Goal: Task Accomplishment & Management: Manage account settings

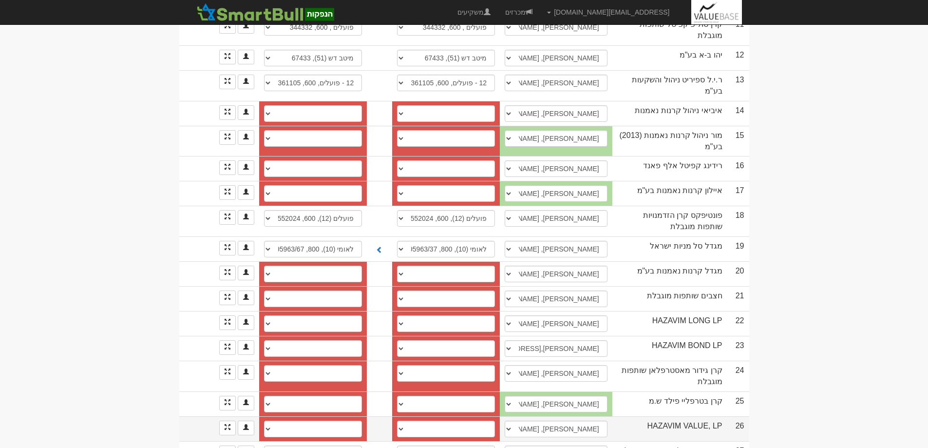
scroll to position [478, 0]
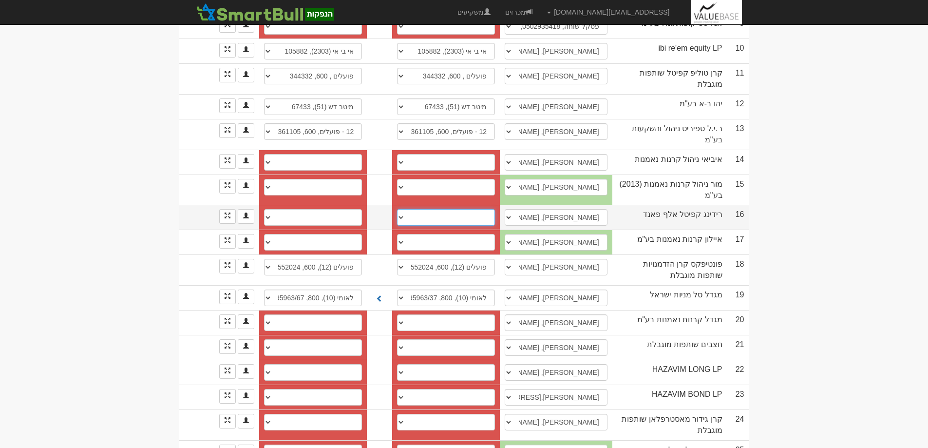
click at [404, 209] on select "לאומי, 780, 103296/59 לאומי (10), 800, 517865/54 חשבון חדש" at bounding box center [446, 217] width 98 height 17
select select "5d2373e57d50ec0004c606af"
click at [400, 209] on select "לאומי, 780, 103296/59 לאומי (10), 800, 517865/54 חשבון חדש" at bounding box center [446, 217] width 98 height 17
click at [271, 209] on select "לאומי, 780, 103296/89 לאומי (10), 800, 517865/84 חשבון חדש" at bounding box center [313, 217] width 98 height 17
select select "5d2373f77d50ec0004c606b0"
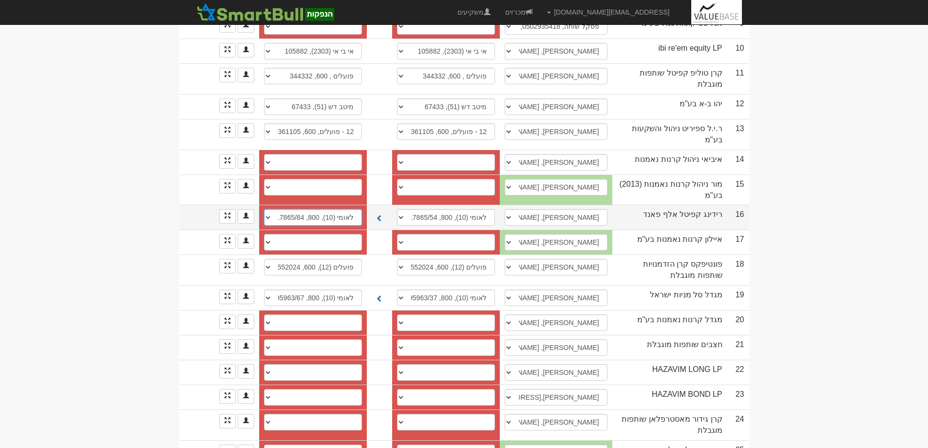
click at [264, 209] on select "לאומי, 780, 103296/89 לאומי (10), 800, 517865/84 חשבון חדש" at bounding box center [313, 217] width 98 height 17
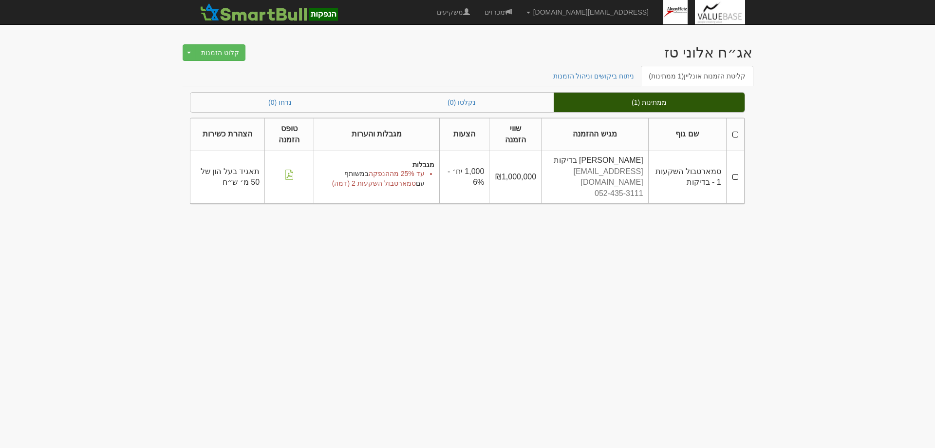
click at [737, 172] on td at bounding box center [735, 177] width 18 height 53
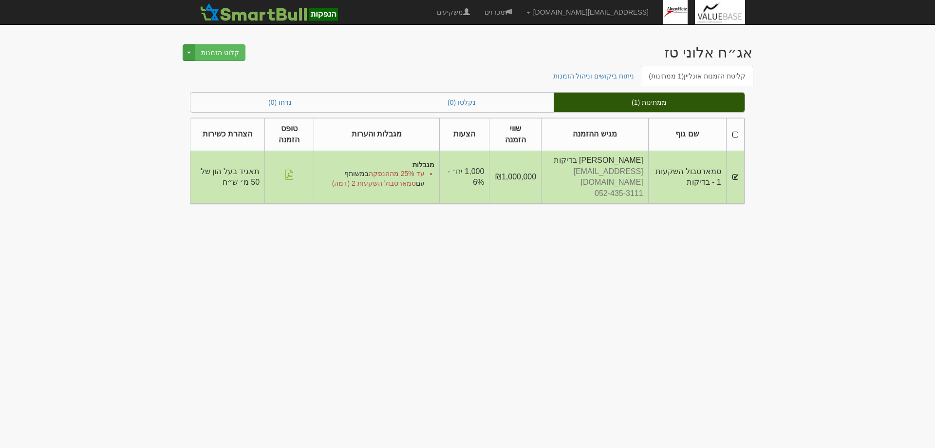
click at [189, 52] on span "button" at bounding box center [189, 53] width 4 height 2
click at [220, 68] on link "דחה הזמנות" at bounding box center [206, 71] width 77 height 13
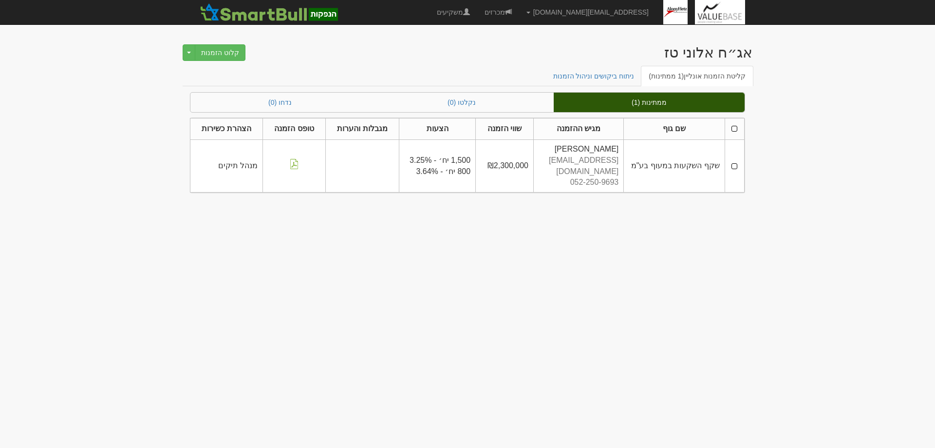
click at [733, 159] on td at bounding box center [734, 165] width 19 height 53
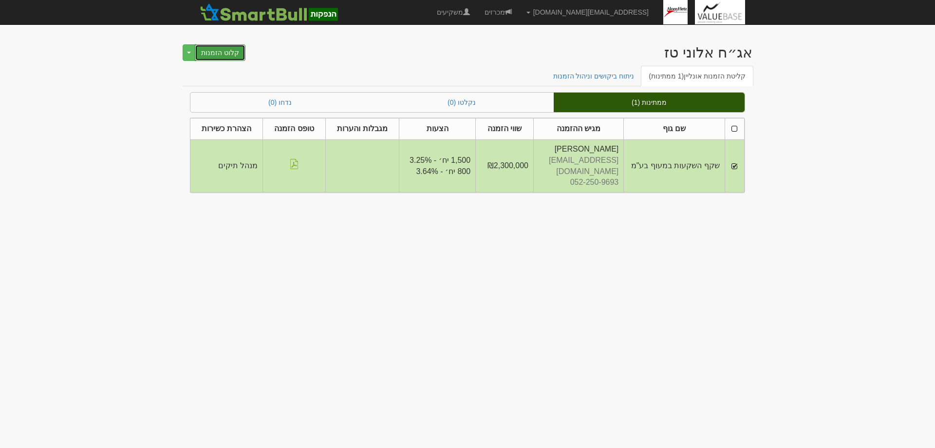
click at [228, 51] on button "קלוט הזמנות" at bounding box center [220, 52] width 51 height 17
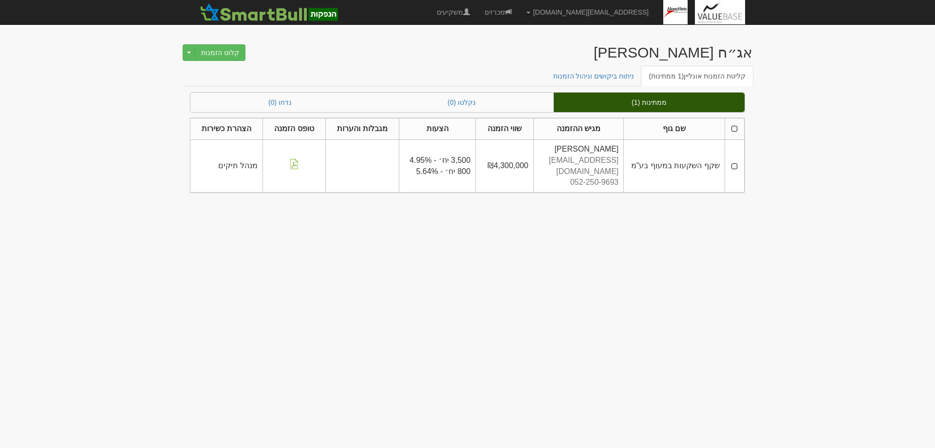
click at [738, 158] on td at bounding box center [734, 165] width 19 height 53
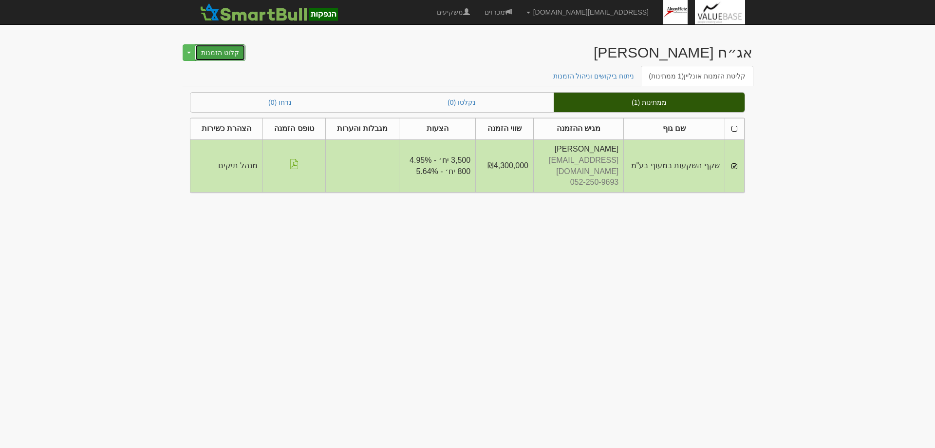
click at [223, 51] on button "קלוט הזמנות" at bounding box center [220, 52] width 51 height 17
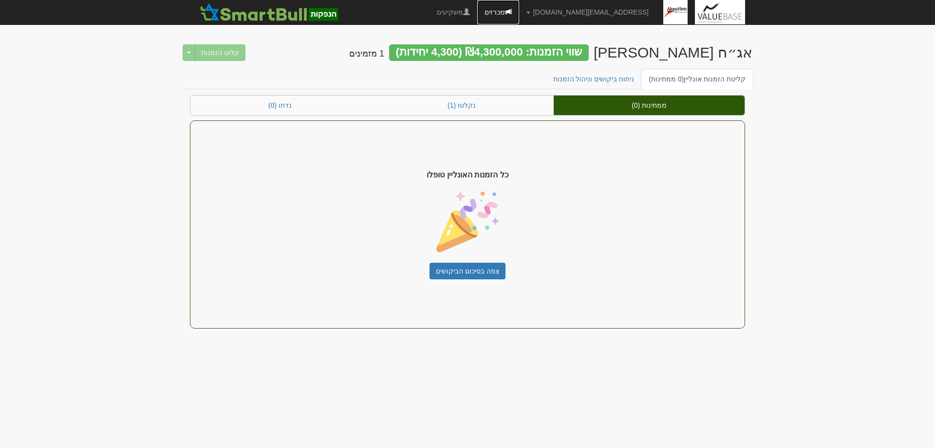
click at [519, 8] on link "מכרזים" at bounding box center [498, 12] width 42 height 24
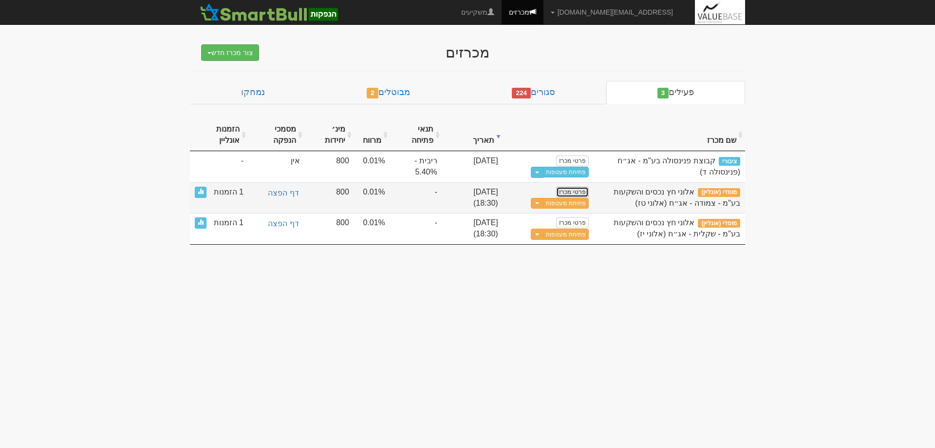
click at [573, 192] on link "פרטי מכרז" at bounding box center [572, 192] width 32 height 11
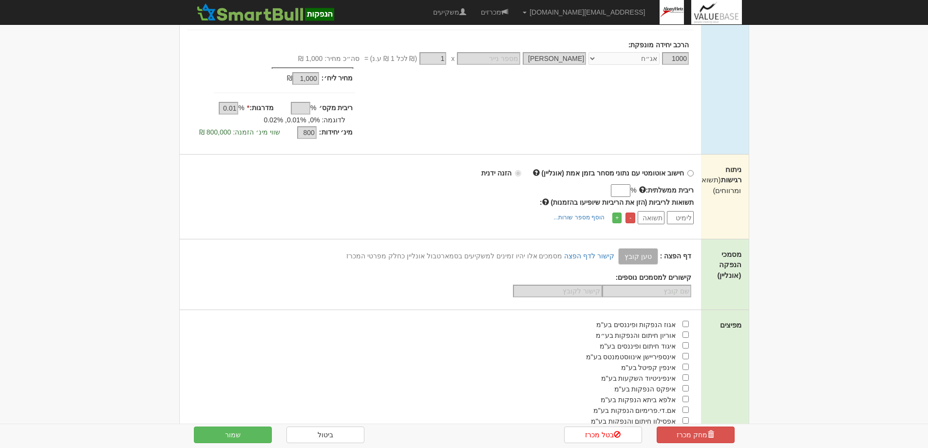
scroll to position [195, 0]
click at [615, 218] on link "+" at bounding box center [616, 217] width 9 height 11
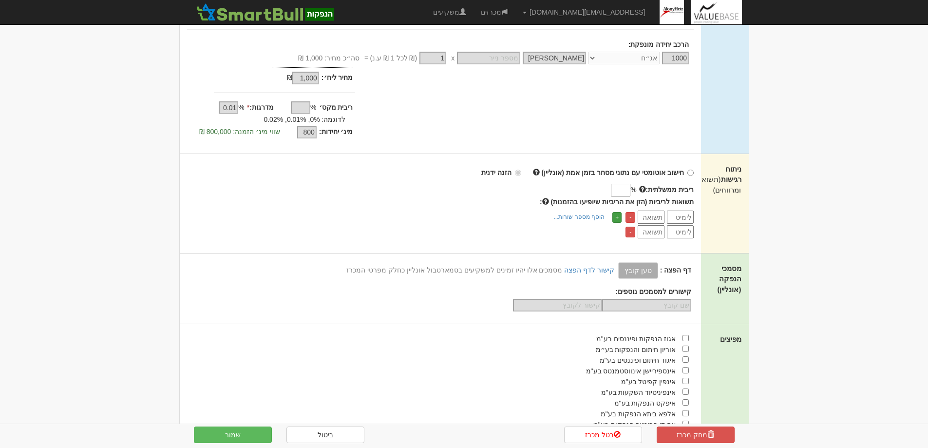
click at [615, 218] on link "+" at bounding box center [616, 217] width 9 height 11
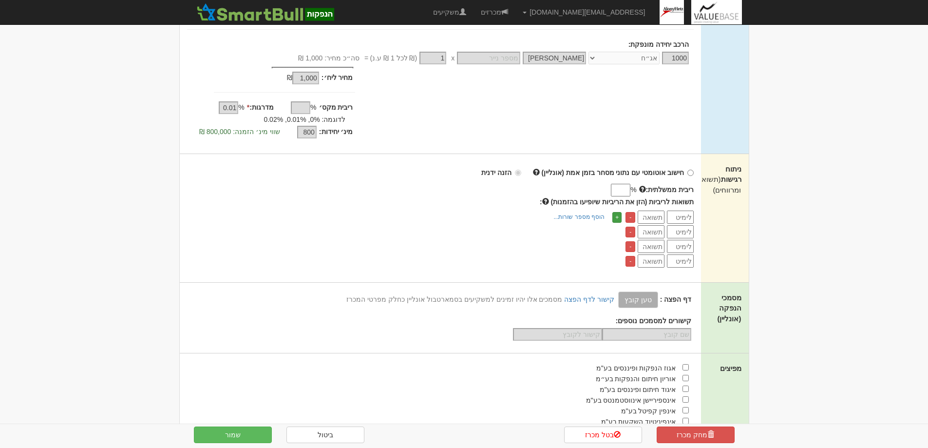
click at [615, 218] on link "+" at bounding box center [616, 217] width 9 height 11
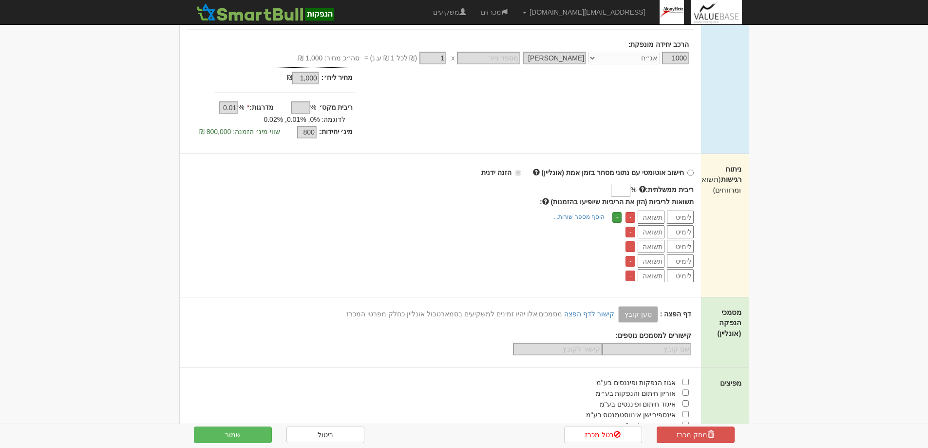
click at [615, 218] on link "+" at bounding box center [616, 217] width 9 height 11
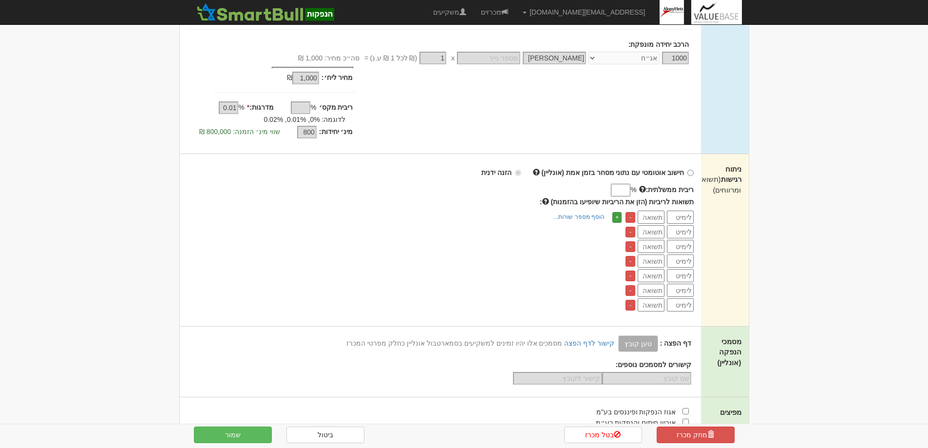
click at [615, 218] on link "+" at bounding box center [616, 217] width 9 height 11
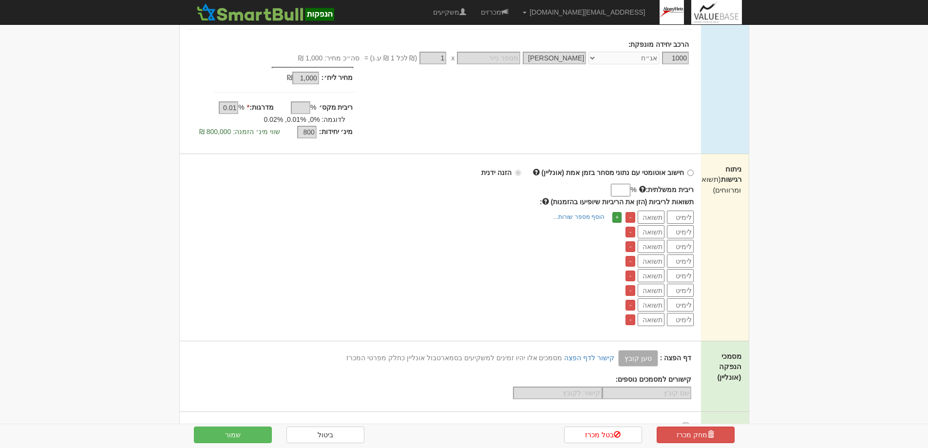
click at [615, 218] on link "+" at bounding box center [616, 217] width 9 height 11
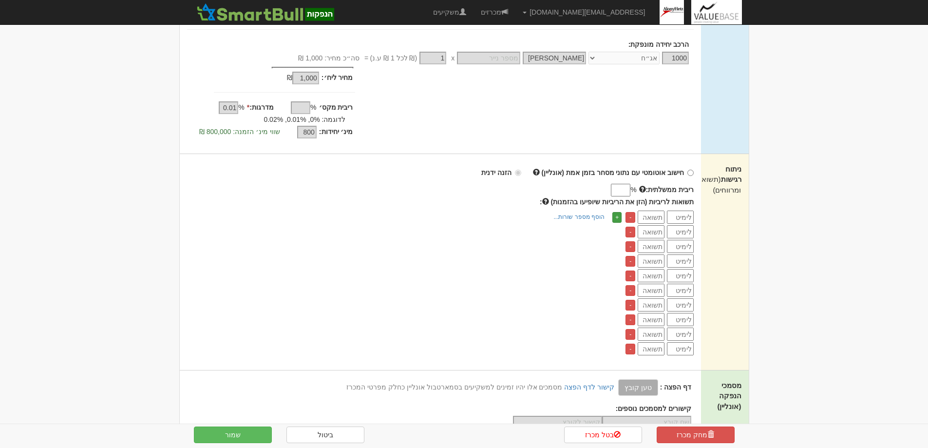
click at [615, 218] on link "+" at bounding box center [616, 217] width 9 height 11
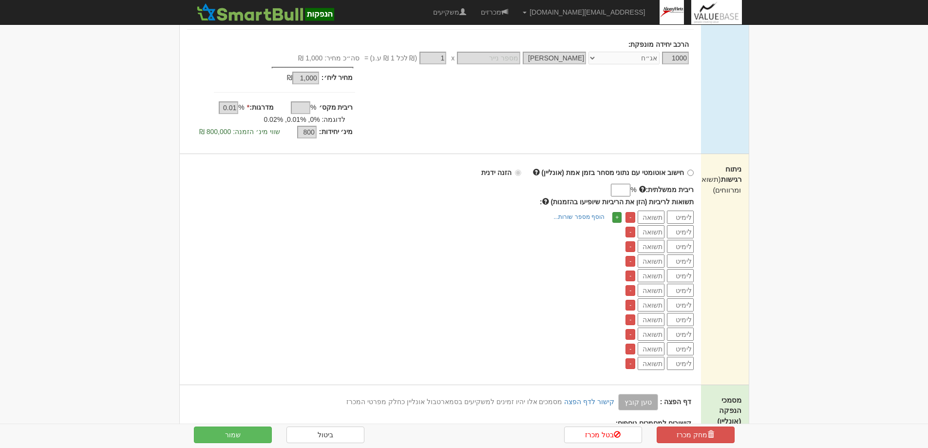
click at [615, 218] on link "+" at bounding box center [616, 217] width 9 height 11
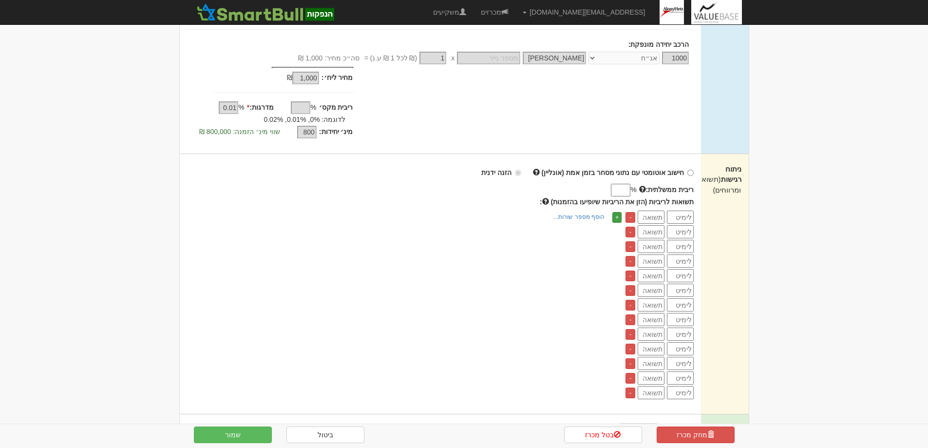
click at [615, 218] on link "+" at bounding box center [616, 217] width 9 height 11
click at [682, 218] on input "number" at bounding box center [680, 216] width 27 height 13
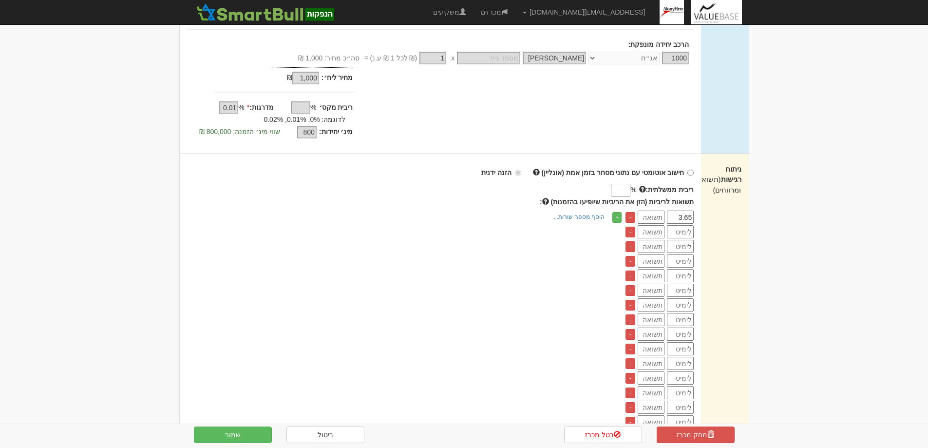
type input "3.65"
type input "3.75"
click at [685, 232] on input "number" at bounding box center [680, 231] width 27 height 13
type input "3.64"
click at [654, 233] on input "number" at bounding box center [651, 231] width 27 height 13
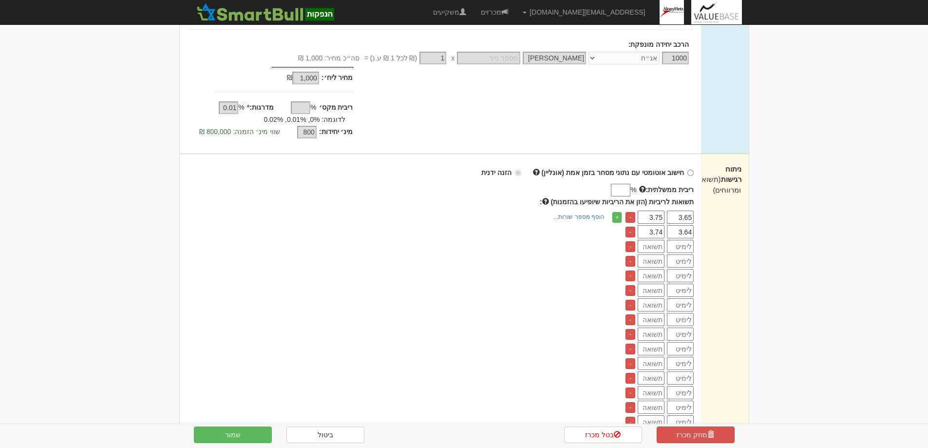
type input "3.74"
click at [683, 246] on input "number" at bounding box center [680, 246] width 27 height 13
type input "3.63"
click at [654, 246] on input "number" at bounding box center [651, 246] width 27 height 13
type input "3.73"
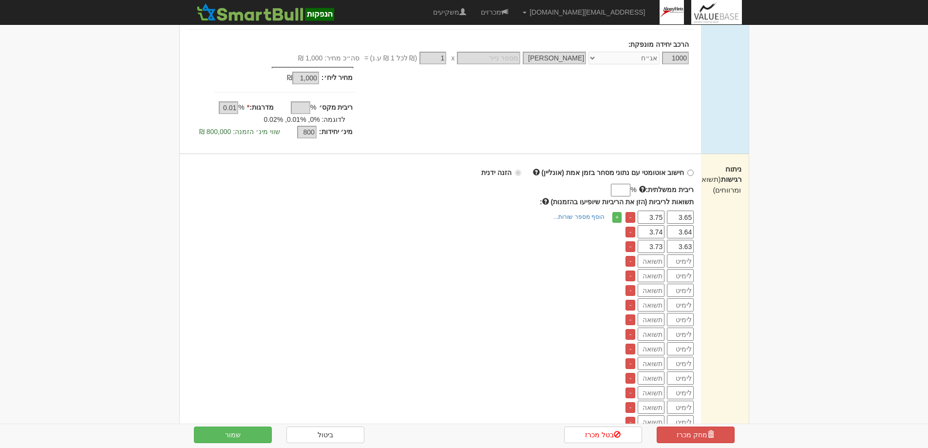
click at [682, 261] on input "number" at bounding box center [680, 260] width 27 height 13
type input "3.62"
click at [653, 260] on input "number" at bounding box center [651, 260] width 27 height 13
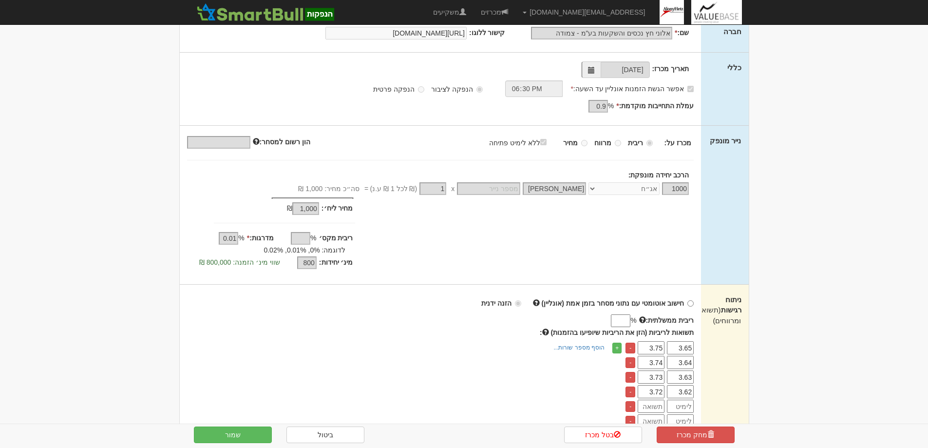
scroll to position [341, 0]
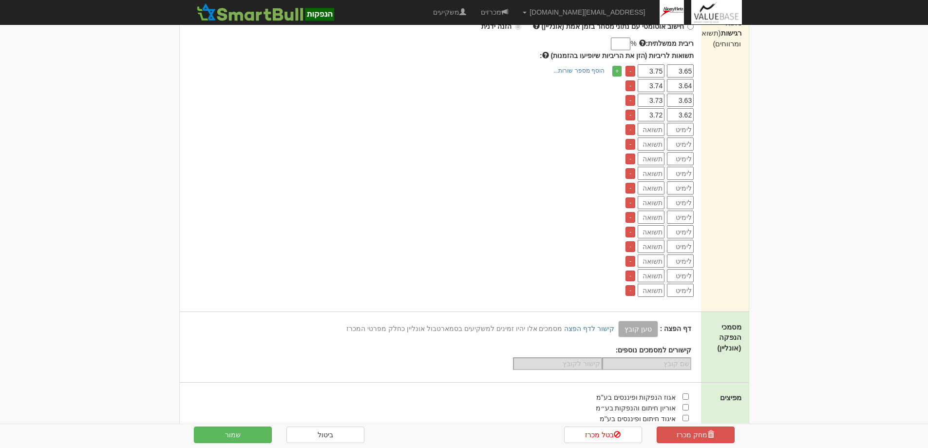
type input "3.72"
click at [685, 129] on input "number" at bounding box center [680, 129] width 27 height 13
type input "3.61"
click at [647, 127] on input "number" at bounding box center [651, 129] width 27 height 13
type input "3.71"
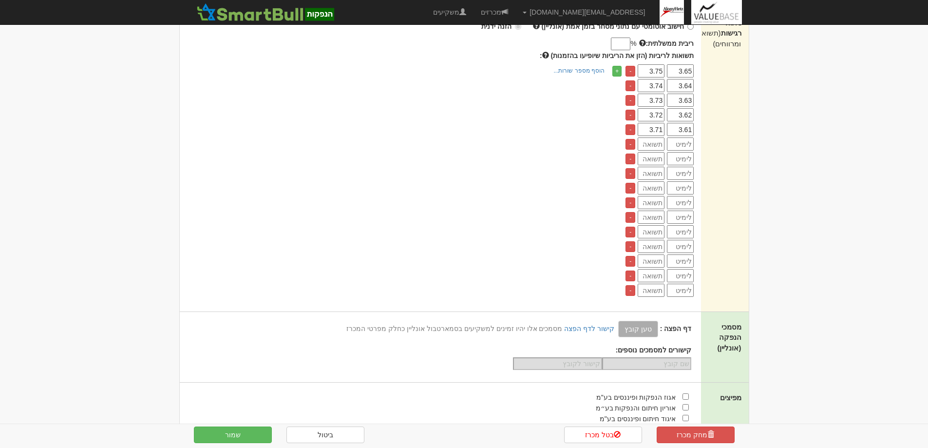
click at [679, 143] on input "number" at bounding box center [680, 143] width 27 height 13
type input "3.60"
click at [648, 143] on input "number" at bounding box center [651, 143] width 27 height 13
type input "3.70"
click at [684, 155] on input "number" at bounding box center [680, 158] width 27 height 13
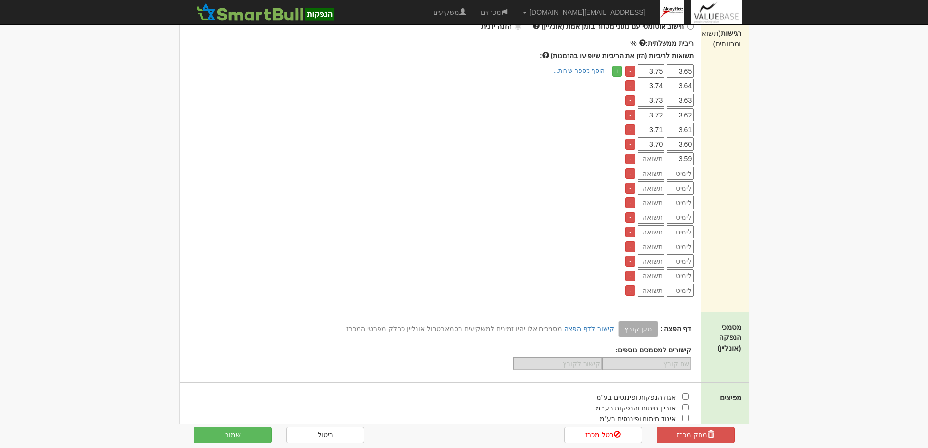
type input "3.59"
click at [644, 160] on input "number" at bounding box center [651, 158] width 27 height 13
type input "3.69"
click at [678, 172] on input "number" at bounding box center [680, 173] width 27 height 13
type input "3.58"
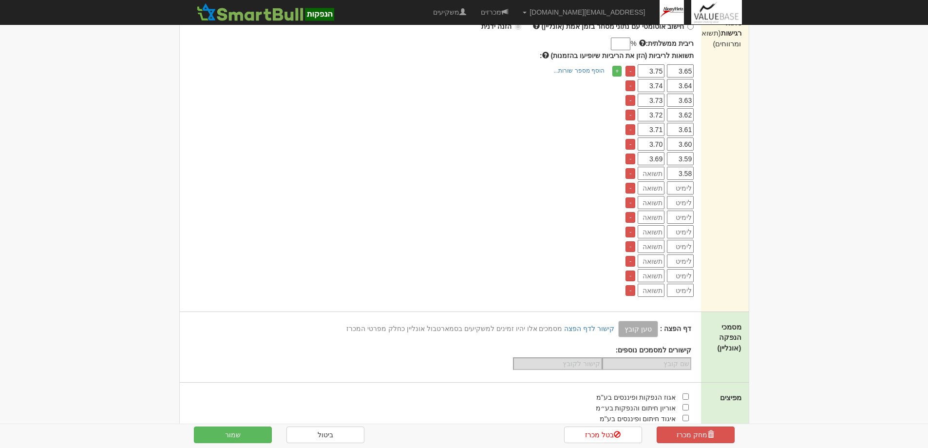
click at [656, 173] on input "number" at bounding box center [651, 173] width 27 height 13
type input "3.68"
click at [685, 190] on input "number" at bounding box center [680, 187] width 27 height 13
type input "3.57"
click at [645, 188] on input "number" at bounding box center [651, 187] width 27 height 13
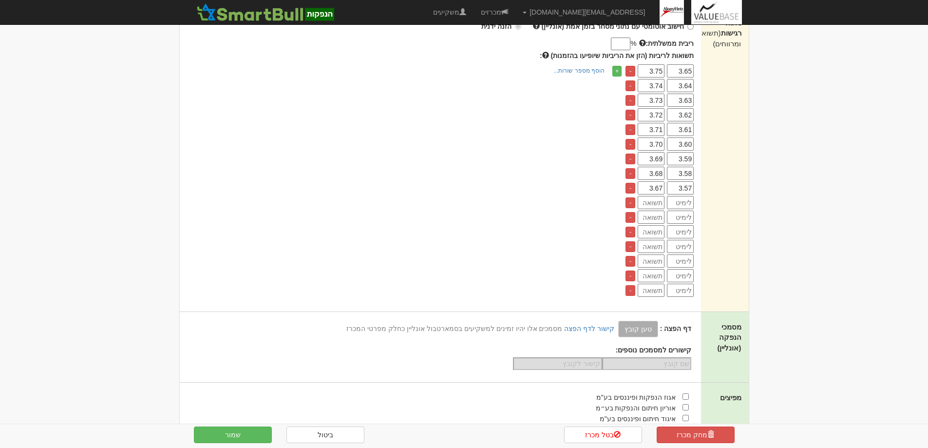
type input "3.67"
click at [679, 201] on input "number" at bounding box center [680, 202] width 27 height 13
type input "3.56"
click at [642, 203] on input "number" at bounding box center [651, 202] width 27 height 13
type input "3.66"
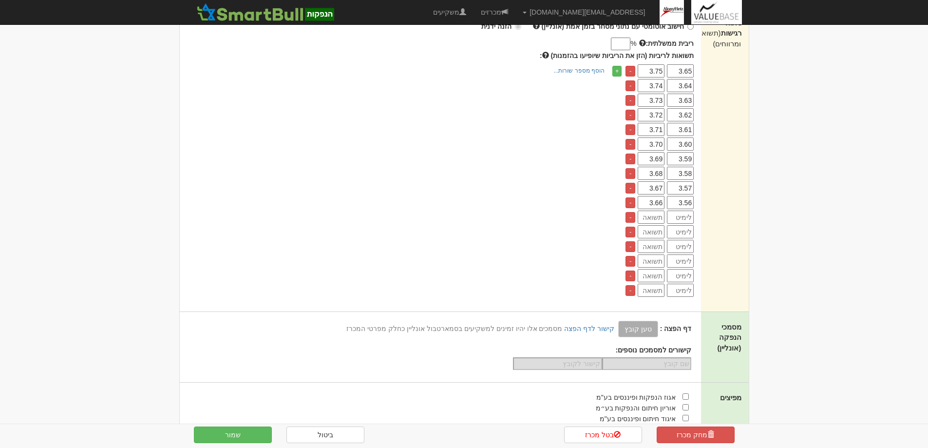
click at [676, 218] on input "number" at bounding box center [680, 216] width 27 height 13
type input "3.55"
click at [647, 216] on input "number" at bounding box center [651, 216] width 27 height 13
type input "3.65"
click at [679, 228] on input "number" at bounding box center [680, 231] width 27 height 13
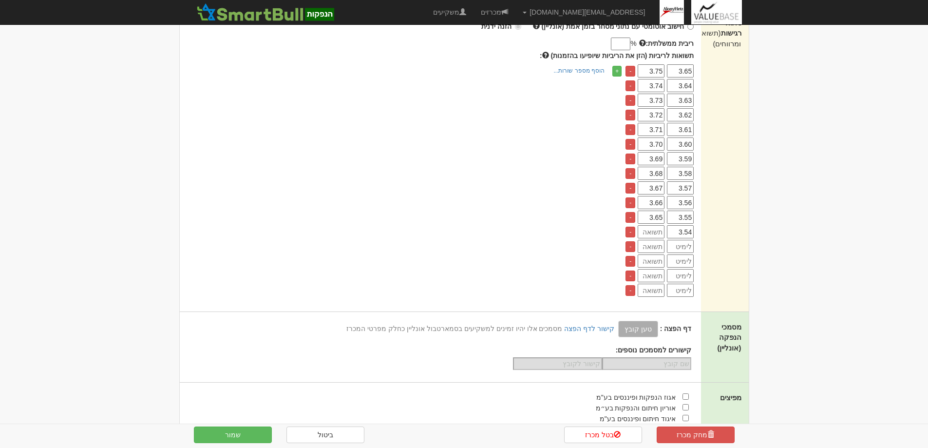
type input "3.54"
click at [658, 230] on input "number" at bounding box center [651, 231] width 27 height 13
type input "3.64"
click at [685, 246] on input "number" at bounding box center [680, 246] width 27 height 13
type input "3.53"
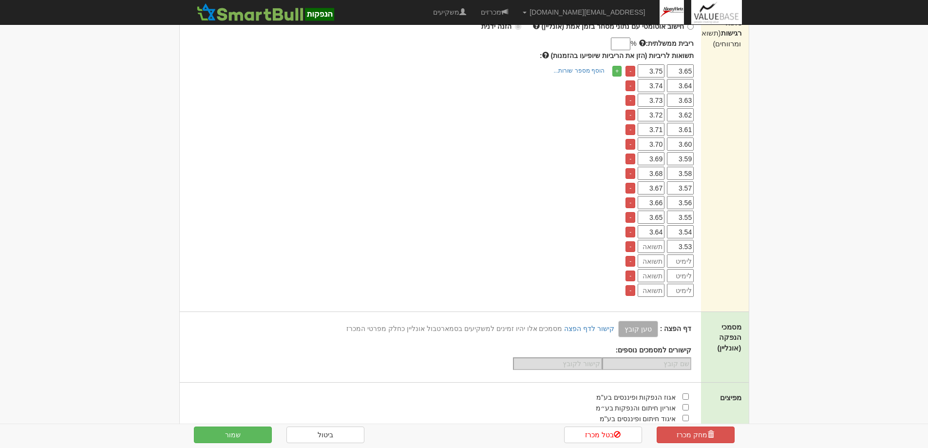
click at [649, 246] on input "number" at bounding box center [651, 246] width 27 height 13
type input "3.63"
click at [679, 265] on input "number" at bounding box center [680, 260] width 27 height 13
type input "3.52"
click at [647, 261] on input "number" at bounding box center [651, 260] width 27 height 13
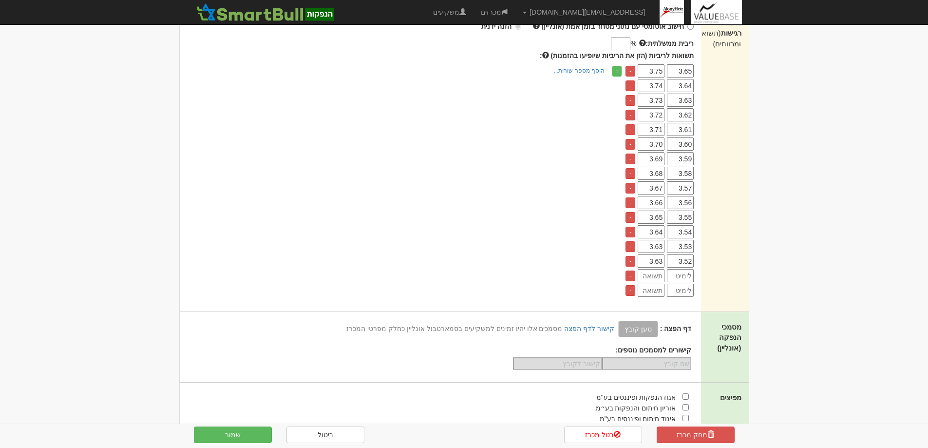
type input "3.63"
click at [682, 278] on input "number" at bounding box center [680, 275] width 27 height 13
type input "3.51"
click at [656, 276] on input "number" at bounding box center [651, 275] width 27 height 13
type input "3.61"
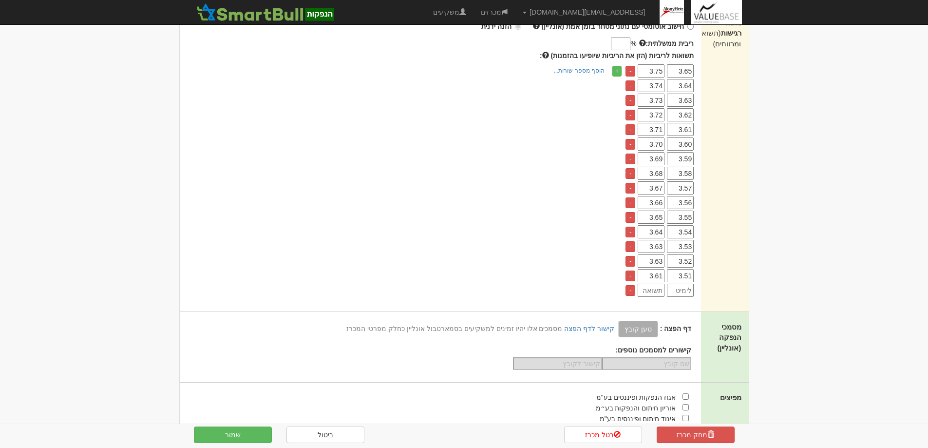
click at [679, 290] on input "number" at bounding box center [680, 290] width 27 height 13
type input "3.50"
click at [654, 285] on input "number" at bounding box center [651, 290] width 27 height 13
type input "3.60"
click at [615, 69] on link "+" at bounding box center [616, 71] width 9 height 11
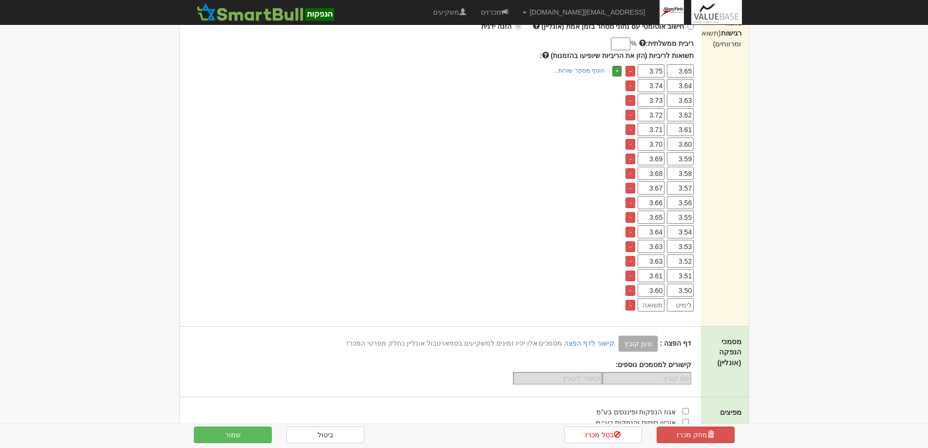
click at [615, 69] on link "+" at bounding box center [616, 71] width 9 height 11
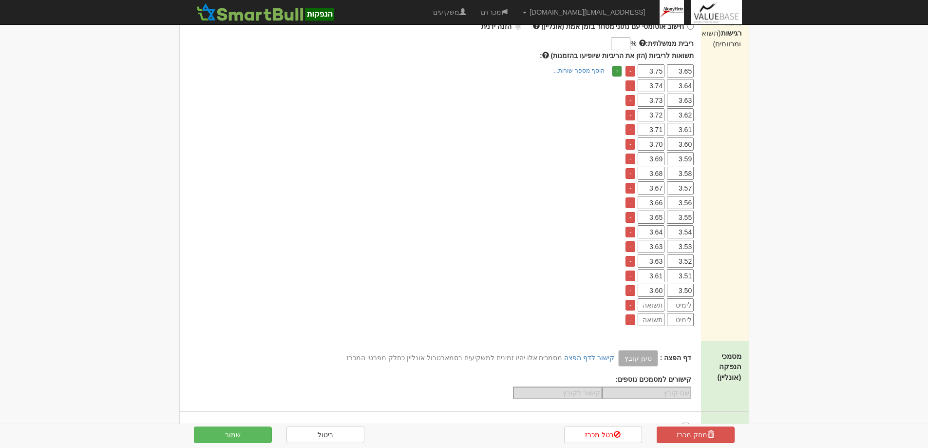
click at [615, 69] on link "+" at bounding box center [616, 71] width 9 height 11
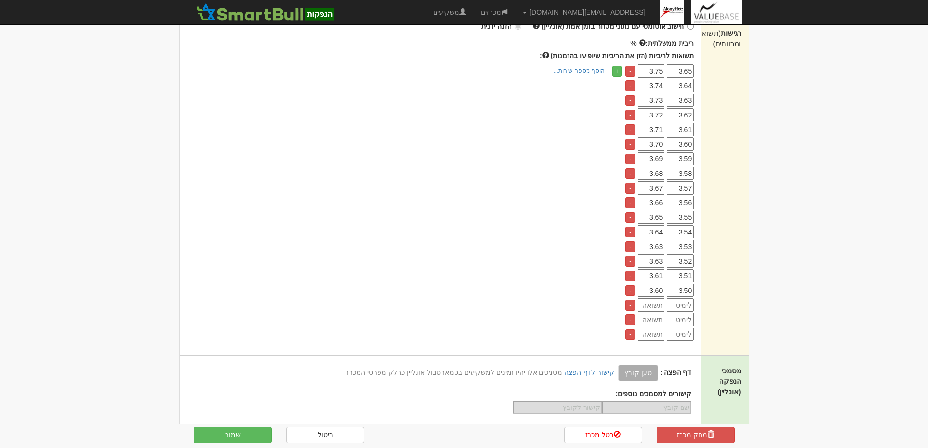
click at [683, 304] on input "number" at bounding box center [680, 304] width 27 height 13
type input "3.49"
click at [650, 304] on input "number" at bounding box center [651, 304] width 27 height 13
type input "3.59"
click at [678, 315] on input "number" at bounding box center [680, 319] width 27 height 13
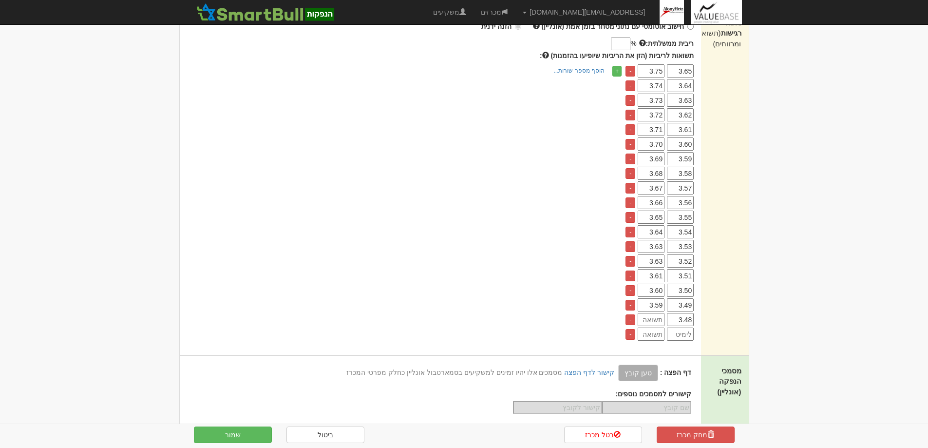
type input "3.48"
click at [643, 320] on input "number" at bounding box center [651, 319] width 27 height 13
type input "3.58"
click at [680, 334] on input "number" at bounding box center [680, 333] width 27 height 13
type input "3.47"
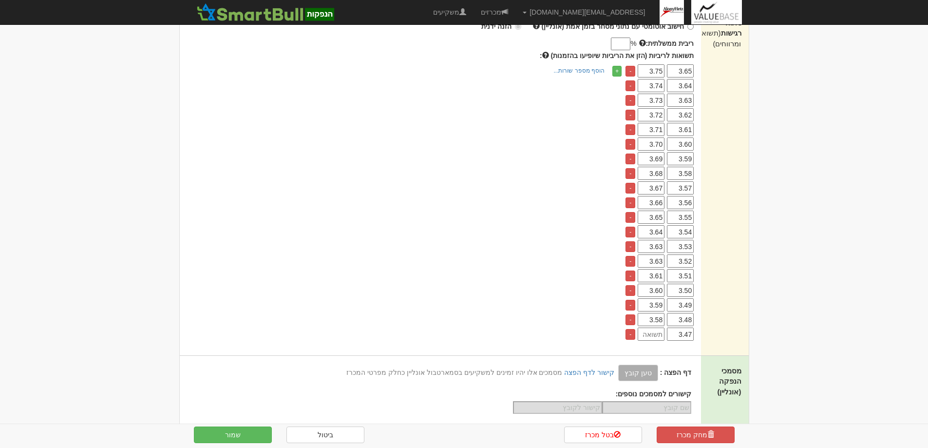
click at [654, 335] on input "number" at bounding box center [651, 333] width 27 height 13
type input "3.57"
click at [228, 437] on button "שמור" at bounding box center [233, 434] width 78 height 17
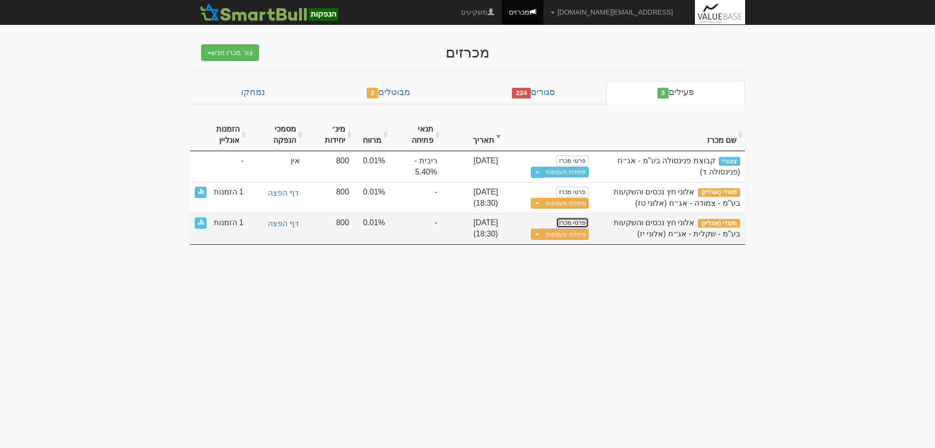
click at [575, 224] on link "פרטי מכרז" at bounding box center [572, 222] width 32 height 11
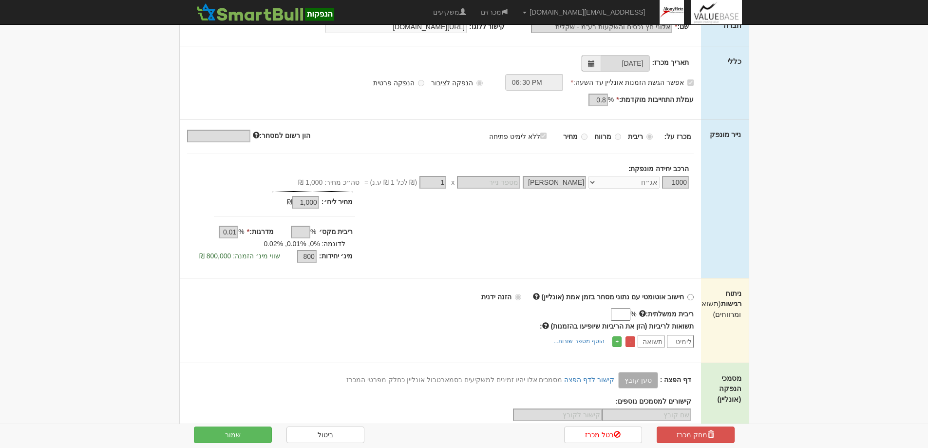
scroll to position [146, 0]
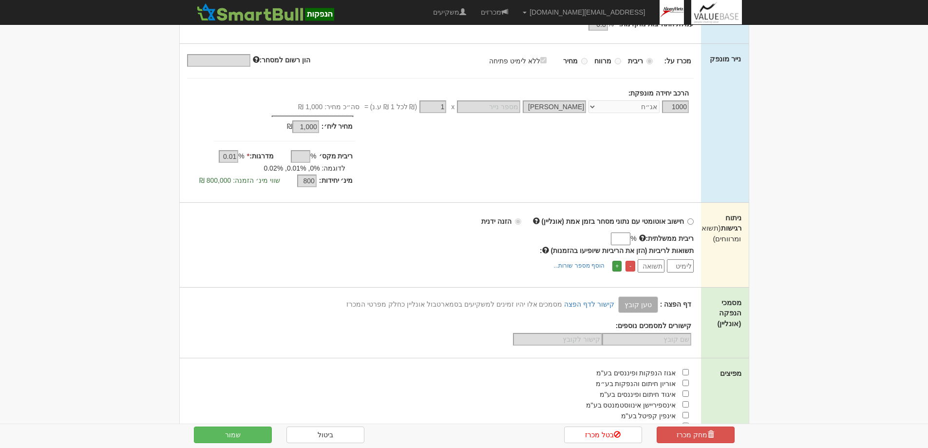
click at [617, 266] on link "+" at bounding box center [616, 266] width 9 height 11
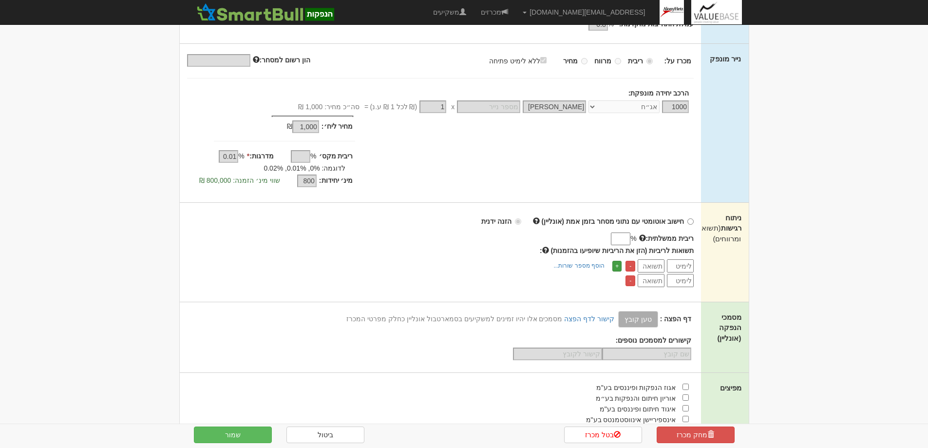
click at [617, 266] on link "+" at bounding box center [616, 266] width 9 height 11
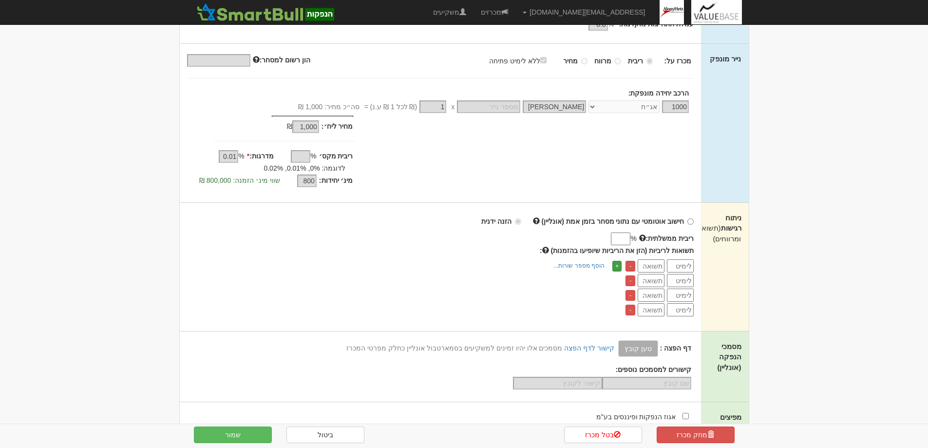
click at [617, 266] on link "+" at bounding box center [616, 266] width 9 height 11
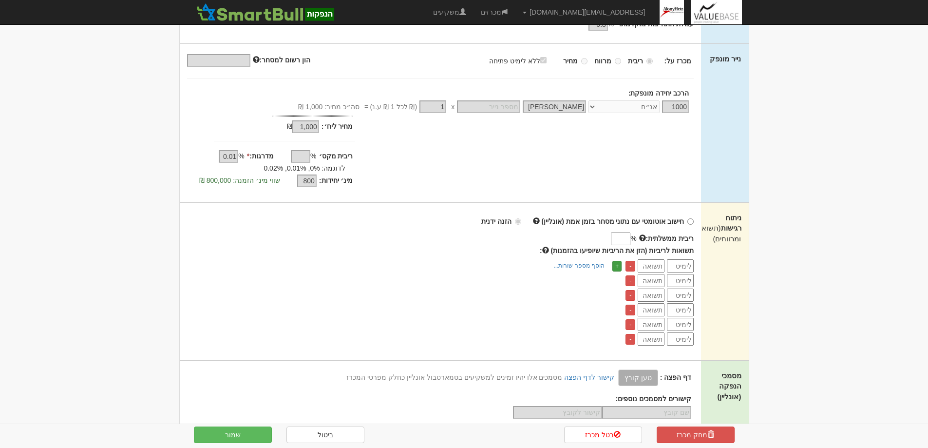
click at [617, 266] on link "+" at bounding box center [616, 266] width 9 height 11
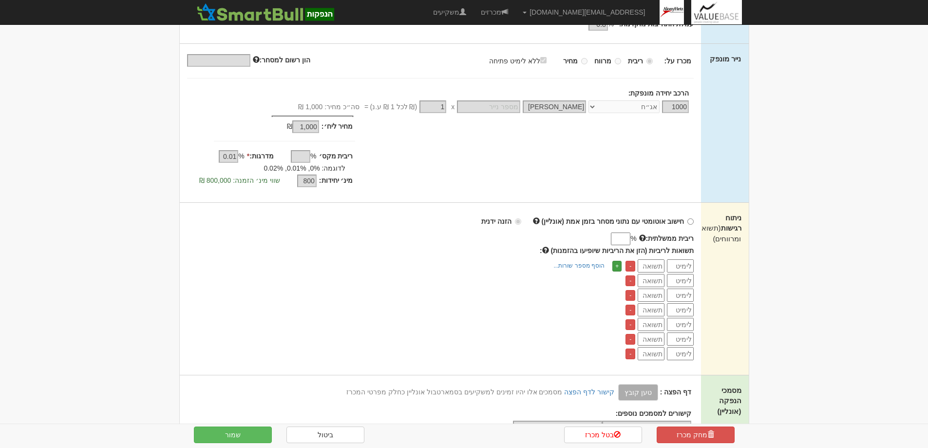
click at [617, 266] on link "+" at bounding box center [616, 266] width 9 height 11
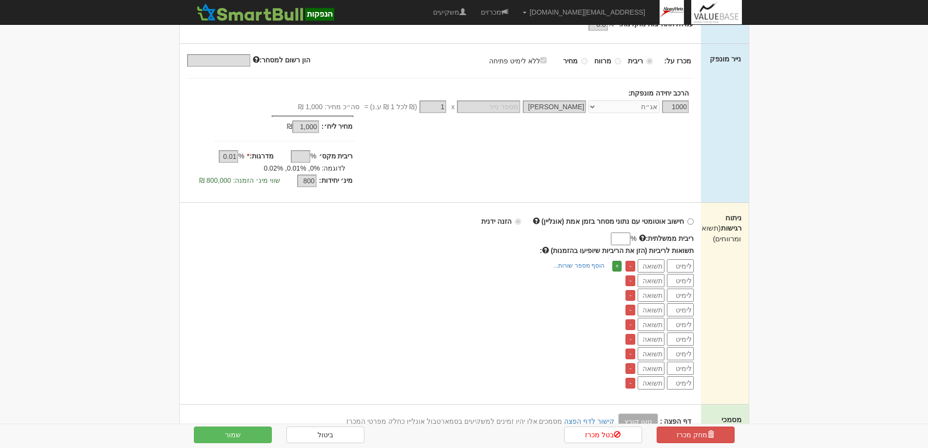
click at [617, 266] on link "+" at bounding box center [616, 266] width 9 height 11
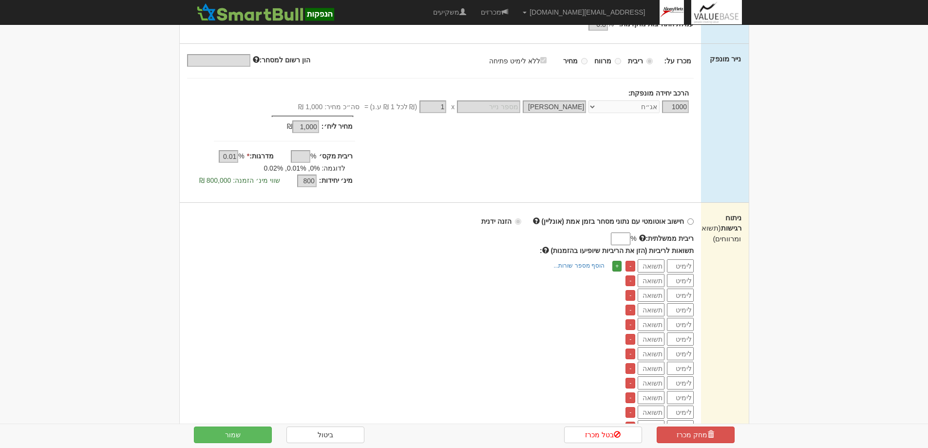
click at [617, 266] on link "+" at bounding box center [616, 266] width 9 height 11
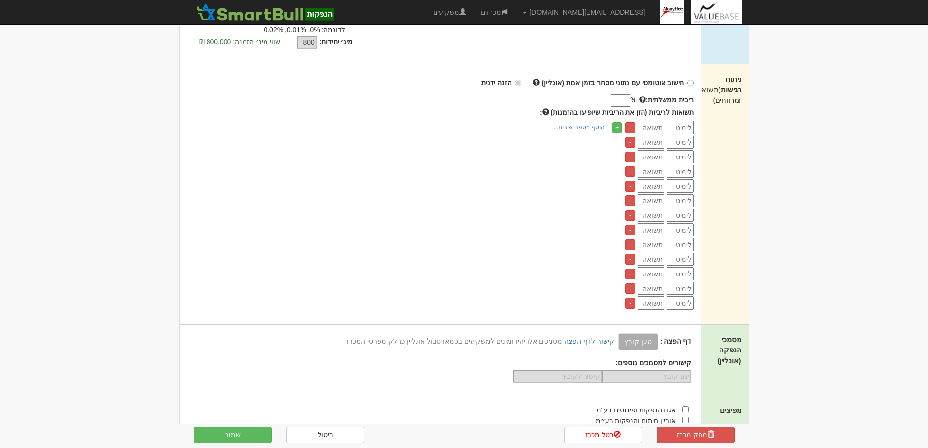
scroll to position [292, 0]
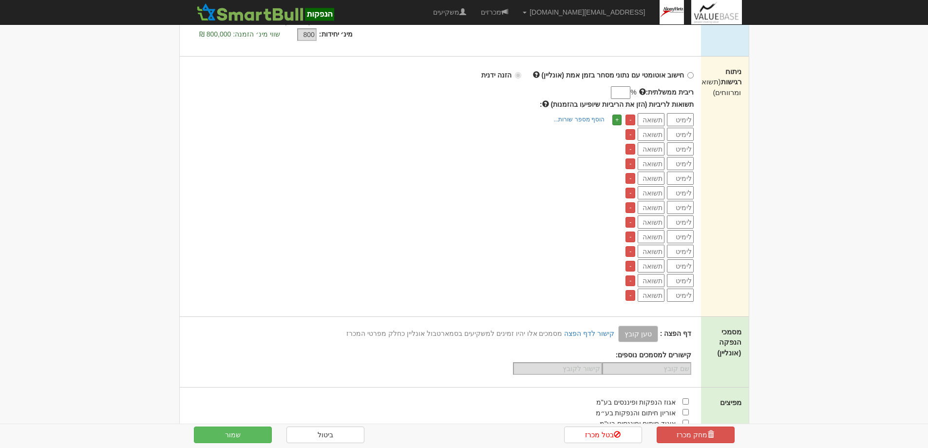
click at [617, 118] on link "+" at bounding box center [616, 119] width 9 height 11
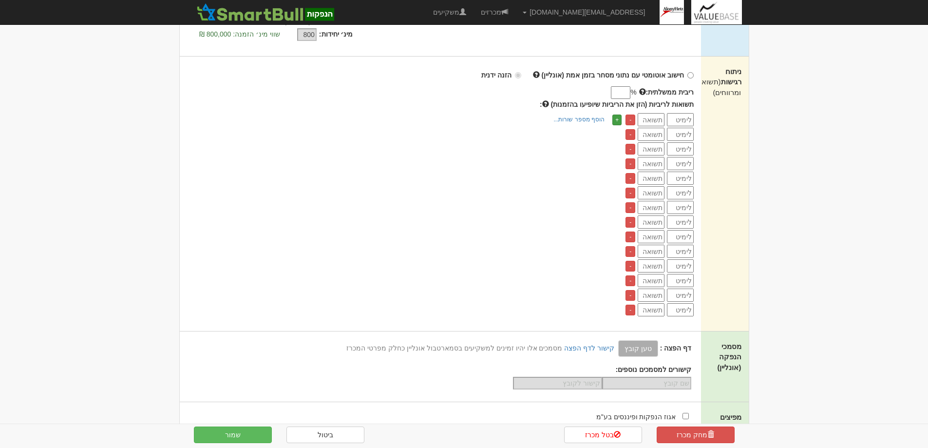
click at [617, 118] on link "+" at bounding box center [616, 119] width 9 height 11
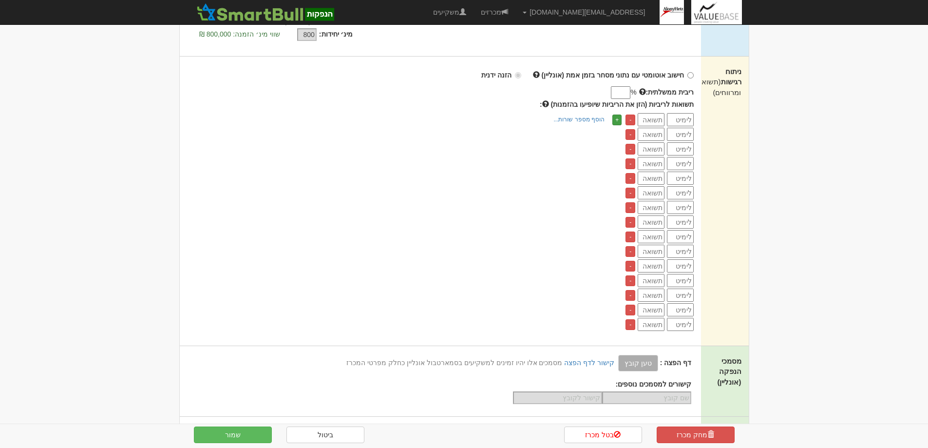
click at [617, 118] on link "+" at bounding box center [616, 119] width 9 height 11
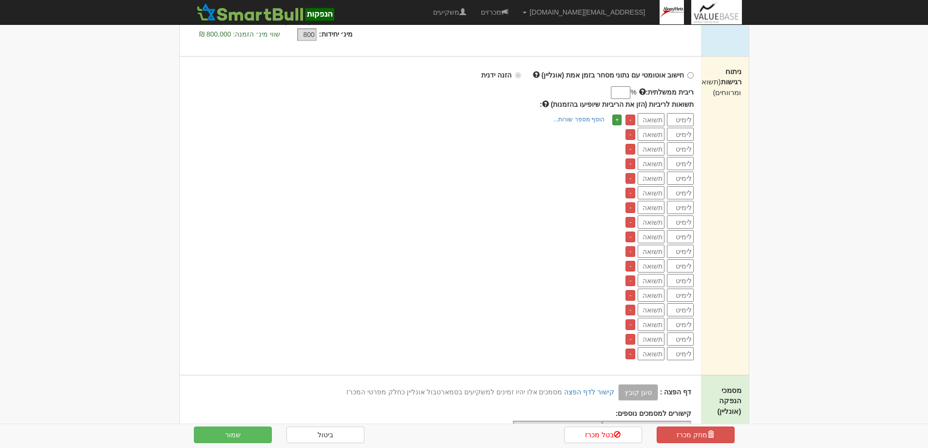
click at [617, 118] on link "+" at bounding box center [616, 119] width 9 height 11
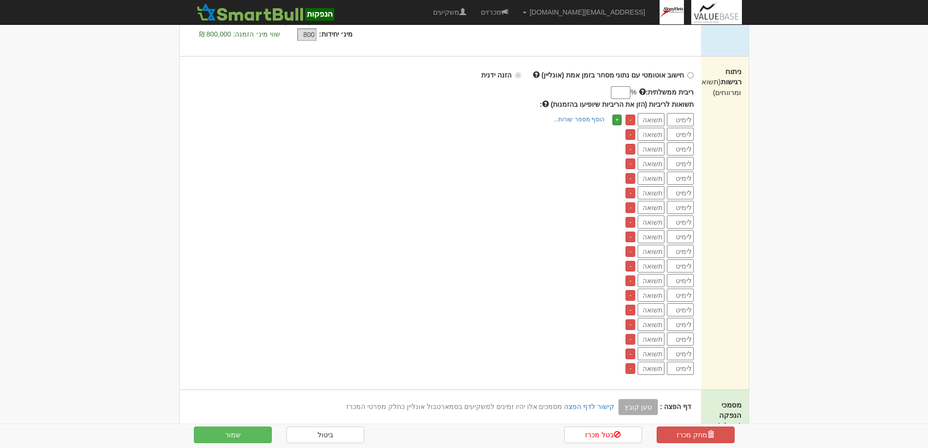
click at [617, 118] on link "+" at bounding box center [616, 119] width 9 height 11
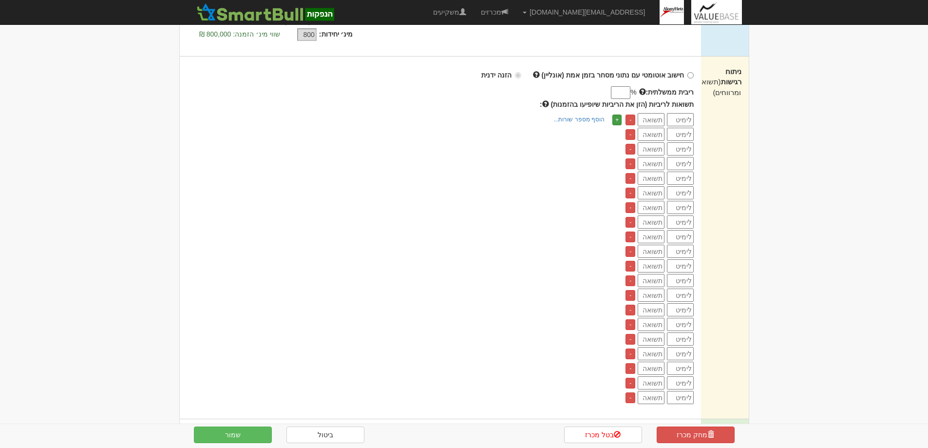
click at [617, 118] on link "+" at bounding box center [616, 119] width 9 height 11
click at [681, 121] on input "number" at bounding box center [680, 119] width 27 height 13
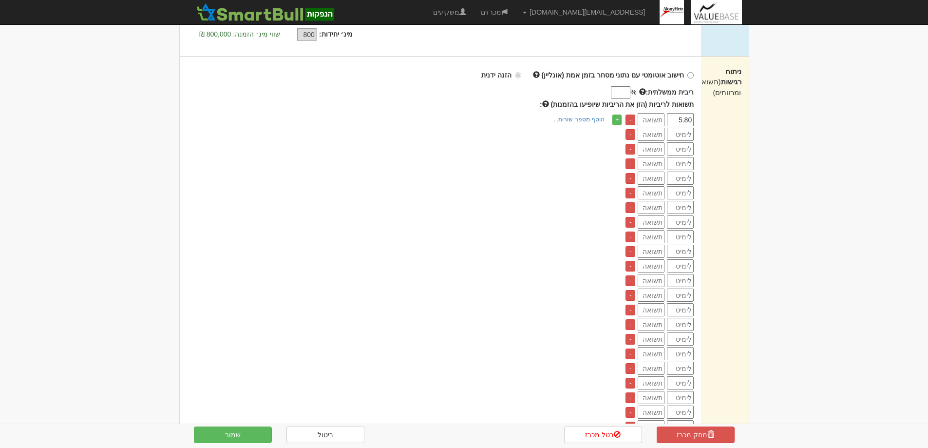
drag, startPoint x: 673, startPoint y: 116, endPoint x: 704, endPoint y: 118, distance: 31.7
click at [704, 118] on div "ניתוח רגישות (תשואות ומרווחים) חישוב אוטומטי עם נתוני מסחר בזמן אמת (אונליין) ה…" at bounding box center [464, 267] width 569 height 421
type input "5.70"
type input "5.80"
click at [681, 135] on input "number" at bounding box center [680, 134] width 27 height 13
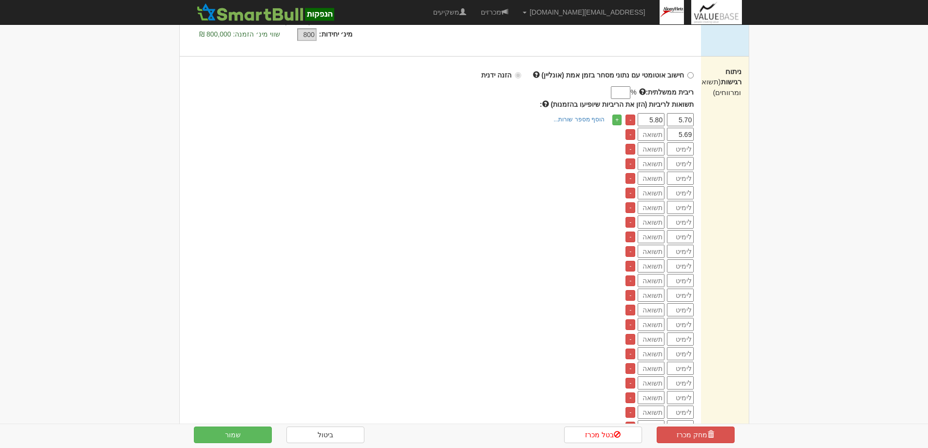
type input "5.69"
click at [657, 134] on input "number" at bounding box center [651, 134] width 27 height 13
type input "5.79"
type input "5.68"
type input "5.78"
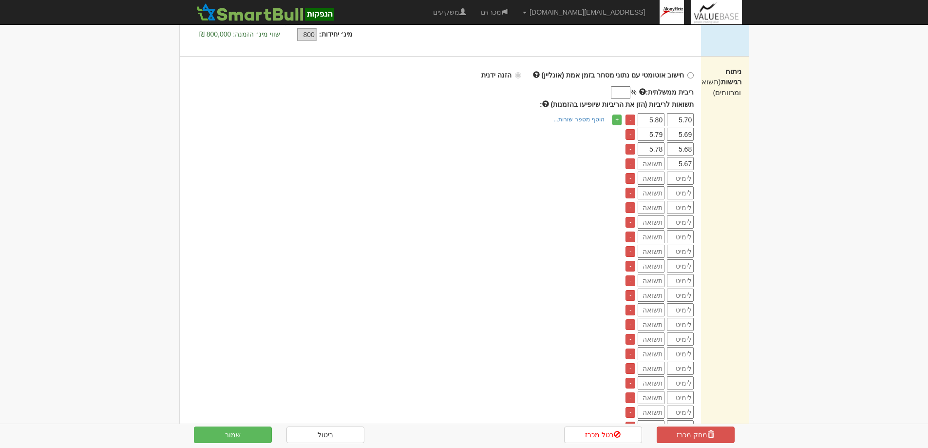
type input "5.67"
type input "5.77"
type input "5.66"
type input "5.76"
type input "5.65"
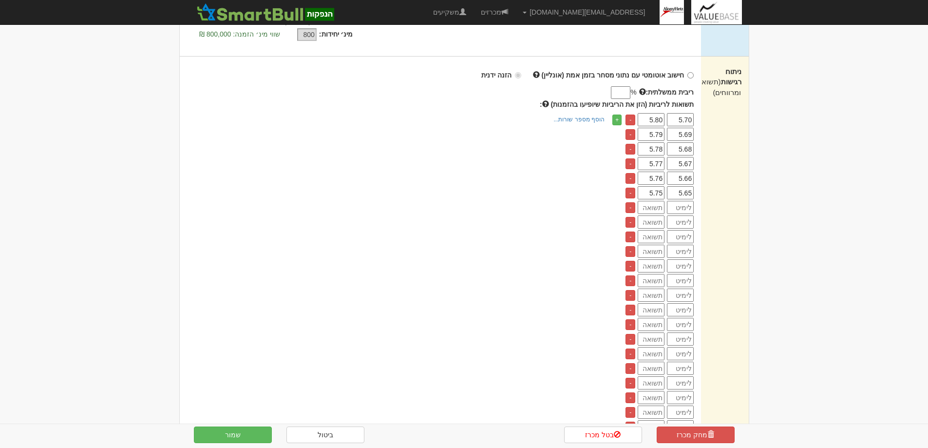
type input "5.75"
type input "5.64"
type input "5.74"
type input "5.63"
type input "5.73"
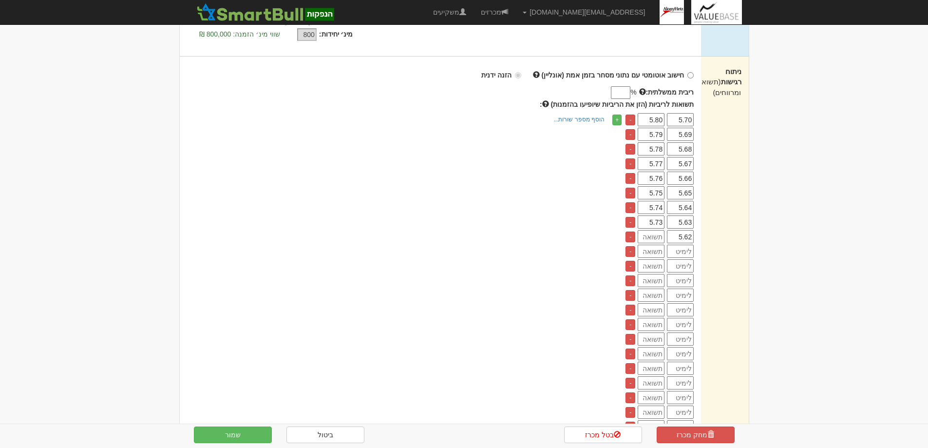
type input "5.62"
type input "5.72"
type input "5.61"
type input "5.71"
type input "5.60"
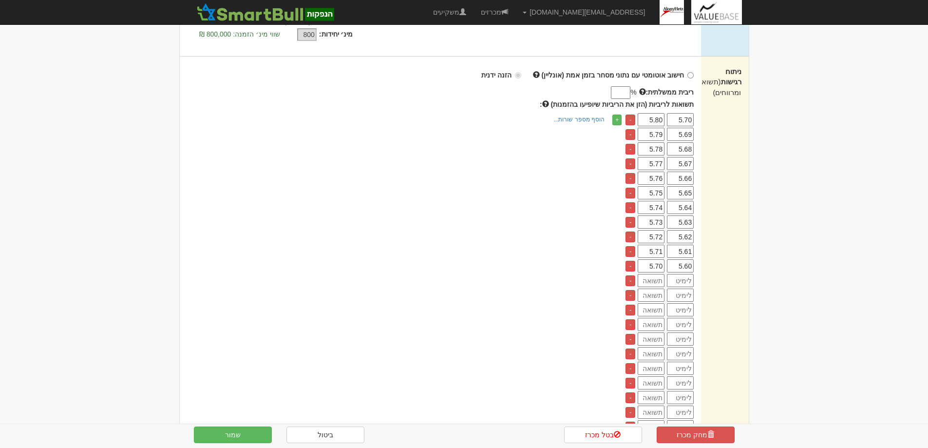
type input "5.70"
type input "5.59"
type input "5.69"
type input "5.58"
type input "5.68"
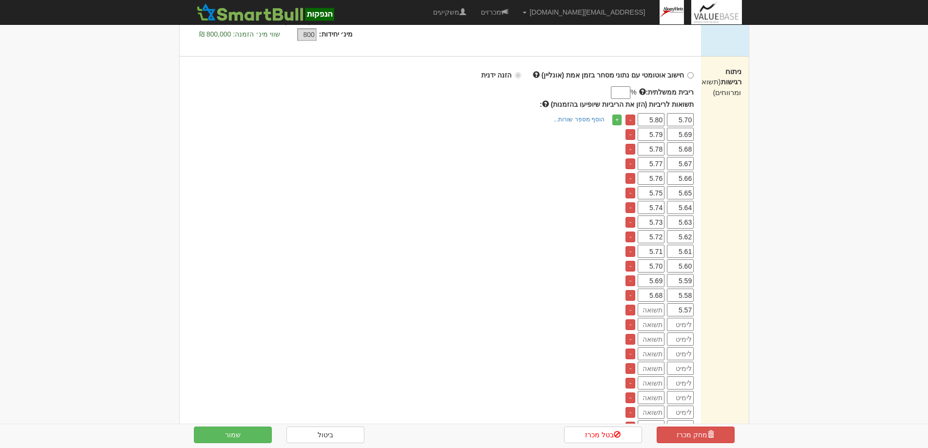
type input "5.57"
type input "5.67"
type input "5.56"
type input "5.66"
type input "5.55"
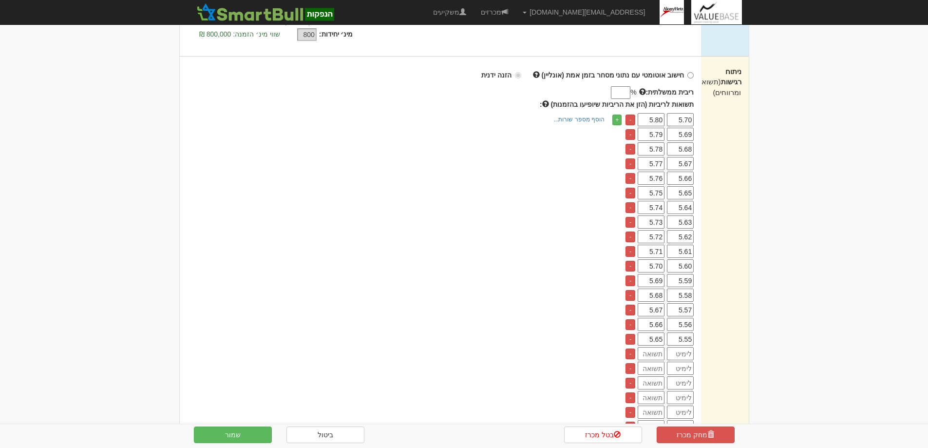
type input "5.65"
type input "5.54"
type input "5.65"
type input "5.53"
type input "5.63"
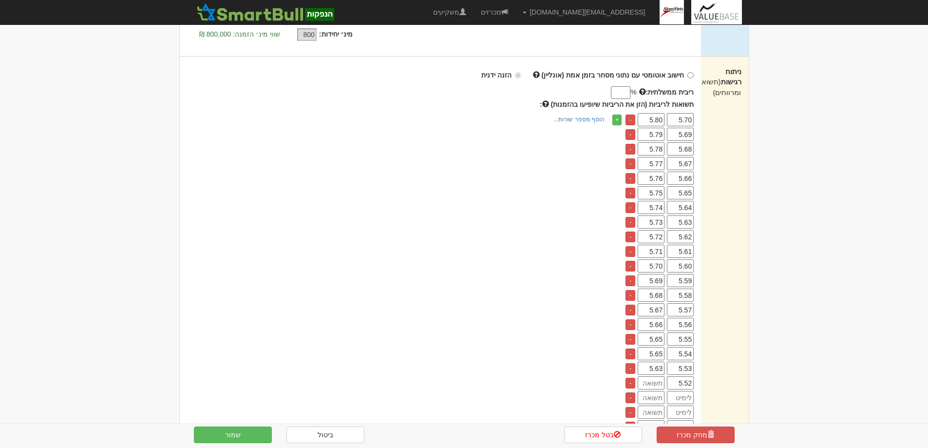
type input "5.52"
type input "5.62"
type input "5.51"
type input "5.61"
type input "5.50"
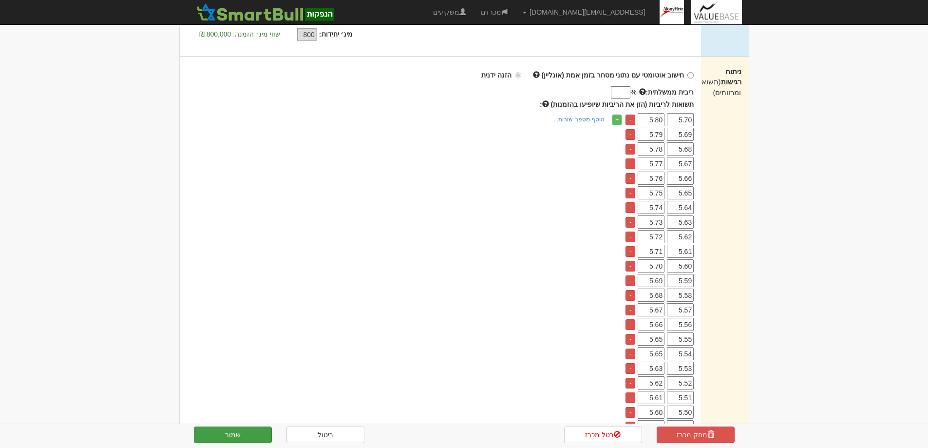
type input "5.60"
click at [226, 435] on button "שמור" at bounding box center [233, 434] width 78 height 17
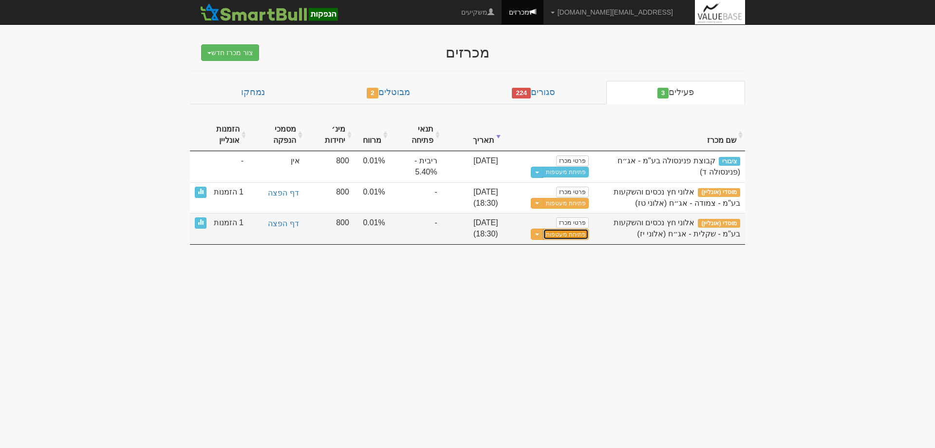
click at [564, 232] on button "פתיחת מעטפות" at bounding box center [565, 233] width 45 height 11
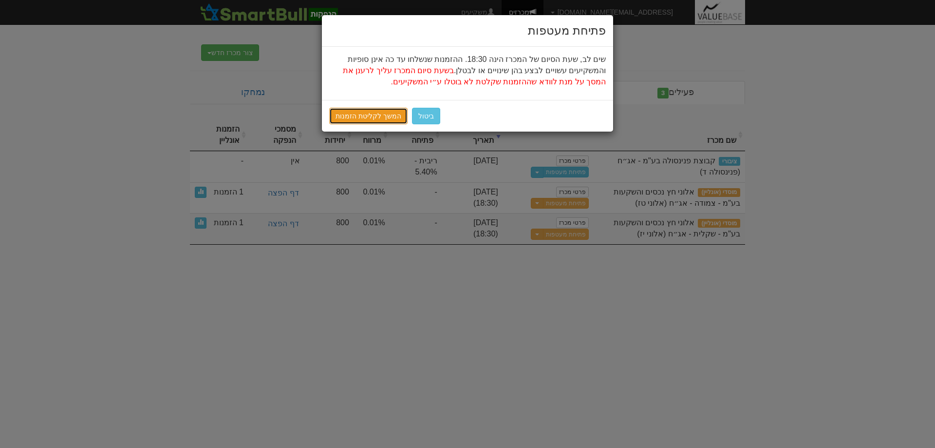
click at [356, 113] on link "המשך לקליטת הזמנות" at bounding box center [368, 116] width 78 height 17
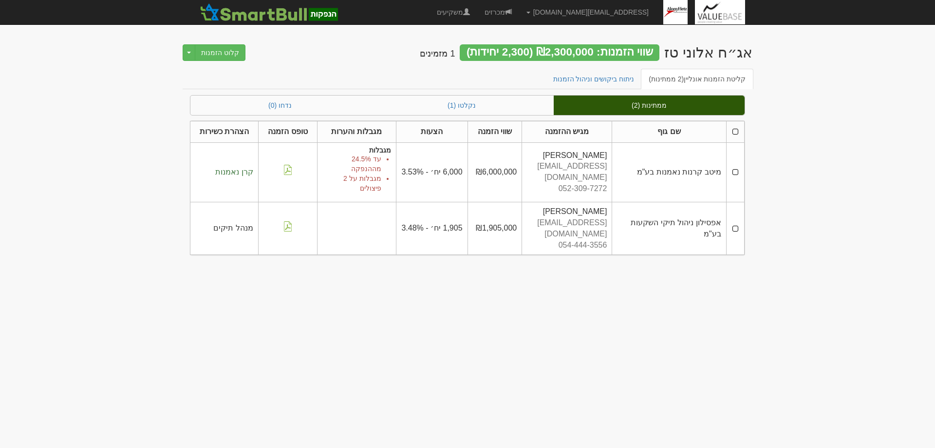
click at [738, 165] on td at bounding box center [735, 171] width 18 height 59
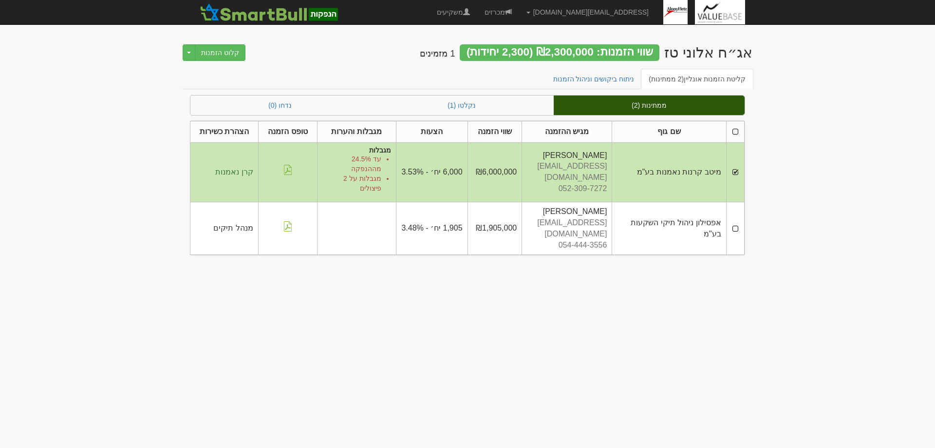
click at [734, 206] on td at bounding box center [735, 228] width 18 height 53
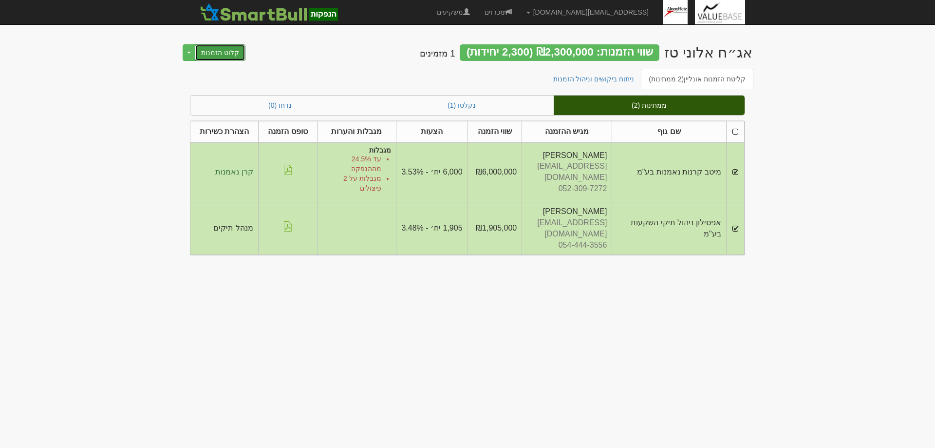
click at [219, 49] on button "קלוט הזמנות" at bounding box center [220, 52] width 51 height 17
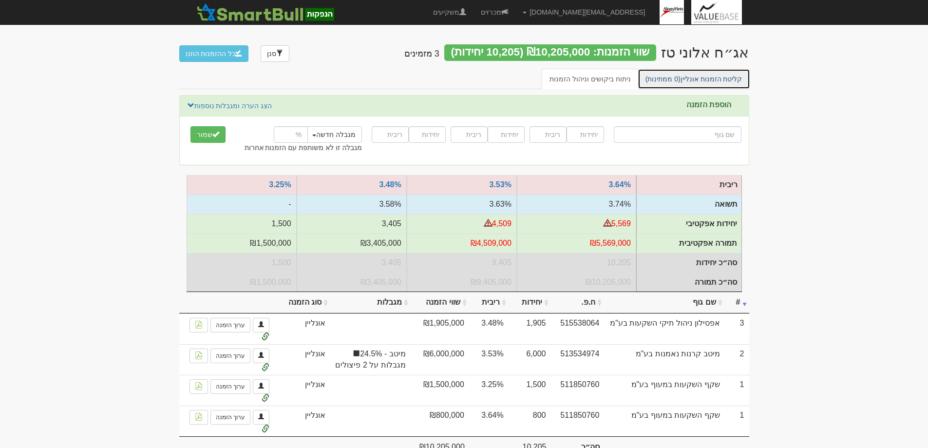
click at [703, 80] on link "קליטת הזמנות אונליין (0 ממתינות)" at bounding box center [694, 79] width 113 height 20
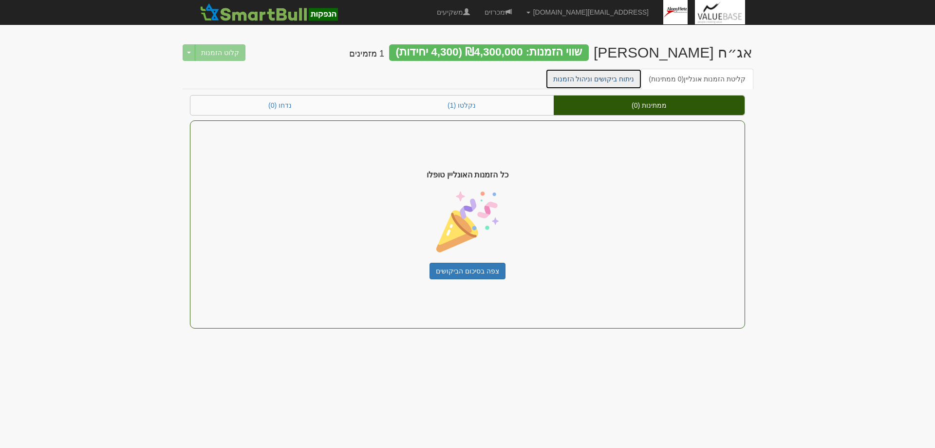
click at [604, 79] on link "ניתוח ביקושים וניהול הזמנות" at bounding box center [594, 79] width 97 height 20
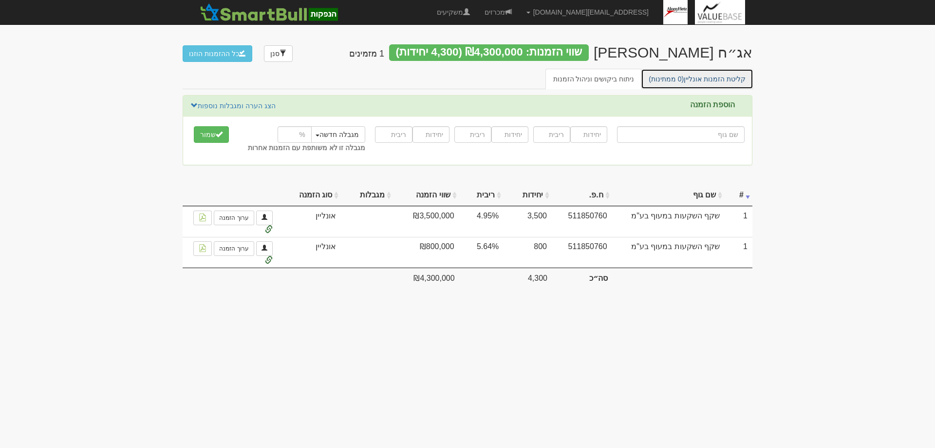
click at [706, 80] on link "קליטת הזמנות אונליין (0 ממתינות)" at bounding box center [697, 79] width 113 height 20
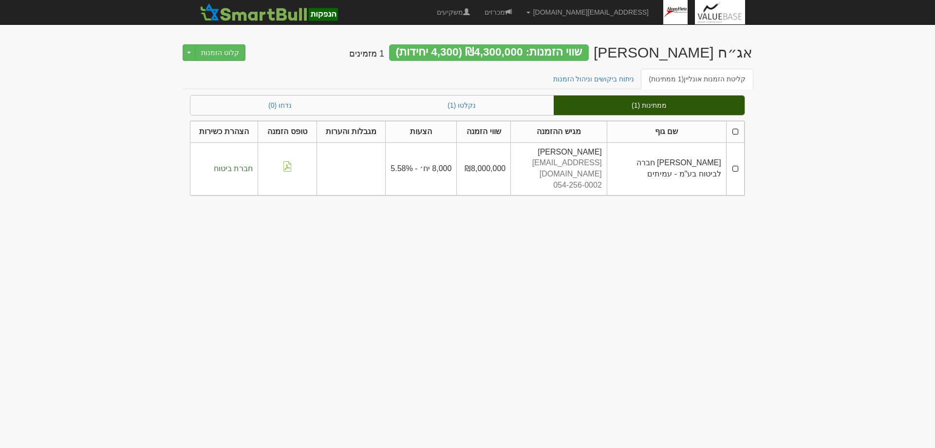
click at [735, 164] on td at bounding box center [735, 168] width 18 height 53
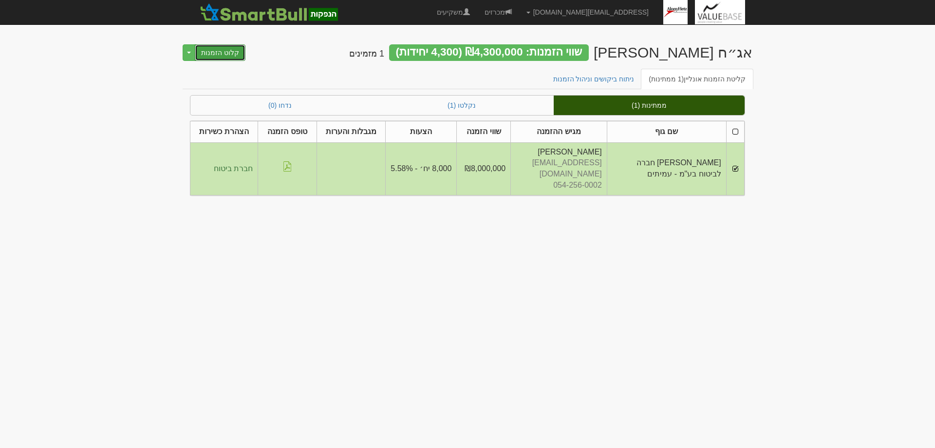
click at [218, 54] on button "קלוט הזמנות" at bounding box center [220, 52] width 51 height 17
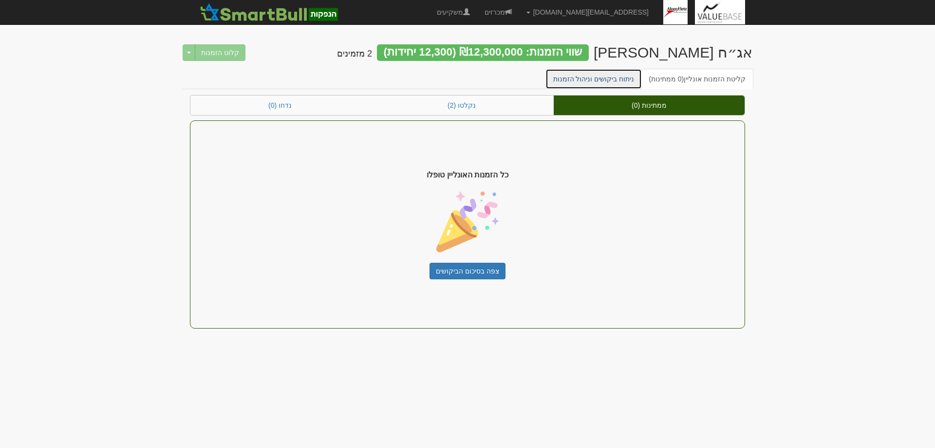
click at [609, 77] on link "ניתוח ביקושים וניהול הזמנות" at bounding box center [594, 79] width 97 height 20
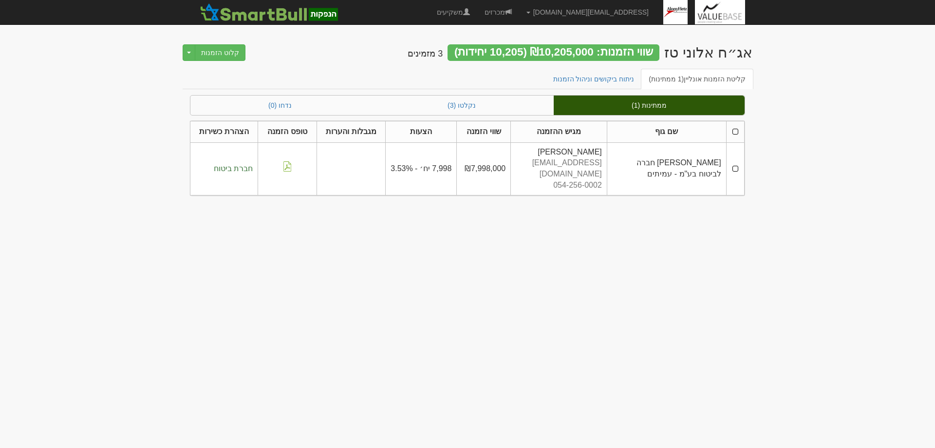
click at [740, 166] on td at bounding box center [735, 168] width 18 height 53
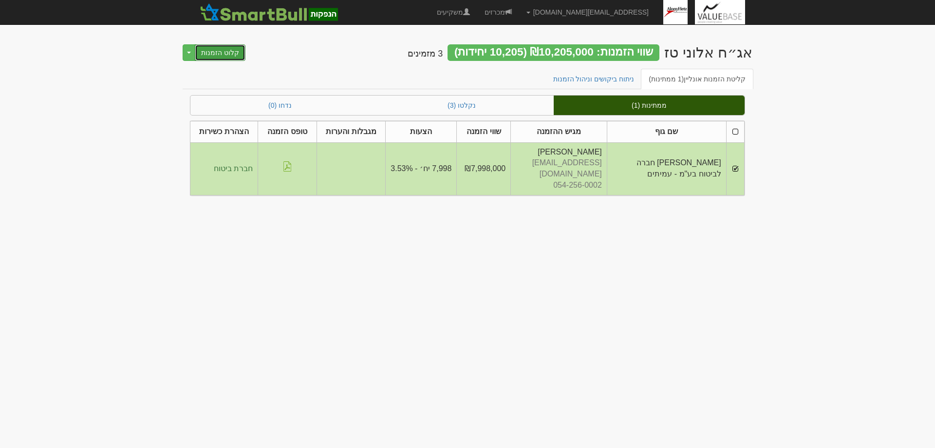
click at [213, 52] on button "קלוט הזמנות" at bounding box center [220, 52] width 51 height 17
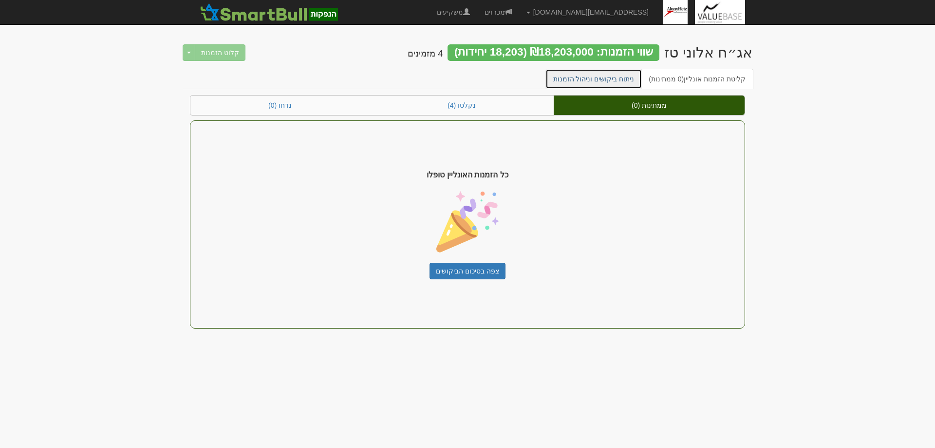
click at [592, 77] on link "ניתוח ביקושים וניהול הזמנות" at bounding box center [594, 79] width 97 height 20
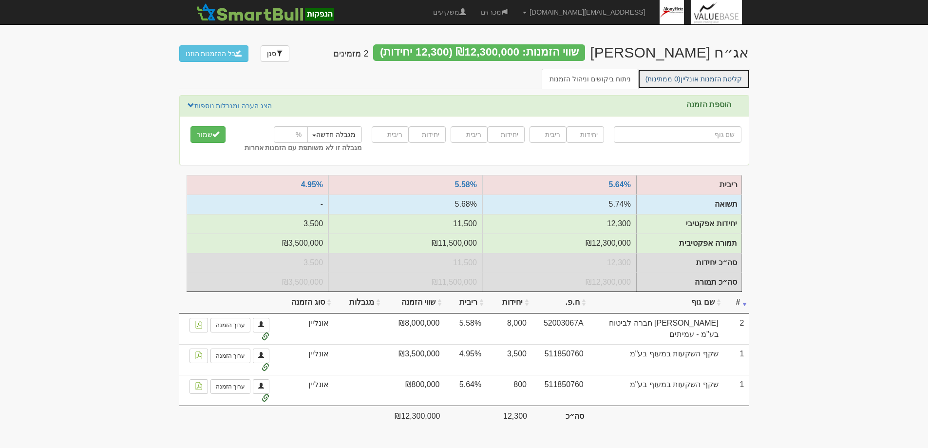
click at [695, 80] on link "קליטת הזמנות אונליין (0 ממתינות)" at bounding box center [694, 79] width 113 height 20
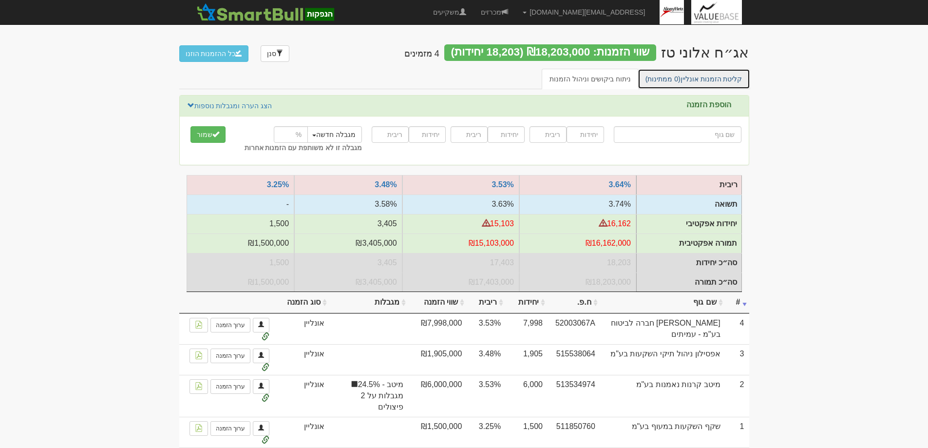
click at [699, 79] on link "קליטת הזמנות אונליין (0 ממתינות)" at bounding box center [694, 79] width 113 height 20
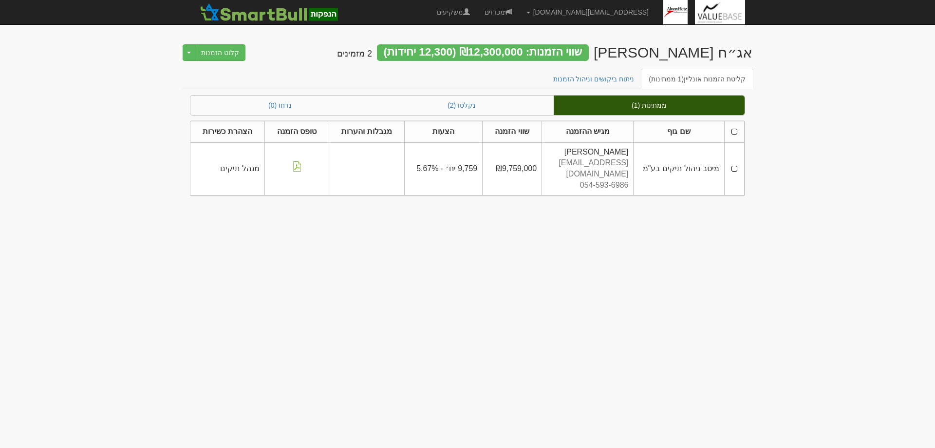
click at [735, 162] on td at bounding box center [734, 168] width 20 height 53
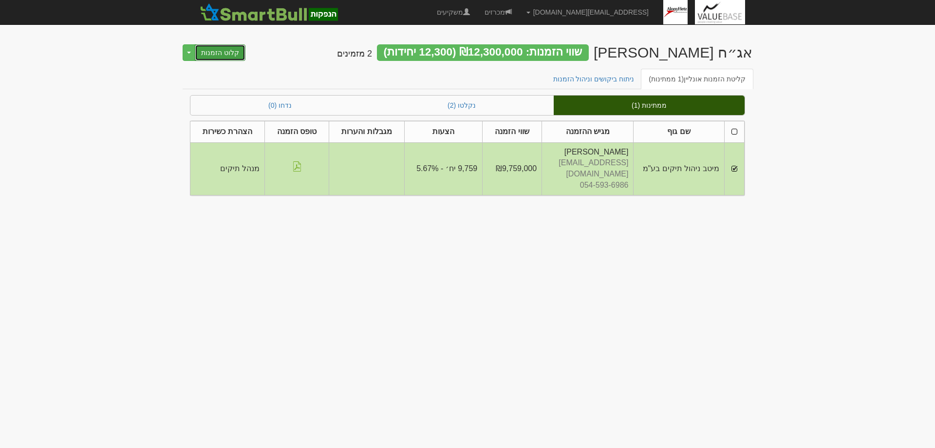
click at [225, 51] on button "קלוט הזמנות" at bounding box center [220, 52] width 51 height 17
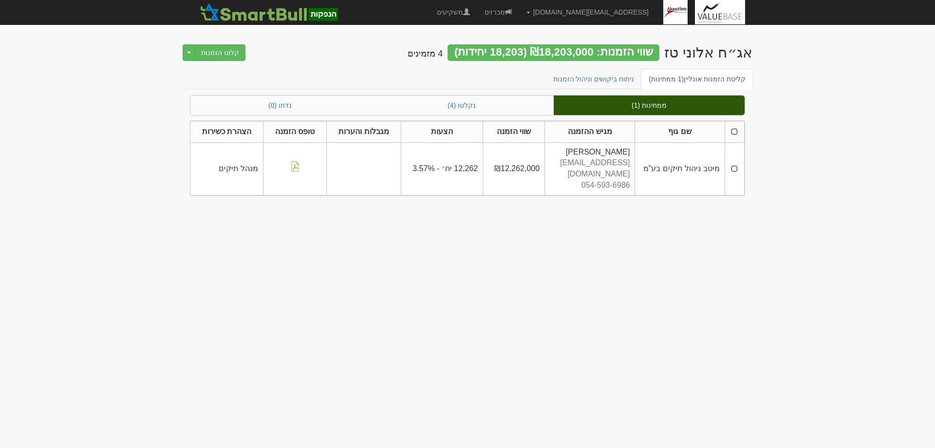
click at [736, 162] on td at bounding box center [734, 168] width 19 height 53
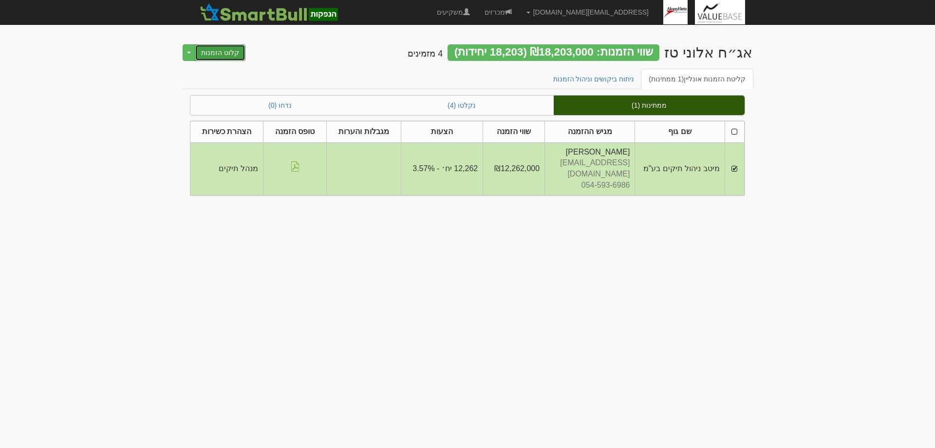
click at [215, 52] on button "קלוט הזמנות" at bounding box center [220, 52] width 51 height 17
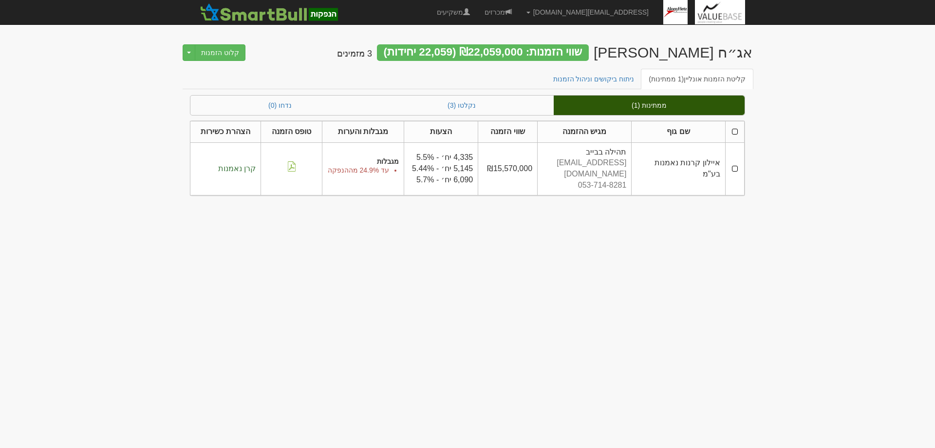
click at [736, 163] on td at bounding box center [734, 168] width 19 height 53
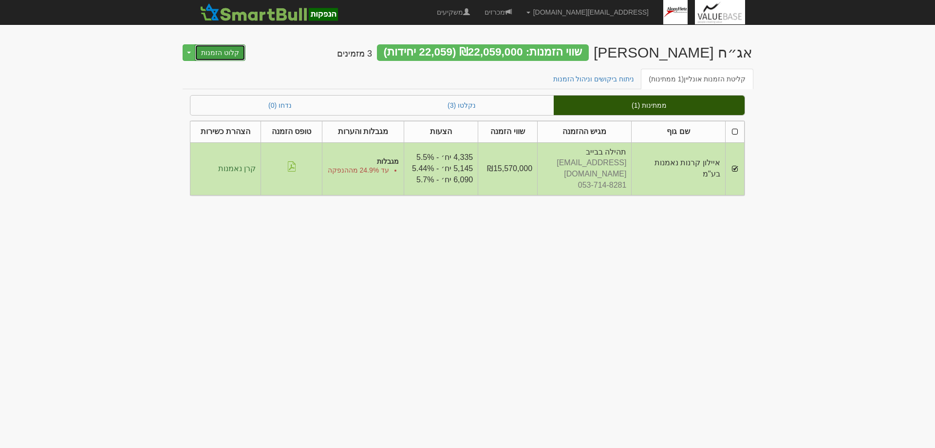
click at [212, 53] on button "קלוט הזמנות" at bounding box center [220, 52] width 51 height 17
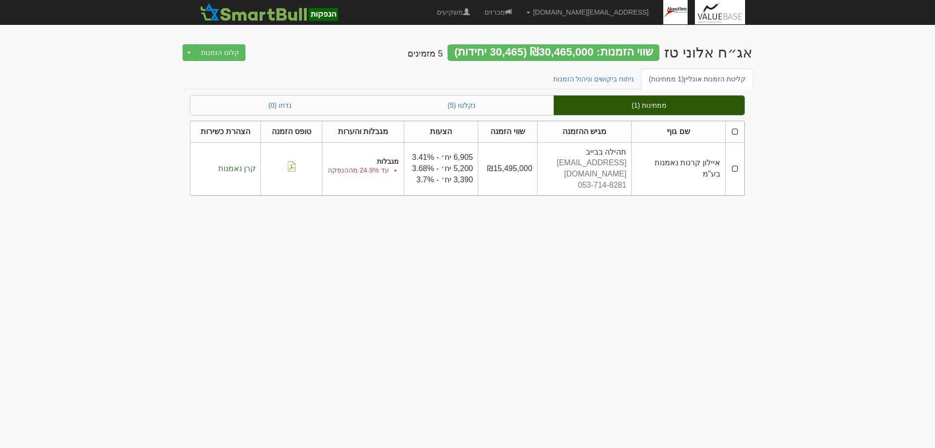
click at [736, 165] on td at bounding box center [734, 168] width 19 height 53
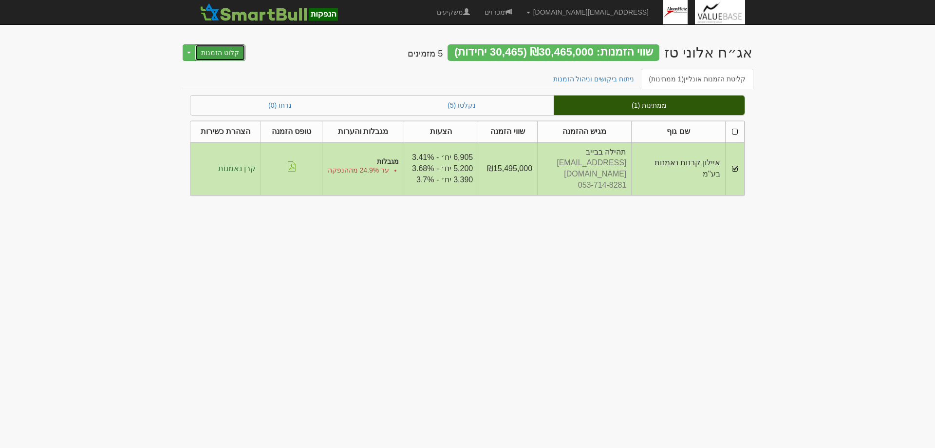
click at [219, 49] on button "קלוט הזמנות" at bounding box center [220, 52] width 51 height 17
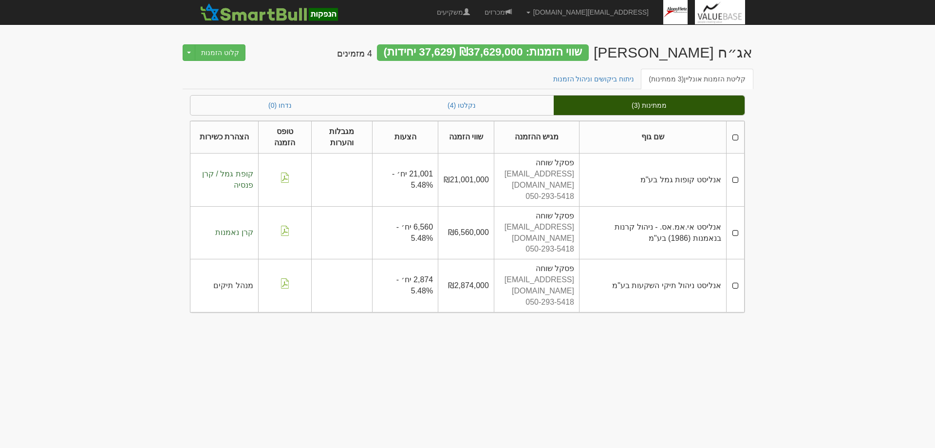
click at [736, 259] on td at bounding box center [735, 285] width 18 height 53
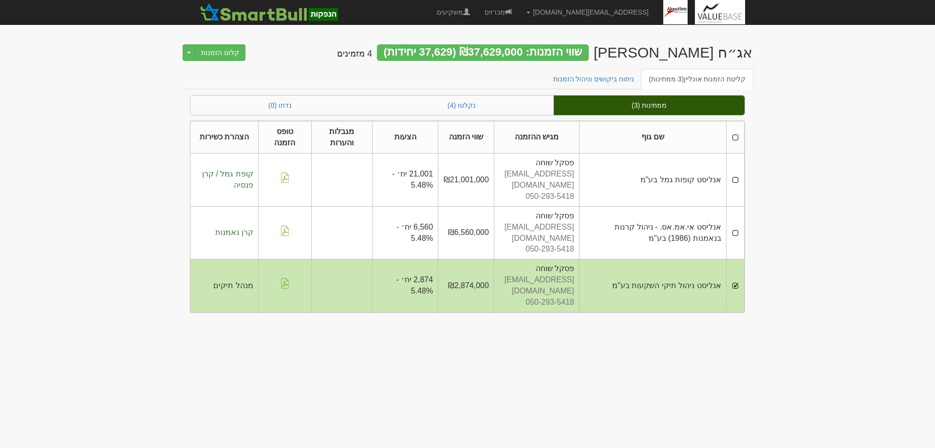
click at [736, 214] on td at bounding box center [735, 232] width 18 height 53
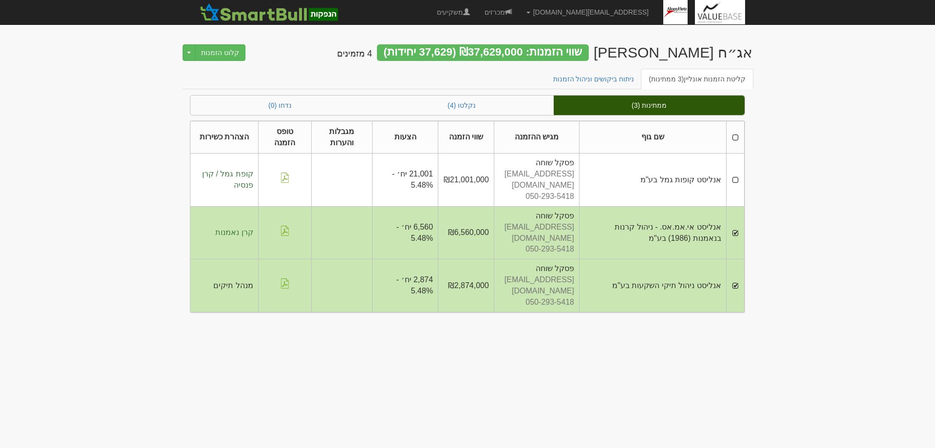
drag, startPoint x: 733, startPoint y: 175, endPoint x: 812, endPoint y: 275, distance: 126.9
click at [733, 177] on td at bounding box center [735, 179] width 18 height 53
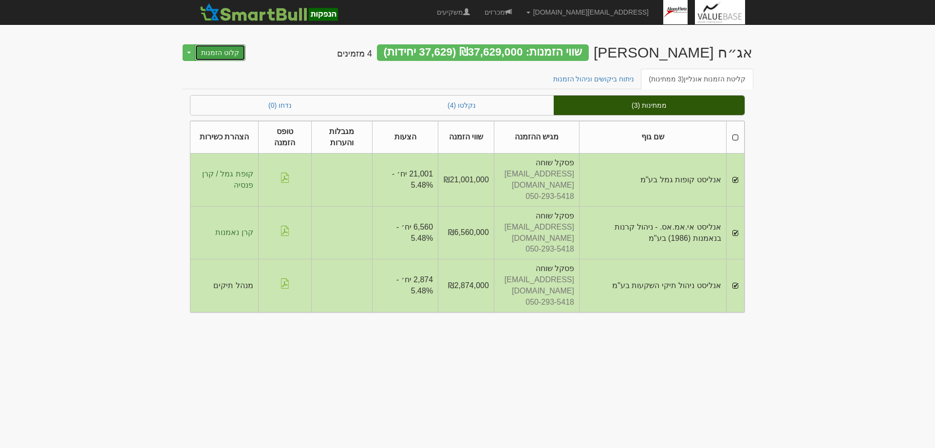
click at [220, 52] on button "קלוט הזמנות" at bounding box center [220, 52] width 51 height 17
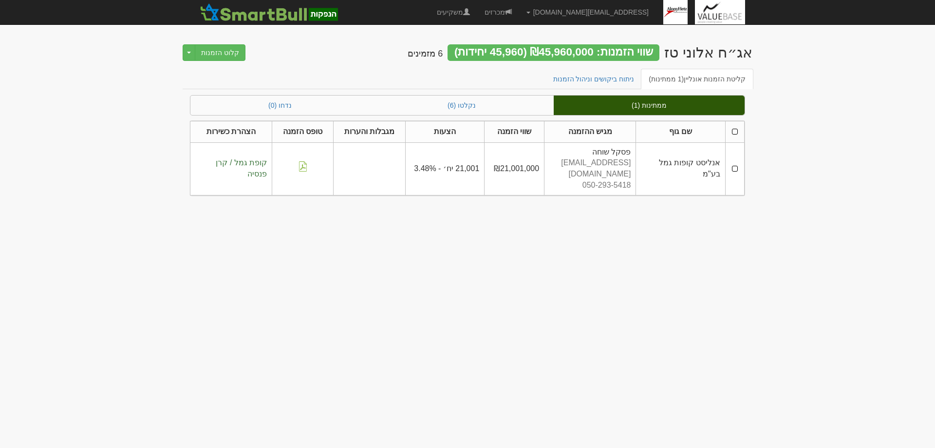
click at [738, 165] on td at bounding box center [734, 168] width 19 height 53
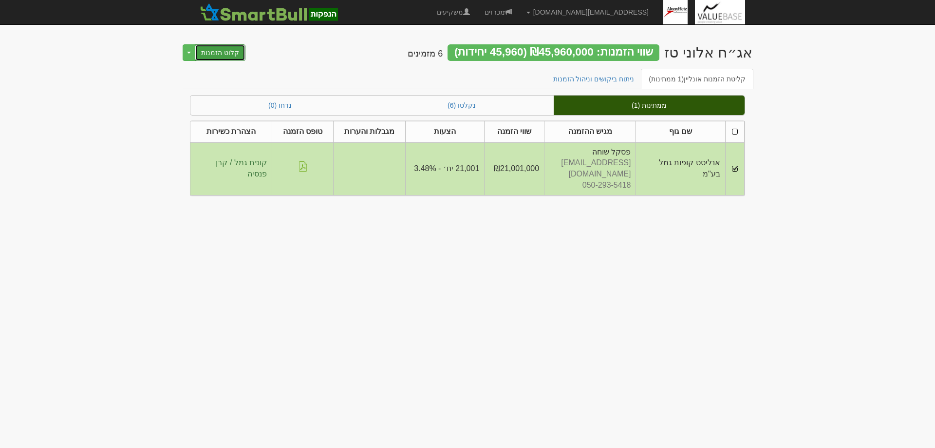
click at [217, 54] on button "קלוט הזמנות" at bounding box center [220, 52] width 51 height 17
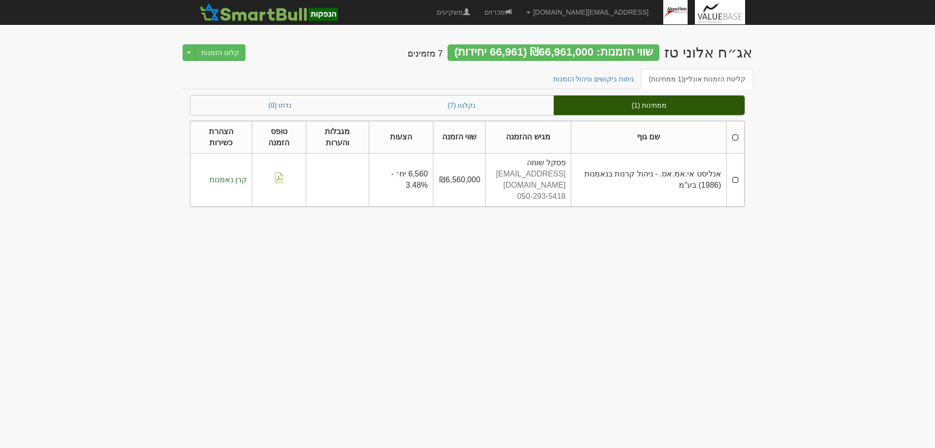
click at [736, 176] on td at bounding box center [735, 179] width 18 height 53
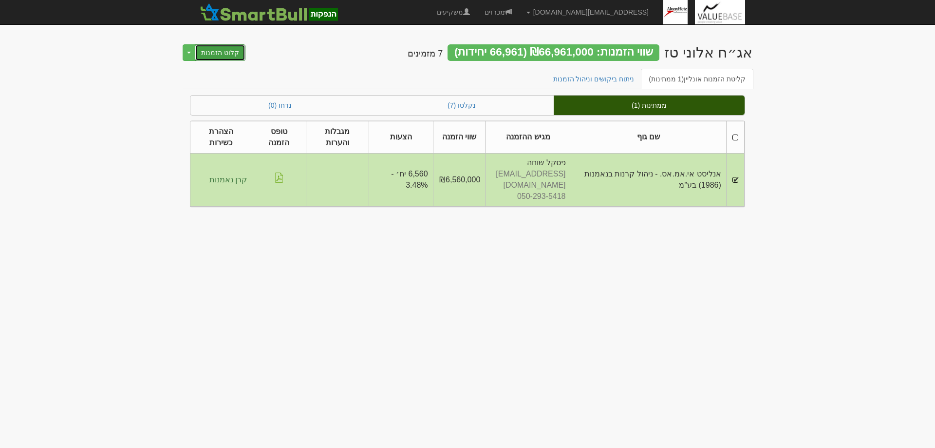
click at [215, 57] on button "קלוט הזמנות" at bounding box center [220, 52] width 51 height 17
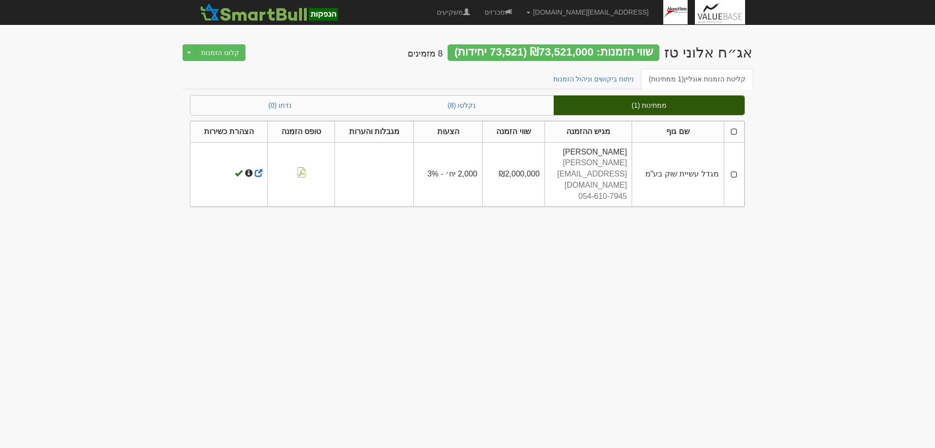
click at [736, 165] on td at bounding box center [734, 174] width 20 height 64
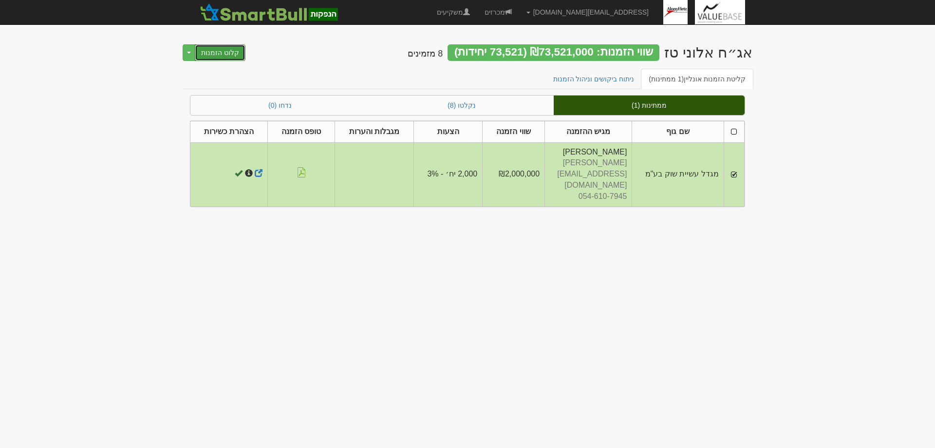
click at [231, 50] on button "קלוט הזמנות" at bounding box center [220, 52] width 51 height 17
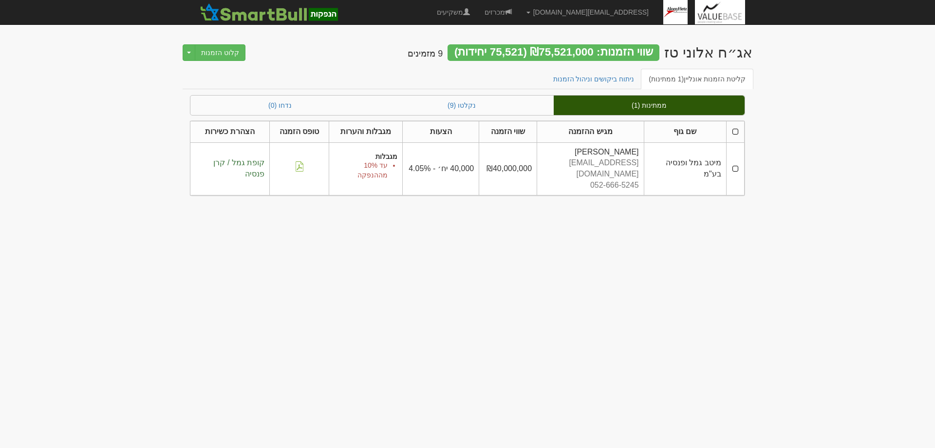
click at [737, 164] on td at bounding box center [735, 168] width 18 height 53
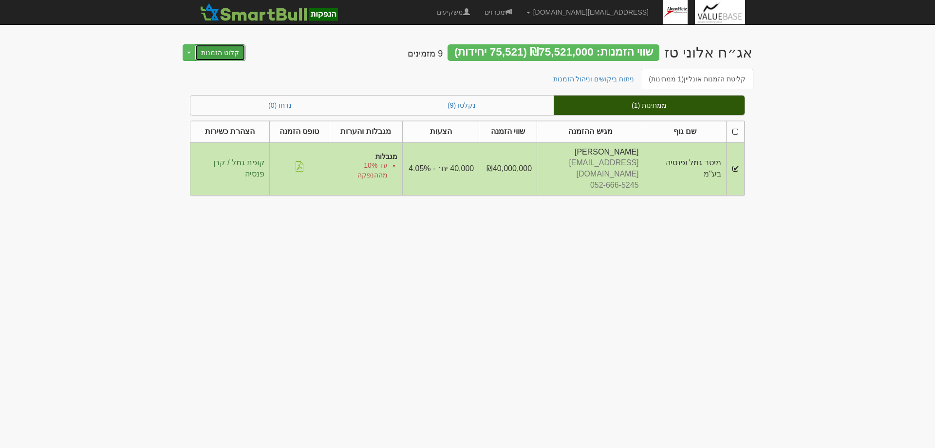
click at [220, 55] on button "קלוט הזמנות" at bounding box center [220, 52] width 51 height 17
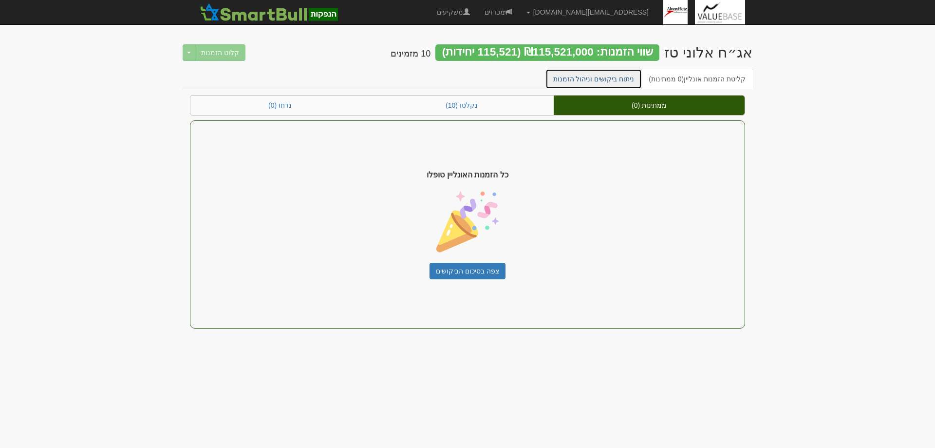
click at [602, 76] on link "ניתוח ביקושים וניהול הזמנות" at bounding box center [594, 79] width 97 height 20
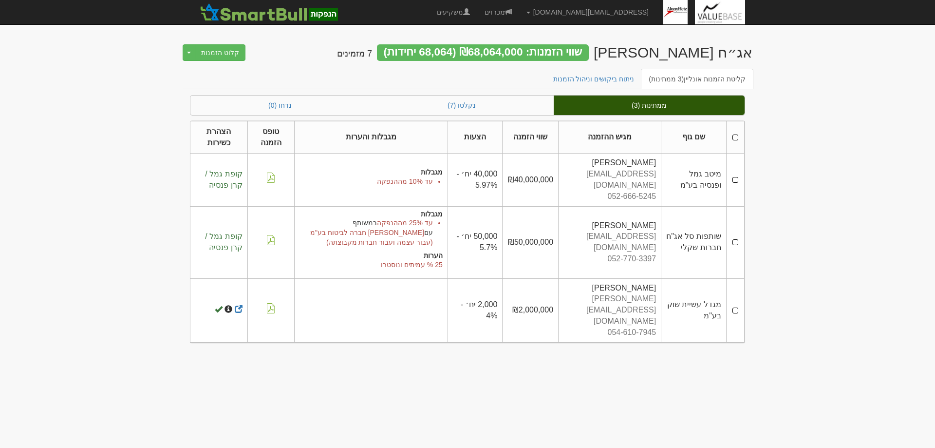
click at [735, 172] on td at bounding box center [735, 179] width 18 height 53
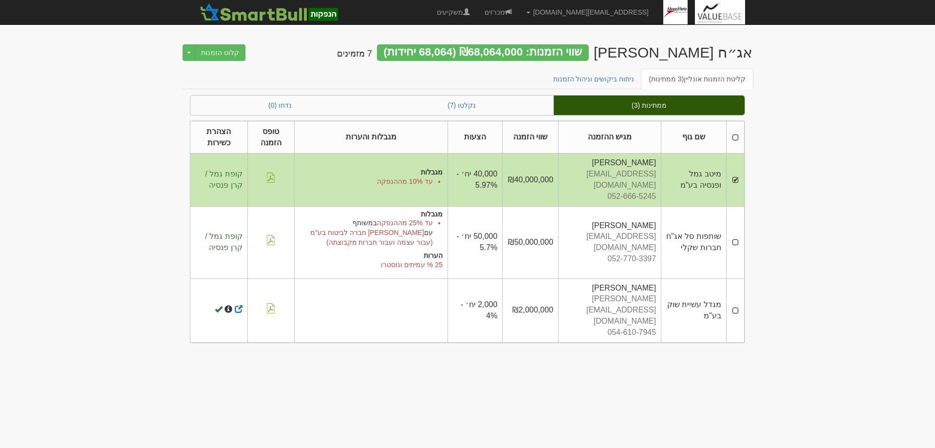
click at [736, 227] on td at bounding box center [735, 242] width 18 height 72
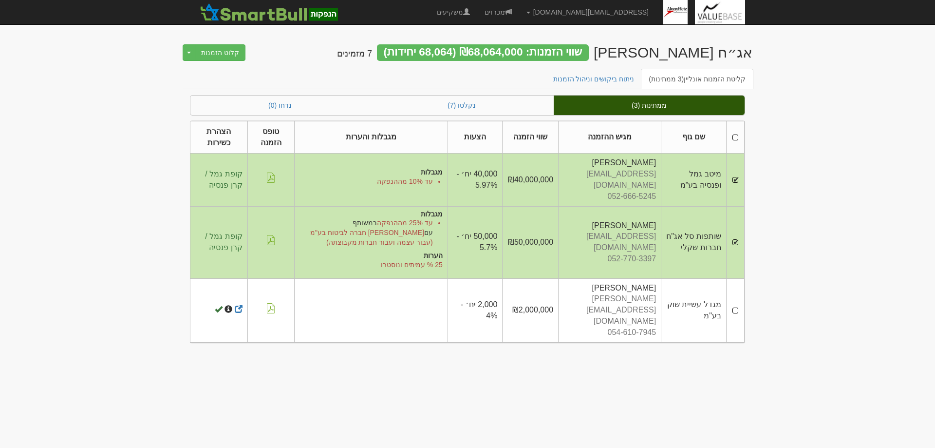
click at [736, 279] on td at bounding box center [735, 310] width 18 height 64
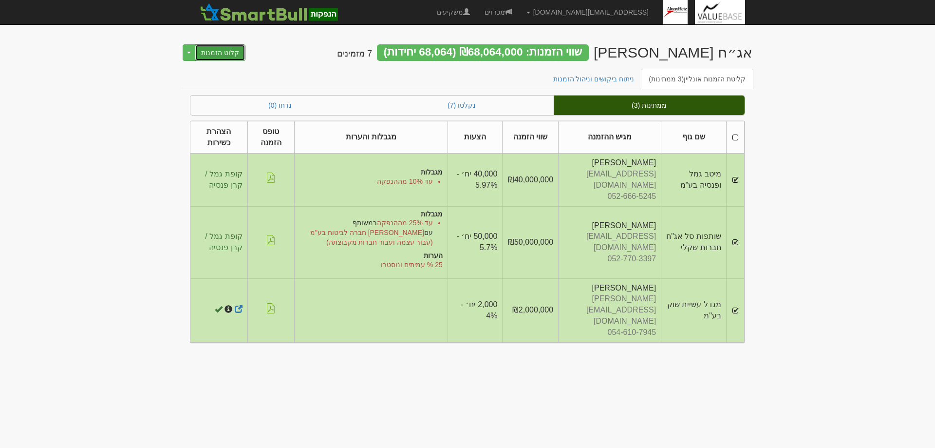
click at [225, 56] on button "קלוט הזמנות" at bounding box center [220, 52] width 51 height 17
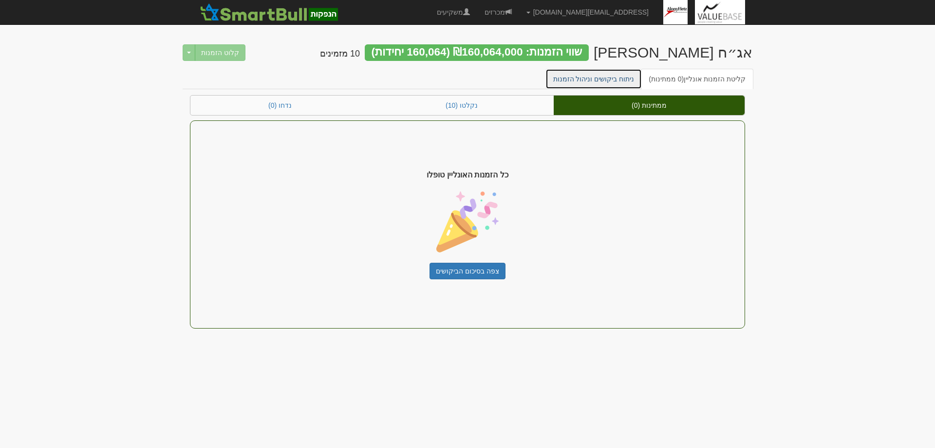
click at [607, 80] on link "ניתוח ביקושים וניהול הזמנות" at bounding box center [594, 79] width 97 height 20
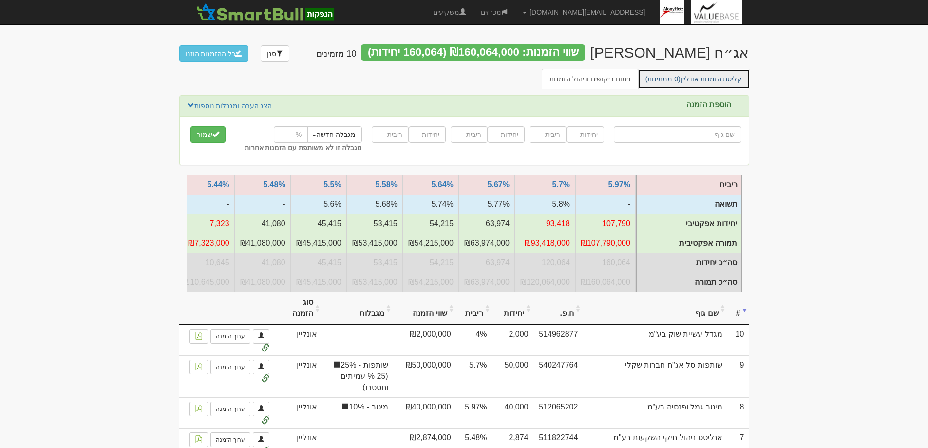
click at [709, 79] on link "קליטת הזמנות אונליין (0 ממתינות)" at bounding box center [694, 79] width 113 height 20
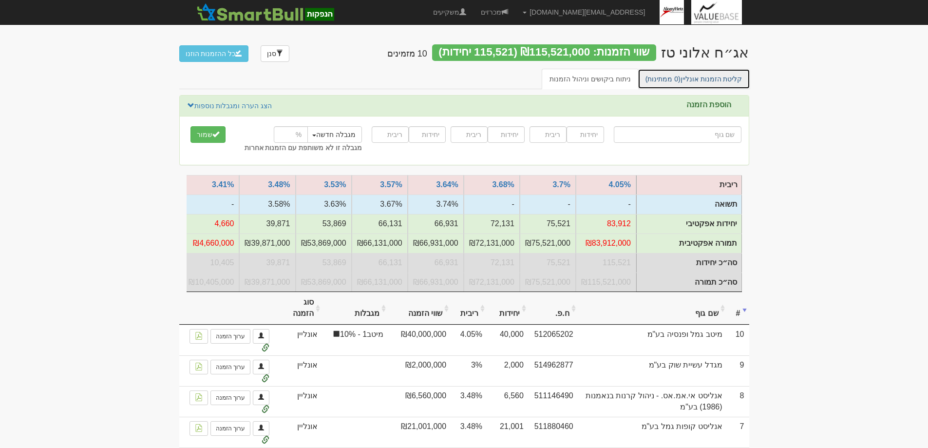
click at [710, 77] on link "קליטת הזמנות אונליין (0 ממתינות)" at bounding box center [694, 79] width 113 height 20
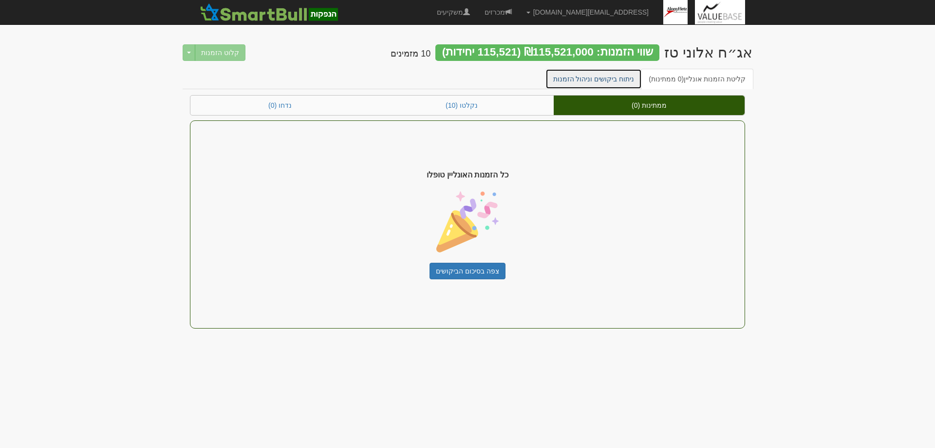
click at [599, 76] on link "ניתוח ביקושים וניהול הזמנות" at bounding box center [594, 79] width 97 height 20
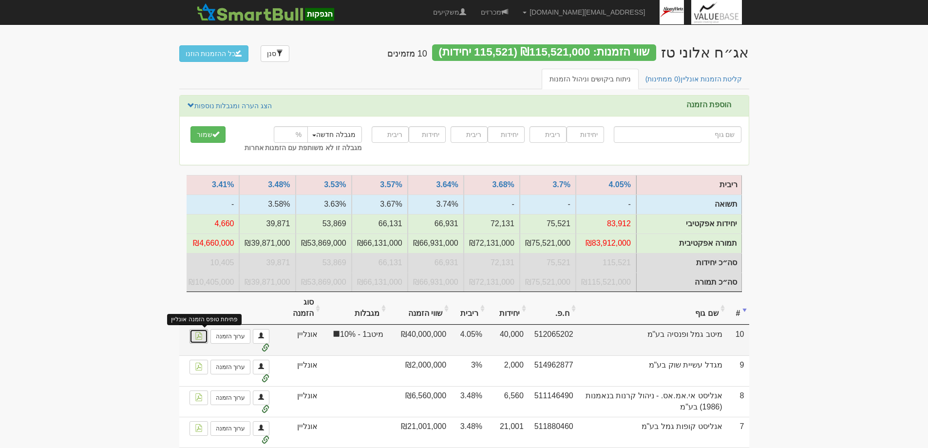
click at [197, 340] on img at bounding box center [199, 336] width 8 height 8
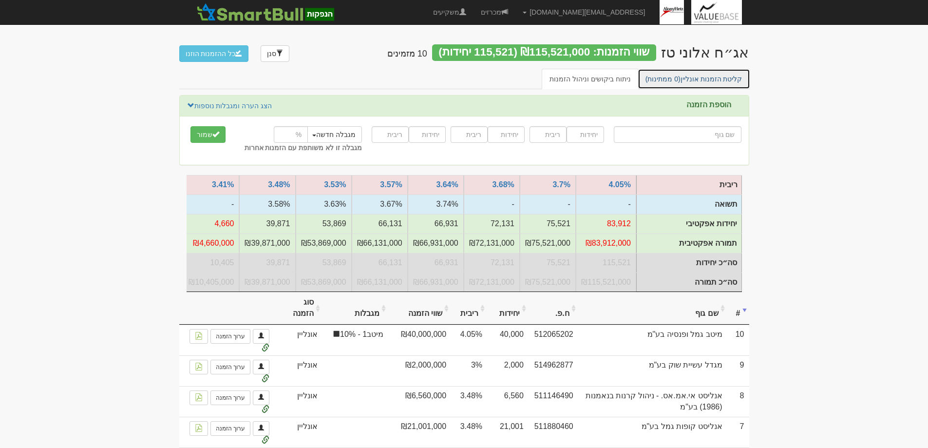
click at [706, 76] on link "קליטת הזמנות אונליין (0 ממתינות)" at bounding box center [694, 79] width 113 height 20
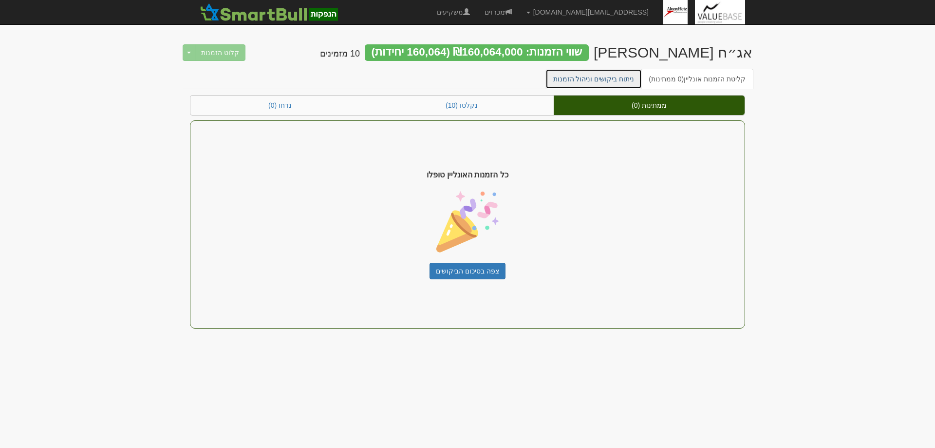
click at [611, 80] on link "ניתוח ביקושים וניהול הזמנות" at bounding box center [594, 79] width 97 height 20
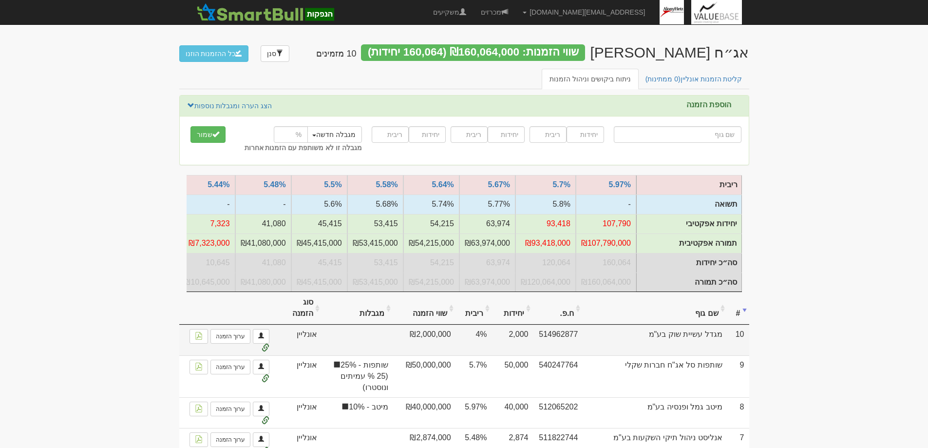
scroll to position [49, 0]
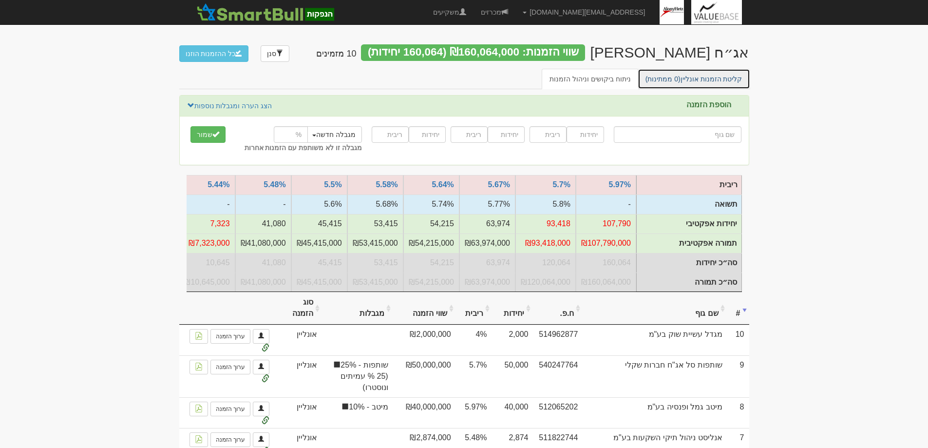
click at [719, 83] on link "קליטת הזמנות אונליין (0 ממתינות)" at bounding box center [694, 79] width 113 height 20
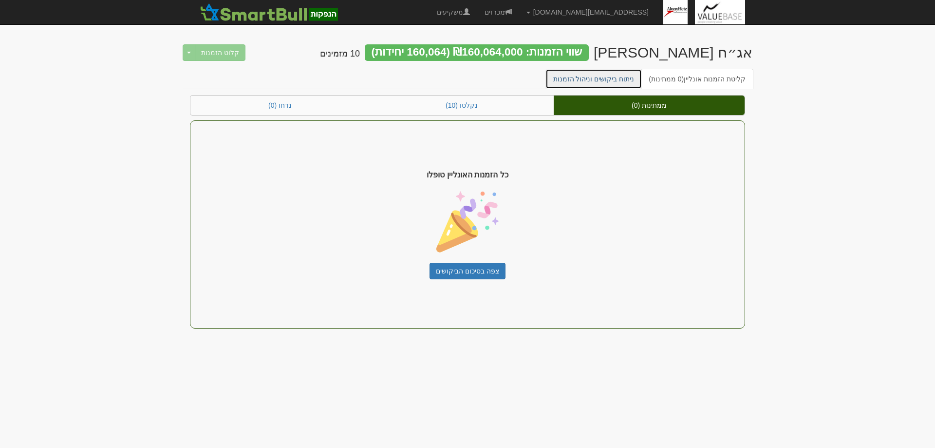
click at [608, 79] on link "ניתוח ביקושים וניהול הזמנות" at bounding box center [594, 79] width 97 height 20
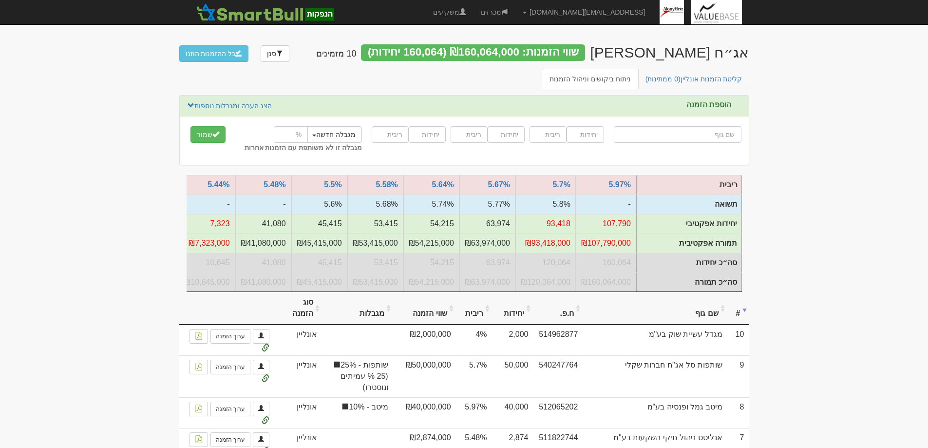
scroll to position [0, 0]
click at [699, 79] on link "קליטת הזמנות אונליין (0 ממתינות)" at bounding box center [694, 79] width 113 height 20
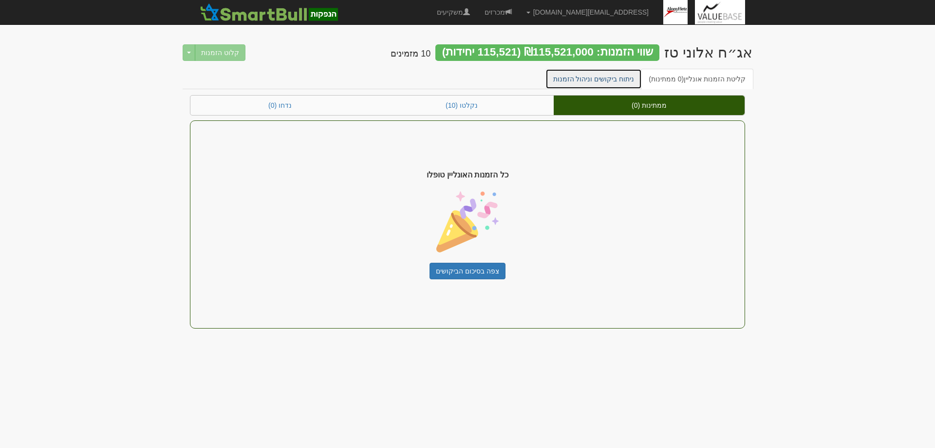
click at [606, 76] on link "ניתוח ביקושים וניהול הזמנות" at bounding box center [594, 79] width 97 height 20
click at [613, 81] on link "ניתוח ביקושים וניהול הזמנות" at bounding box center [594, 79] width 97 height 20
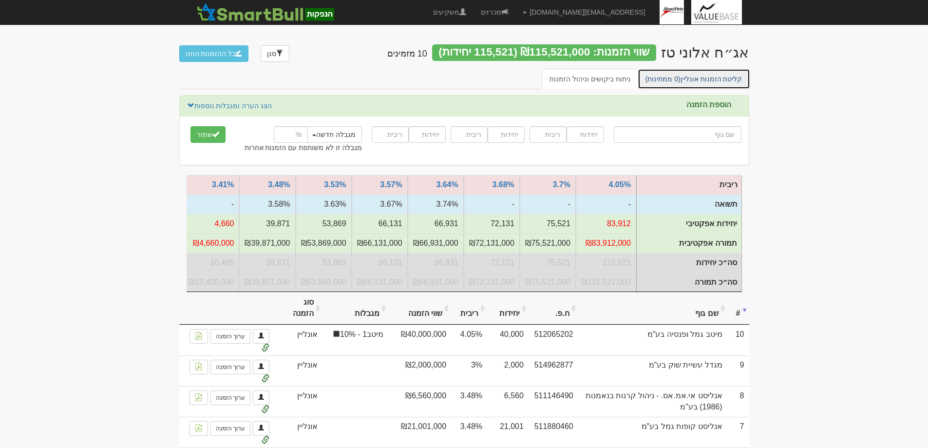
click at [709, 80] on link "קליטת הזמנות אונליין (0 ממתינות)" at bounding box center [694, 79] width 113 height 20
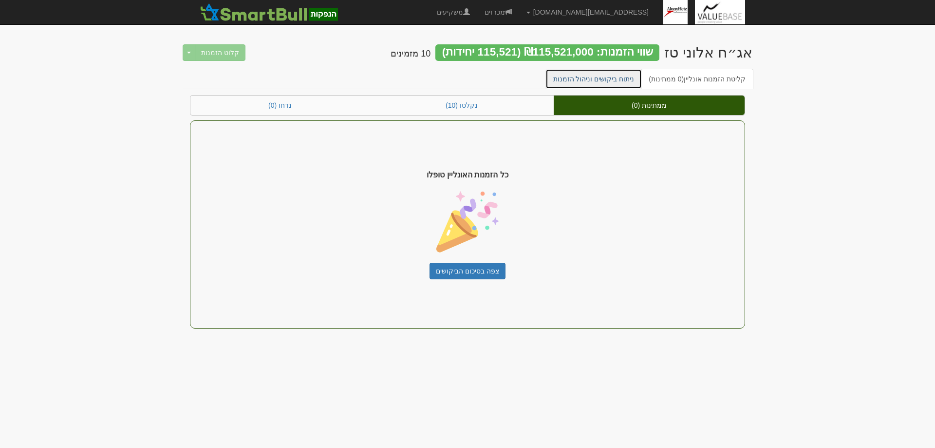
click at [606, 76] on link "ניתוח ביקושים וניהול הזמנות" at bounding box center [594, 79] width 97 height 20
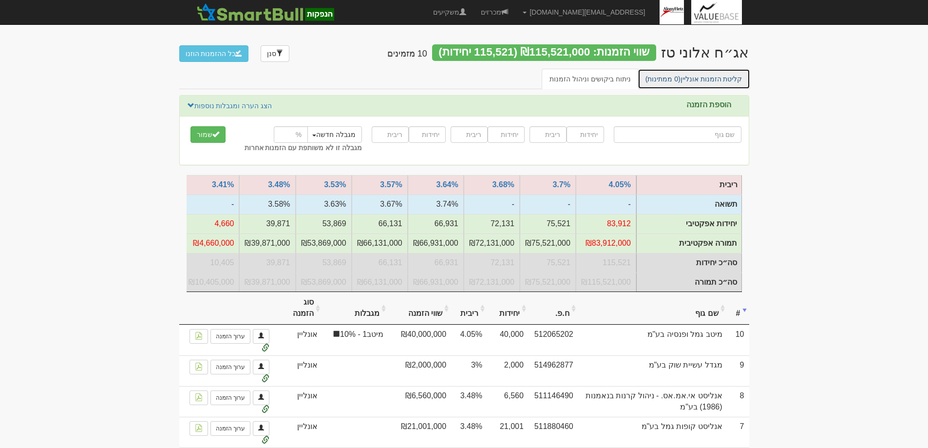
drag, startPoint x: 717, startPoint y: 75, endPoint x: 717, endPoint y: 79, distance: 4.9
click at [717, 75] on link "קליטת הזמנות אונליין (0 ממתינות)" at bounding box center [694, 79] width 113 height 20
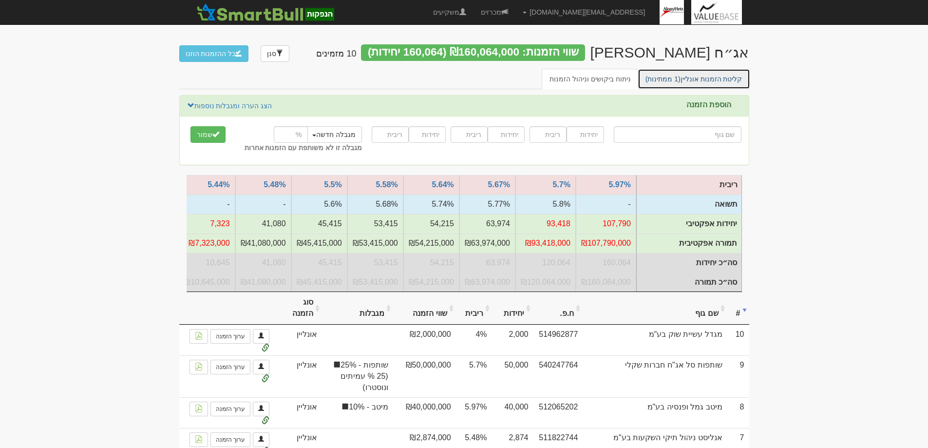
click at [716, 85] on link "קליטת הזמנות אונליין (1 ממתינות)" at bounding box center [694, 79] width 113 height 20
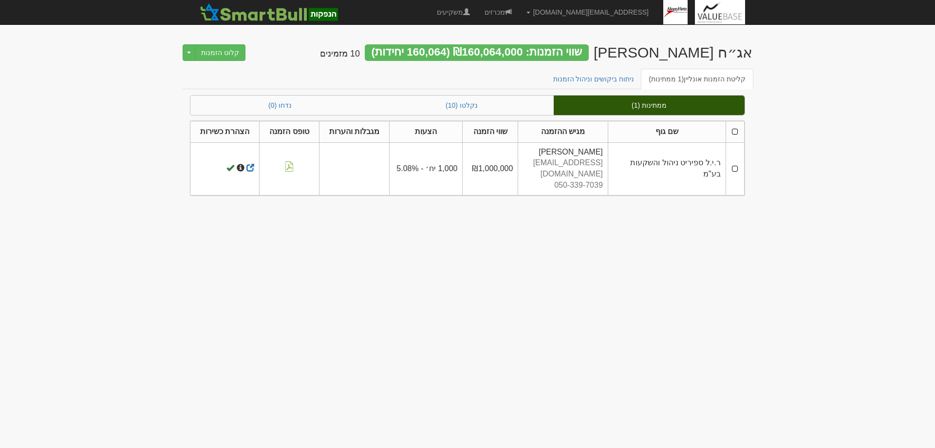
click at [737, 162] on td at bounding box center [735, 168] width 19 height 53
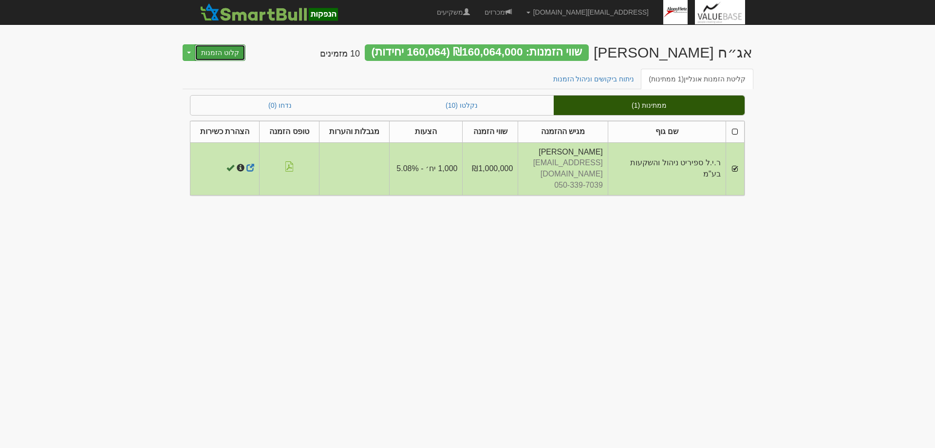
click at [223, 52] on button "קלוט הזמנות" at bounding box center [220, 52] width 51 height 17
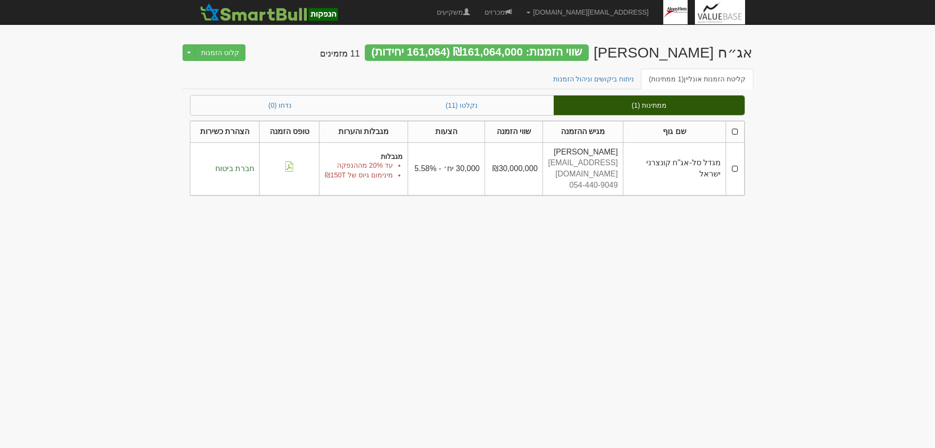
click at [734, 162] on td at bounding box center [735, 168] width 19 height 53
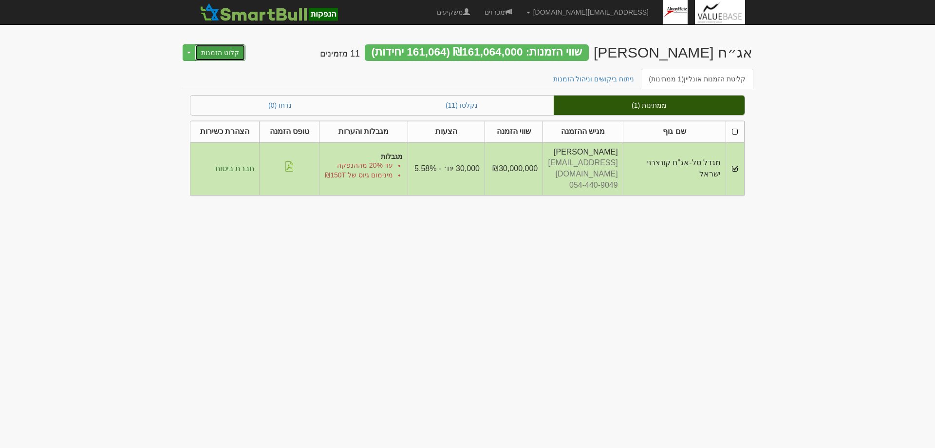
click at [228, 51] on button "קלוט הזמנות" at bounding box center [220, 52] width 51 height 17
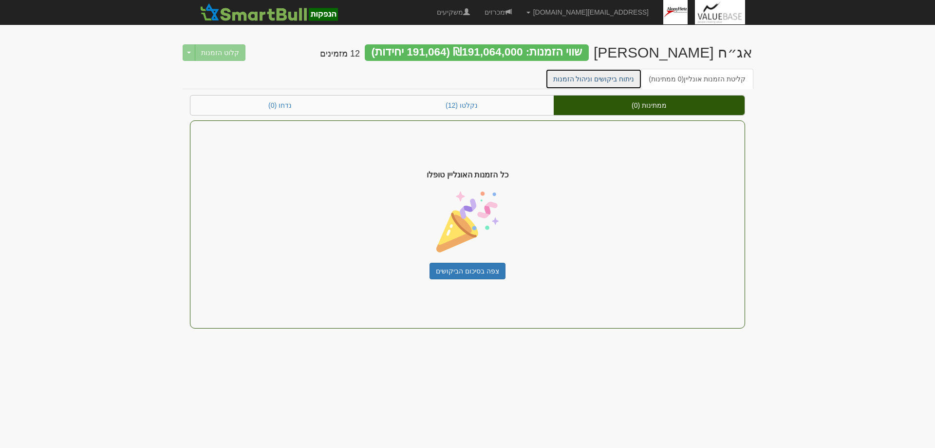
click at [615, 75] on link "ניתוח ביקושים וניהול הזמנות" at bounding box center [594, 79] width 97 height 20
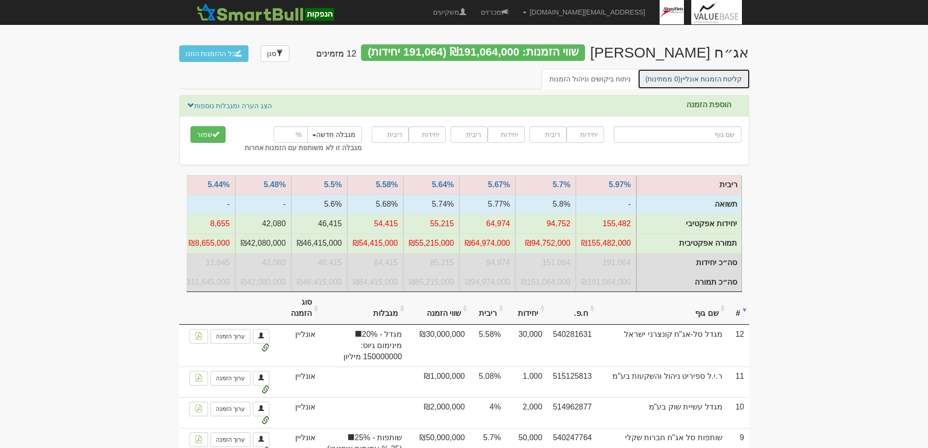
click at [707, 79] on link "קליטת הזמנות אונליין (0 ממתינות)" at bounding box center [694, 79] width 113 height 20
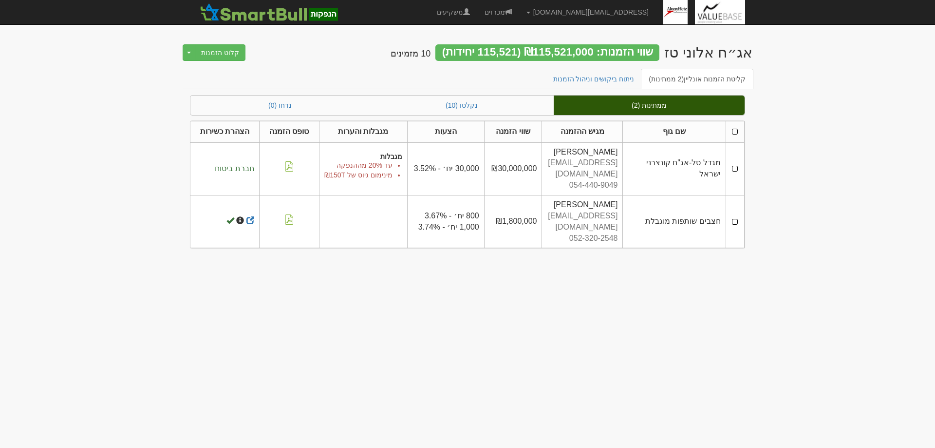
click at [735, 164] on td at bounding box center [735, 168] width 19 height 53
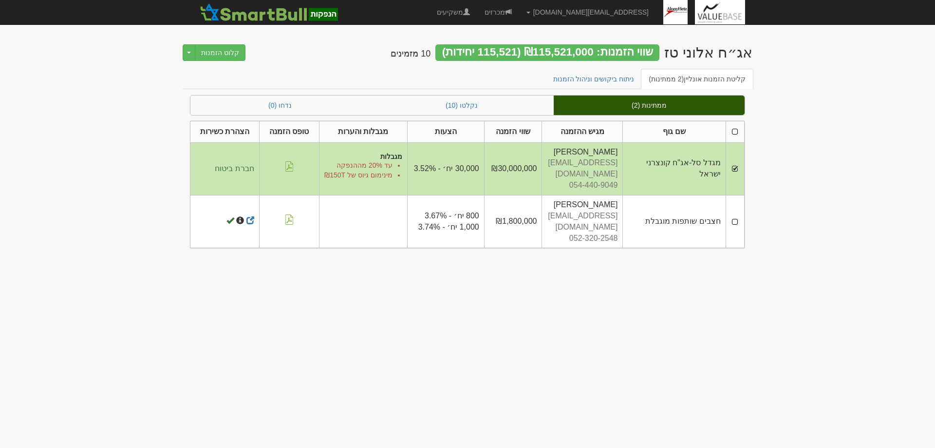
click at [735, 205] on td at bounding box center [735, 221] width 19 height 53
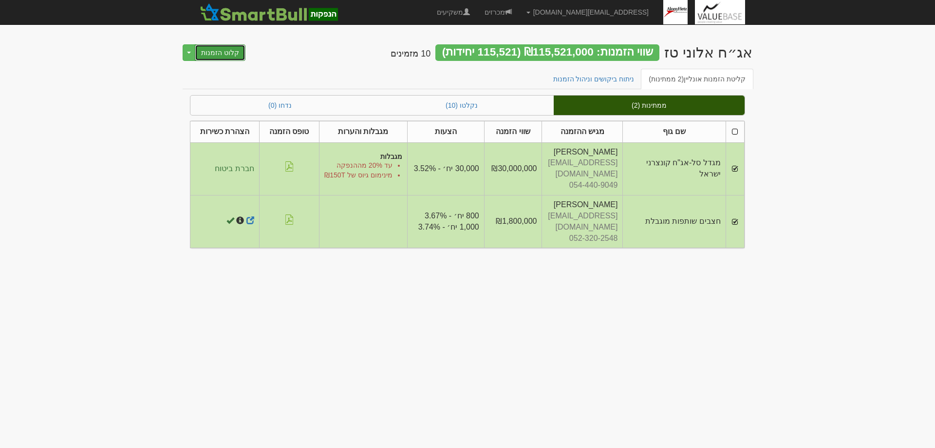
click at [223, 52] on button "קלוט הזמנות" at bounding box center [220, 52] width 51 height 17
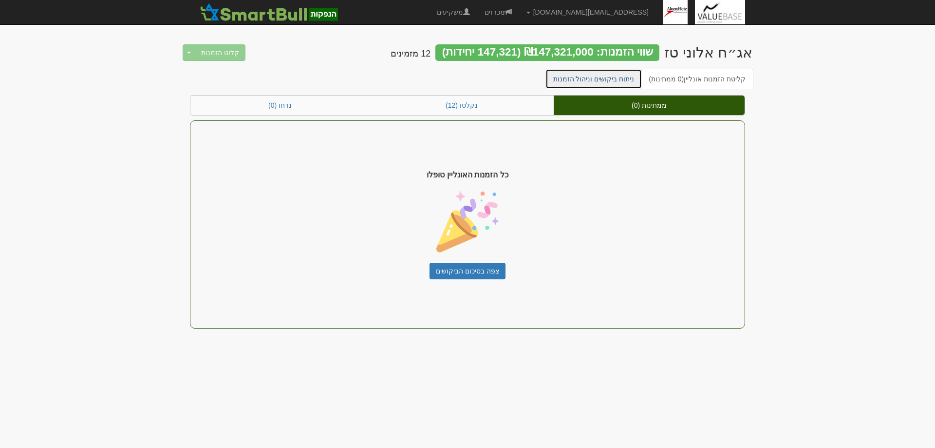
click at [606, 75] on link "ניתוח ביקושים וניהול הזמנות" at bounding box center [594, 79] width 97 height 20
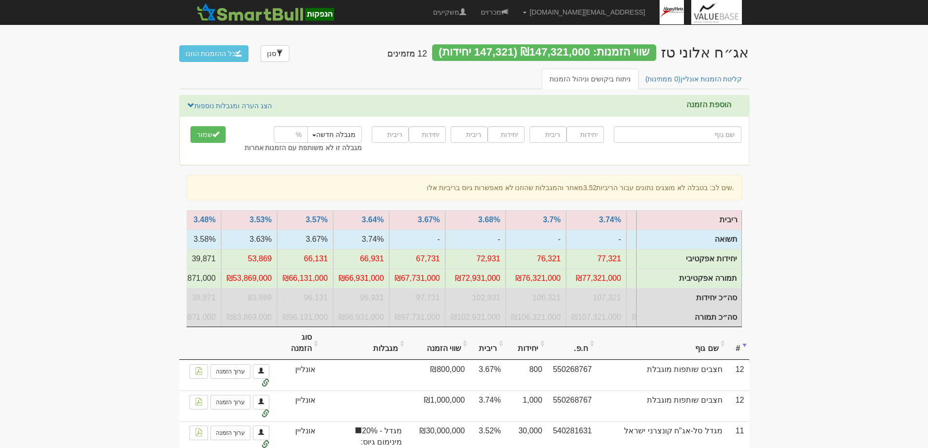
scroll to position [0, 0]
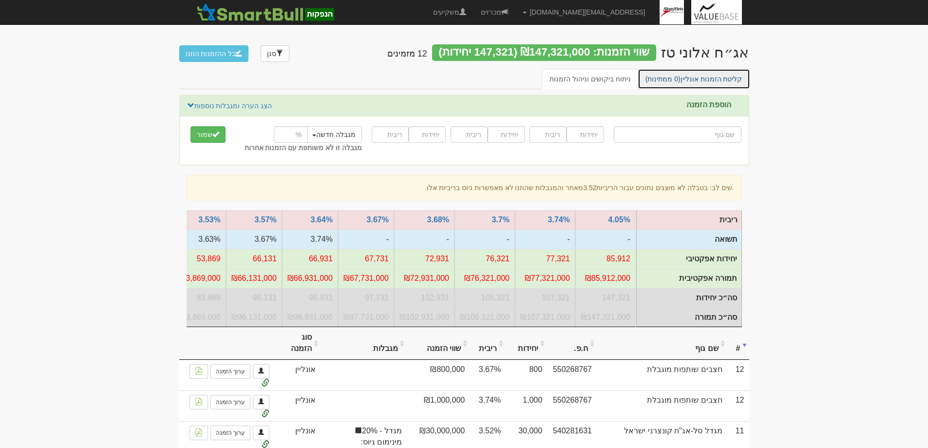
click at [710, 76] on link "קליטת הזמנות אונליין (0 ממתינות)" at bounding box center [694, 79] width 113 height 20
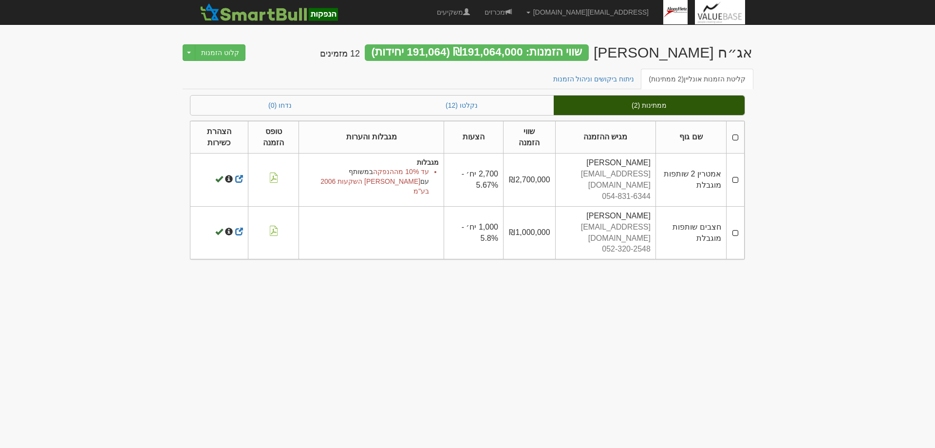
click at [734, 174] on td at bounding box center [735, 179] width 18 height 53
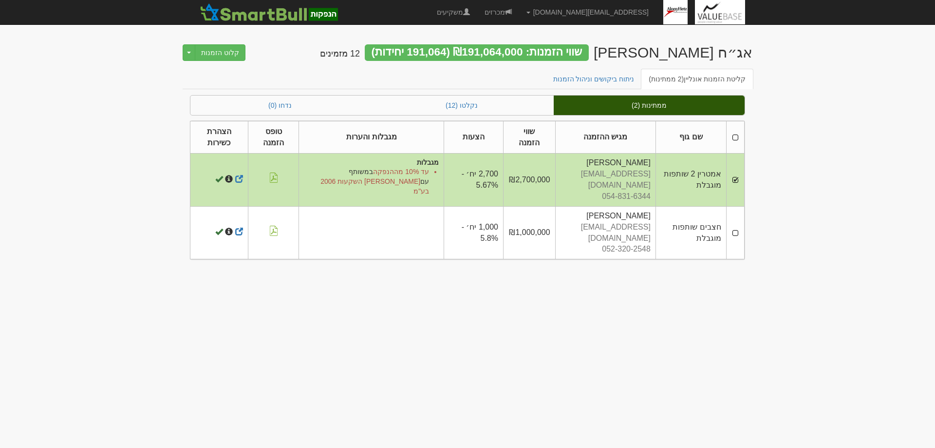
click at [738, 217] on td at bounding box center [735, 232] width 18 height 53
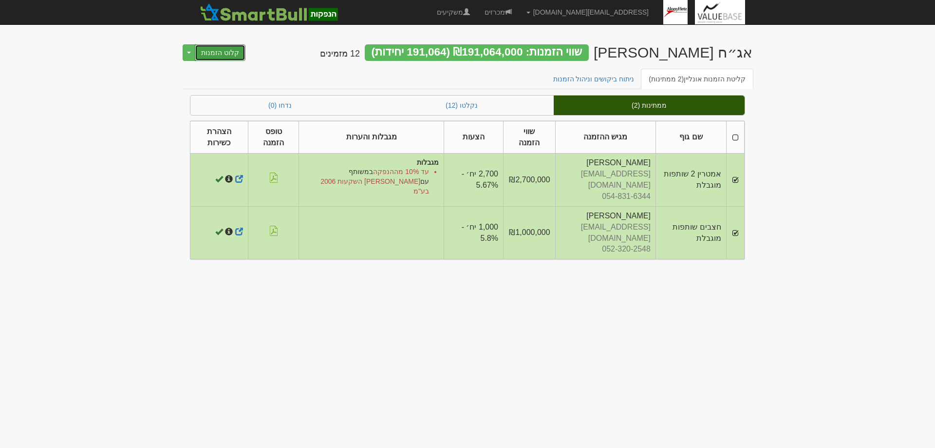
click at [211, 52] on button "קלוט הזמנות" at bounding box center [220, 52] width 51 height 17
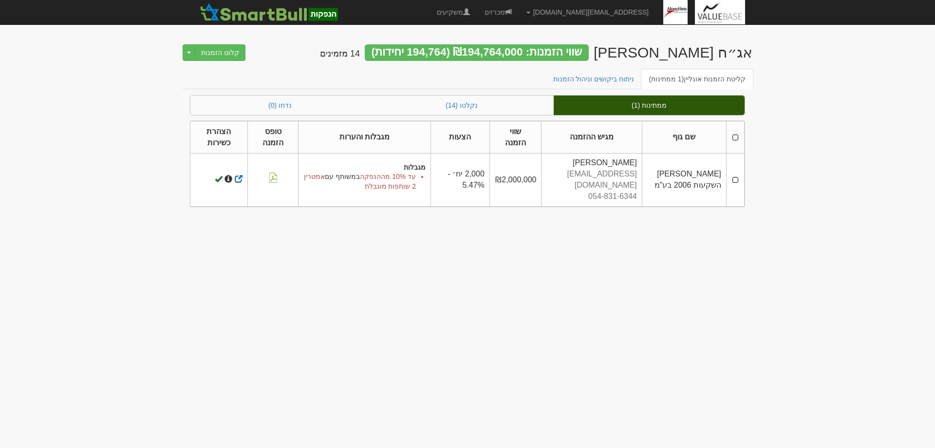
click at [732, 172] on td at bounding box center [735, 179] width 18 height 53
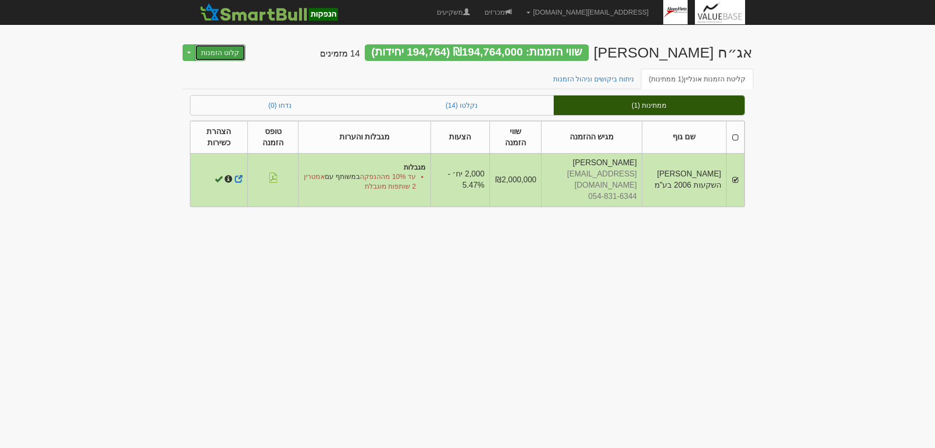
click at [226, 54] on button "קלוט הזמנות" at bounding box center [220, 52] width 51 height 17
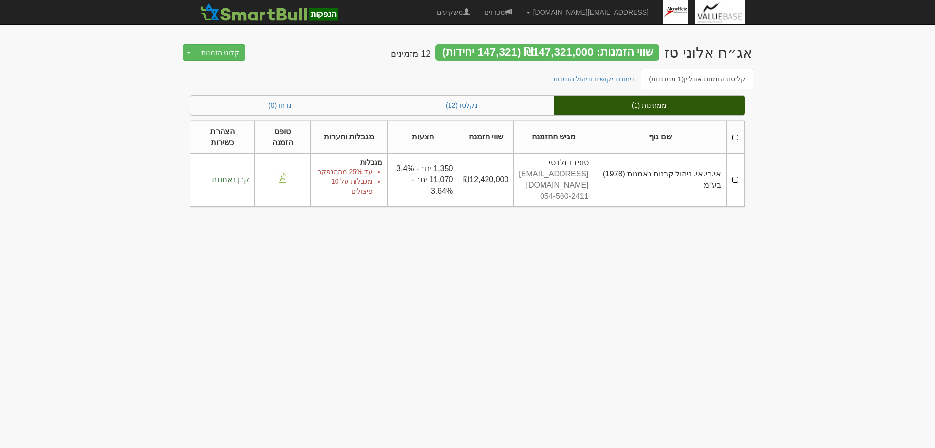
click at [738, 172] on td at bounding box center [736, 179] width 18 height 53
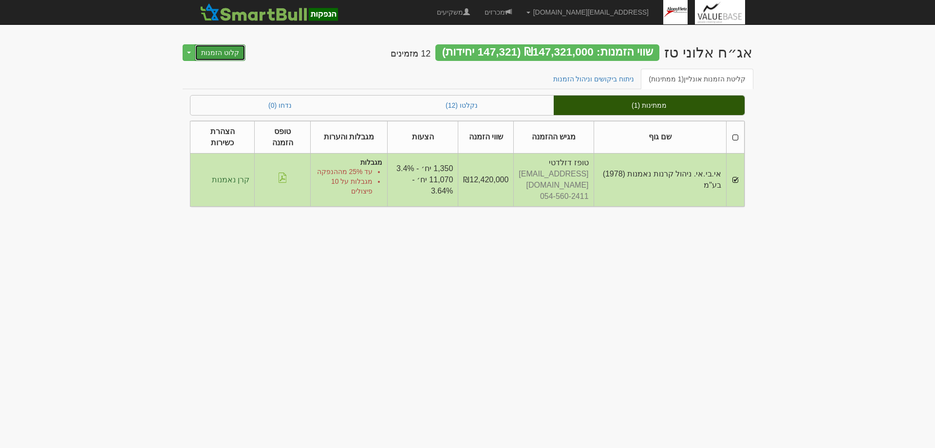
click at [217, 51] on button "קלוט הזמנות" at bounding box center [220, 52] width 51 height 17
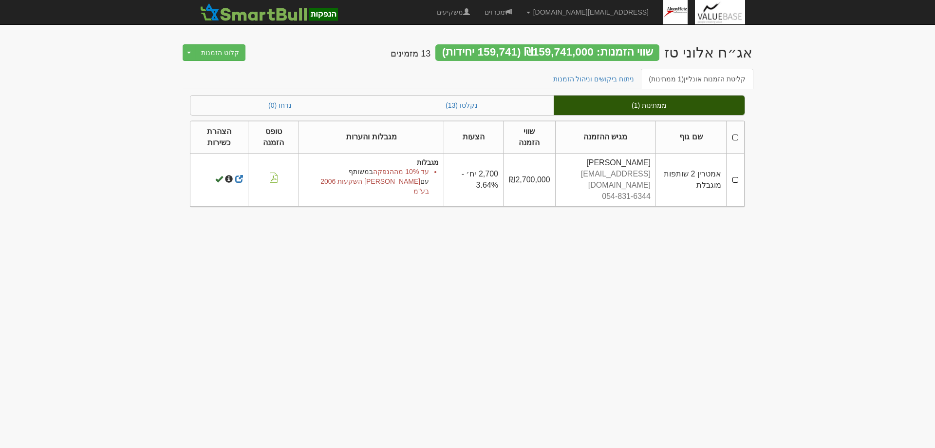
click at [737, 176] on td at bounding box center [735, 179] width 18 height 53
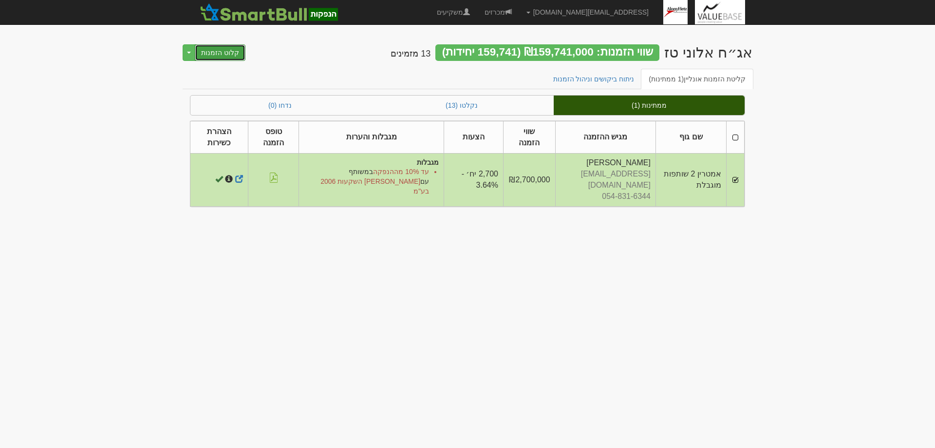
click at [213, 55] on button "קלוט הזמנות" at bounding box center [220, 52] width 51 height 17
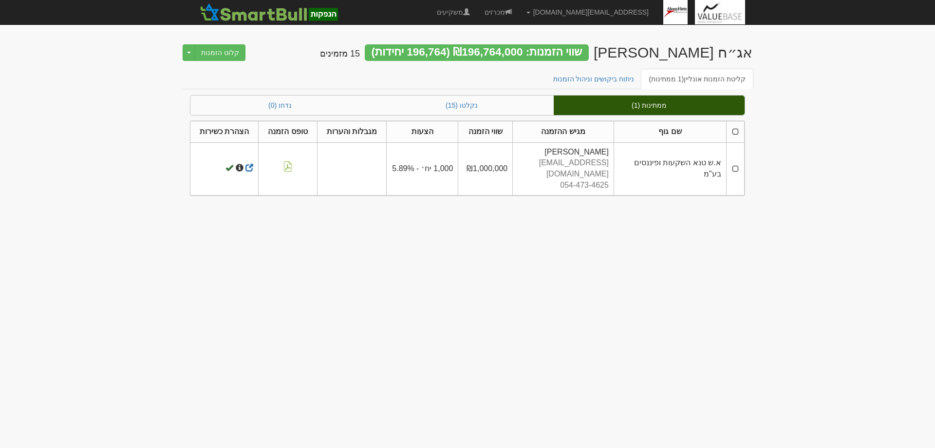
click at [735, 162] on td at bounding box center [735, 168] width 18 height 53
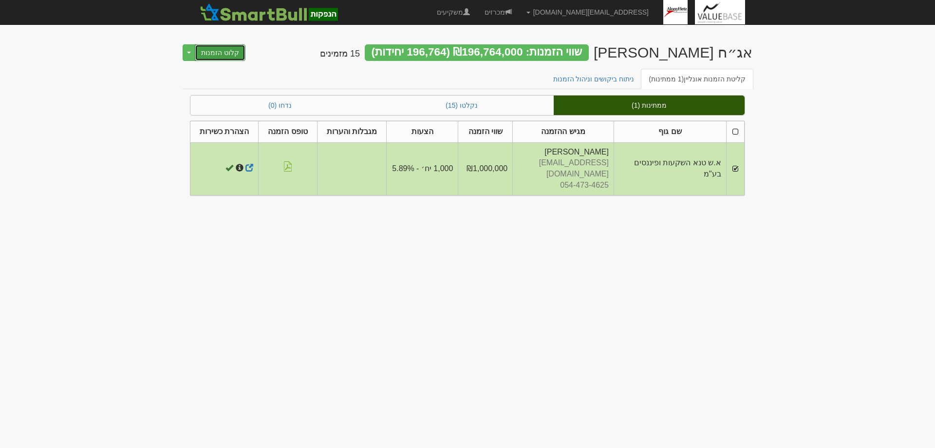
click at [217, 48] on button "קלוט הזמנות" at bounding box center [220, 52] width 51 height 17
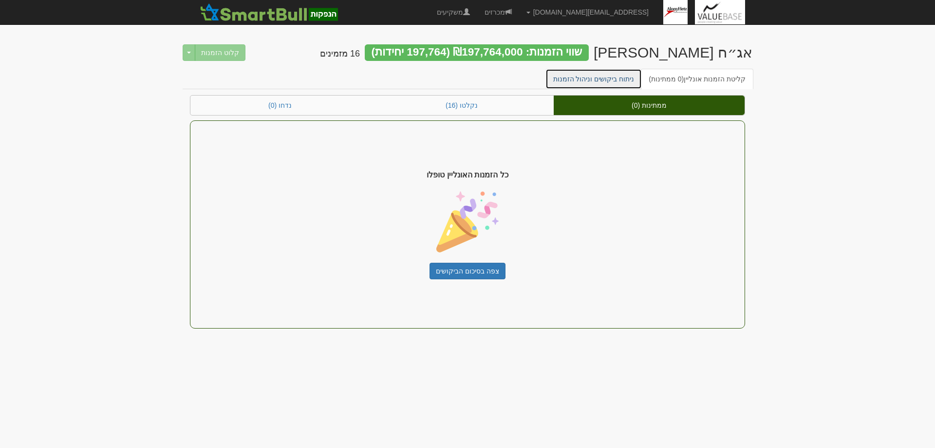
click at [586, 77] on link "ניתוח ביקושים וניהול הזמנות" at bounding box center [594, 79] width 97 height 20
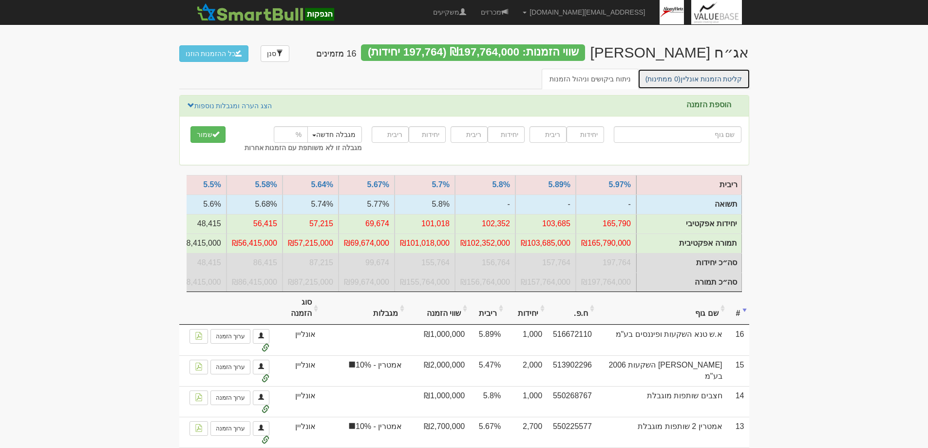
click at [715, 77] on link "קליטת הזמנות אונליין (0 ממתינות)" at bounding box center [694, 79] width 113 height 20
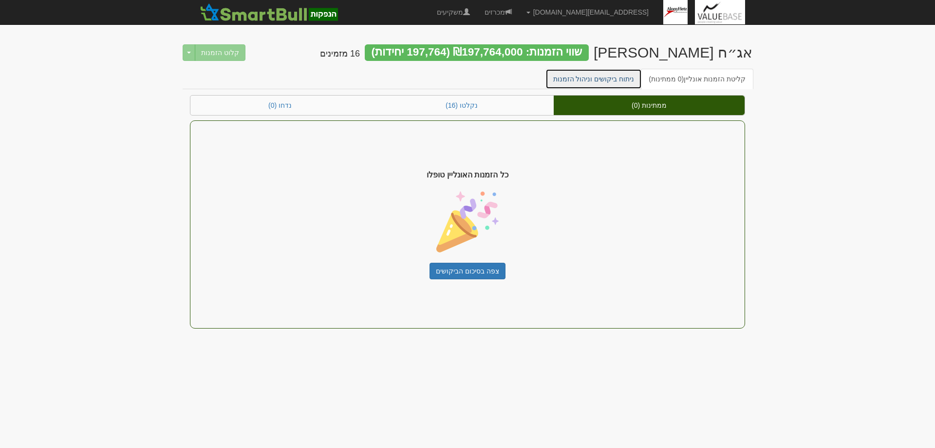
click at [597, 80] on link "ניתוח ביקושים וניהול הזמנות" at bounding box center [594, 79] width 97 height 20
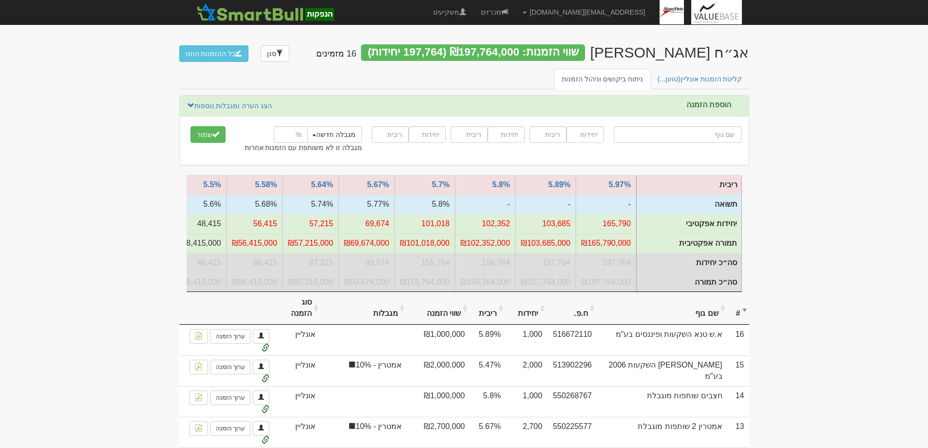
click at [734, 132] on input "text" at bounding box center [678, 134] width 128 height 17
type input "י"
type input "[PERSON_NAME] בית השקעות"
type input "יר"
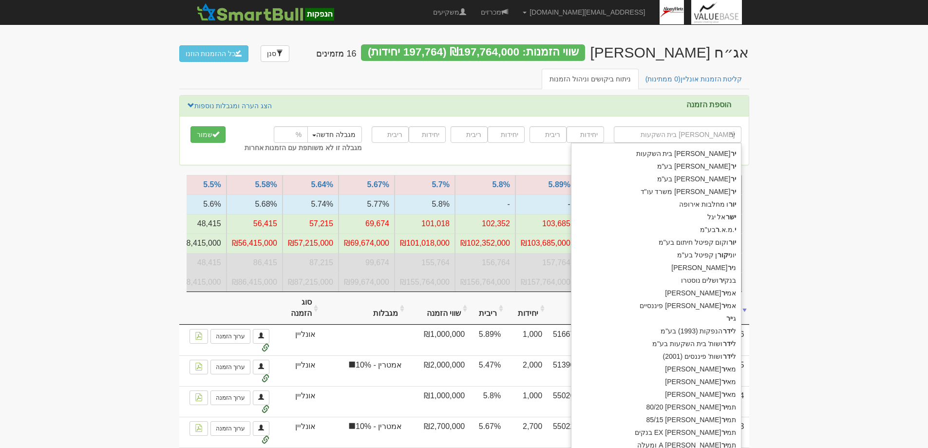
type input "ירון נוסטרו בע"מ"
type input "ירון"
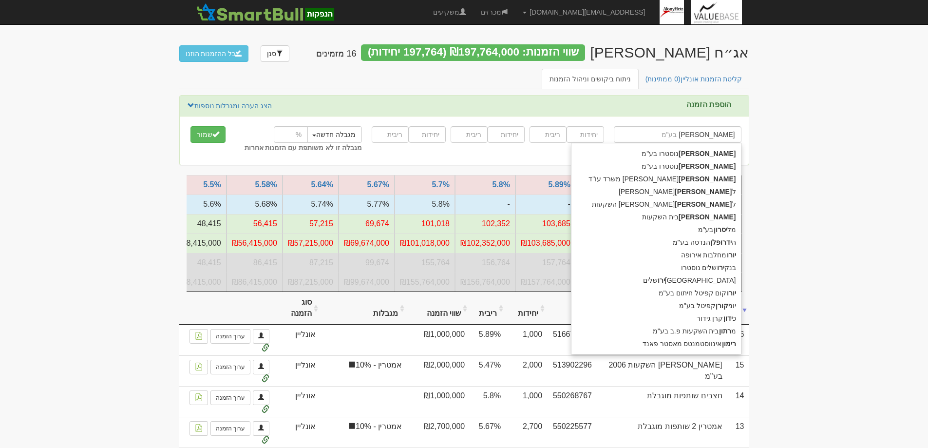
click at [713, 153] on div "ירון נוסטרו בע"מ" at bounding box center [656, 153] width 170 height 13
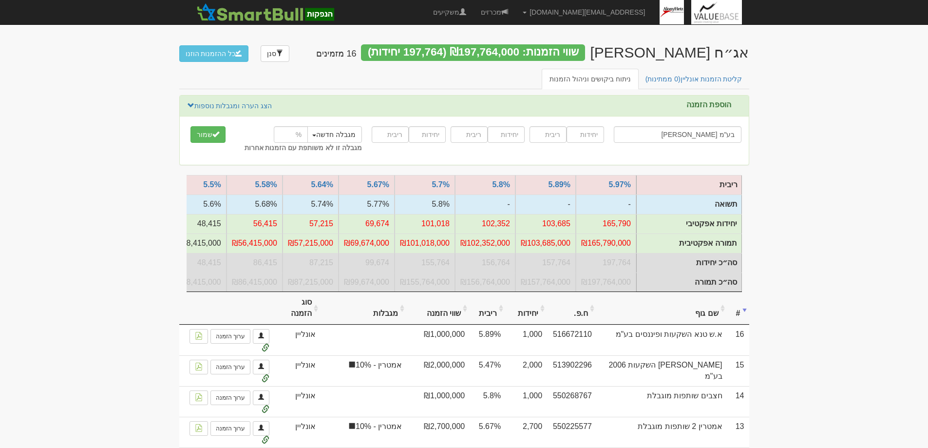
type input "ירון נוסטרו בע"מ"
click at [590, 135] on input "number" at bounding box center [585, 134] width 37 height 17
type input "2000"
type input "5.75"
type input "2000"
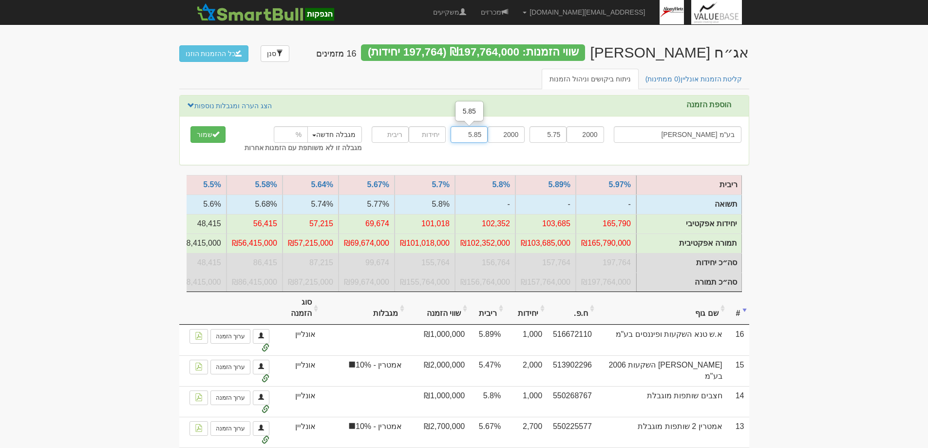
type input "5.85"
type input "2000"
type input "6.01"
click at [207, 133] on button "שמור" at bounding box center [207, 134] width 35 height 17
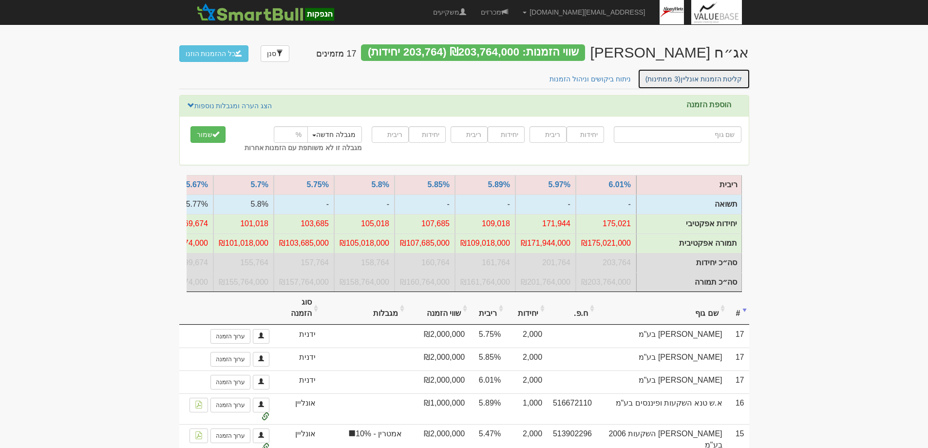
click at [697, 76] on link "קליטת הזמנות אונליין (3 ממתינות)" at bounding box center [694, 79] width 113 height 20
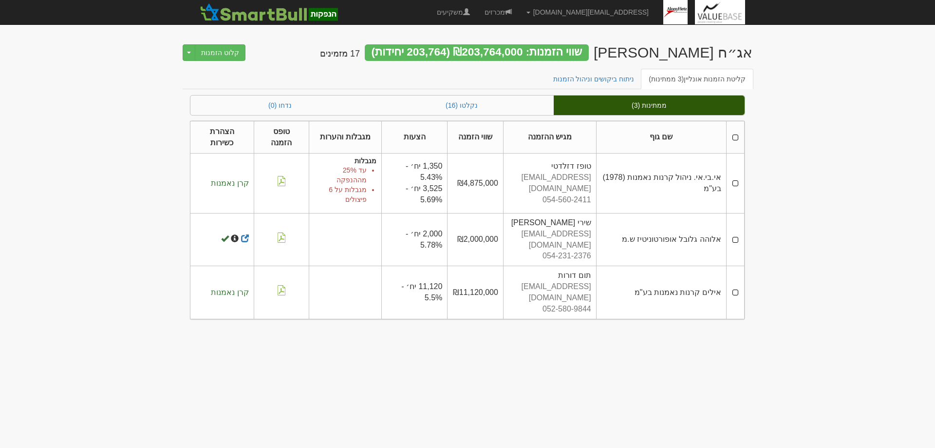
click at [737, 179] on td at bounding box center [735, 182] width 18 height 59
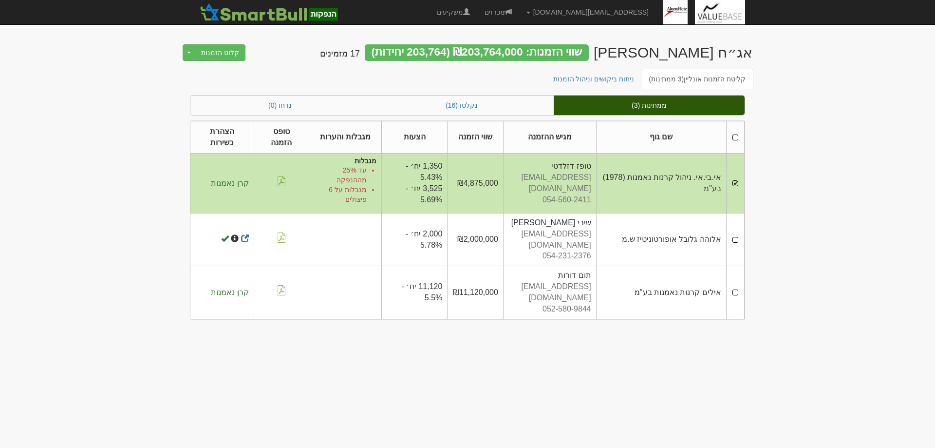
click at [735, 227] on td at bounding box center [735, 239] width 18 height 53
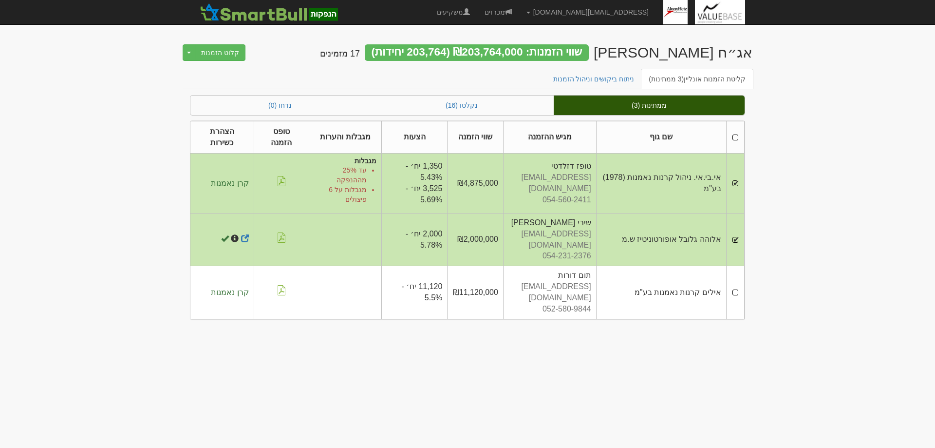
click at [736, 275] on td at bounding box center [735, 292] width 18 height 53
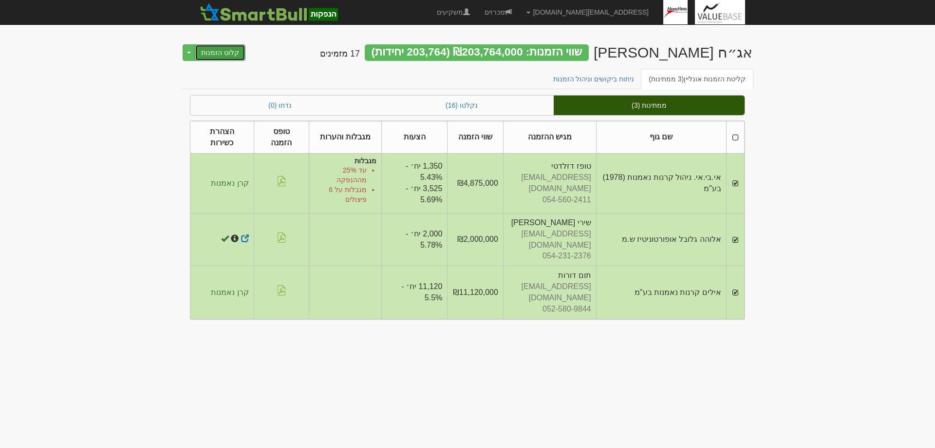
click at [222, 52] on button "קלוט הזמנות" at bounding box center [220, 52] width 51 height 17
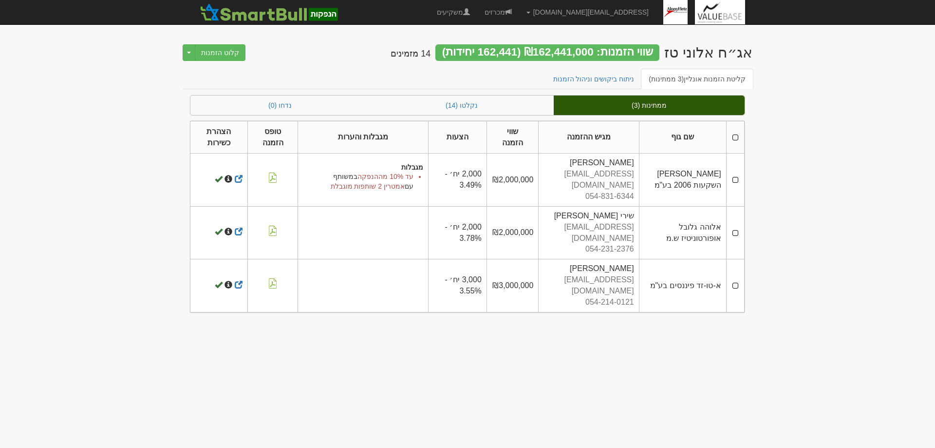
click at [739, 176] on td at bounding box center [735, 179] width 18 height 53
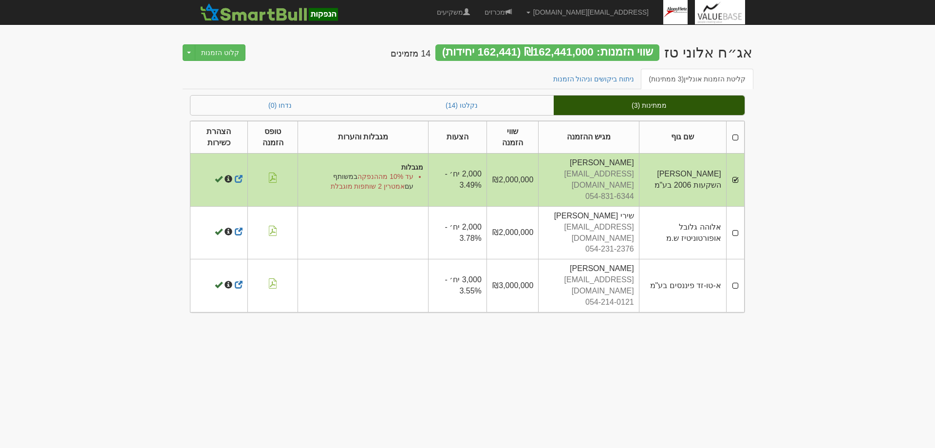
drag, startPoint x: 737, startPoint y: 217, endPoint x: 733, endPoint y: 234, distance: 16.9
click at [737, 217] on td at bounding box center [735, 232] width 18 height 53
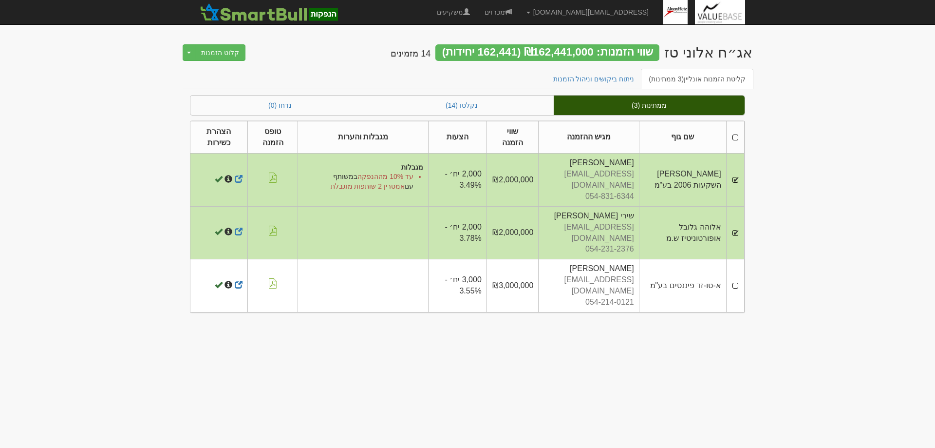
click at [738, 261] on td at bounding box center [735, 285] width 18 height 53
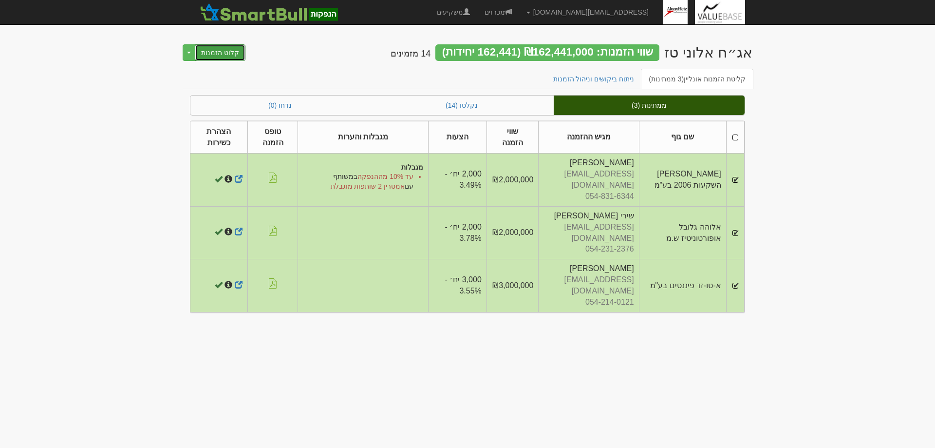
click at [215, 50] on button "קלוט הזמנות" at bounding box center [220, 52] width 51 height 17
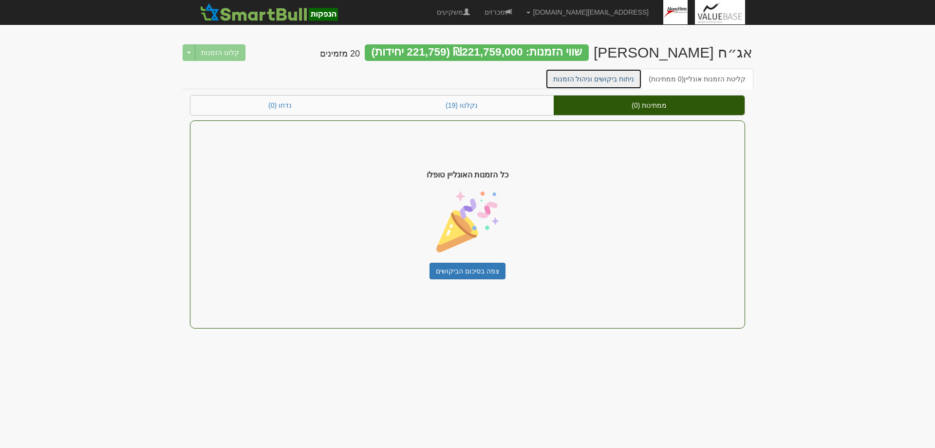
click at [608, 83] on link "ניתוח ביקושים וניהול הזמנות" at bounding box center [594, 79] width 97 height 20
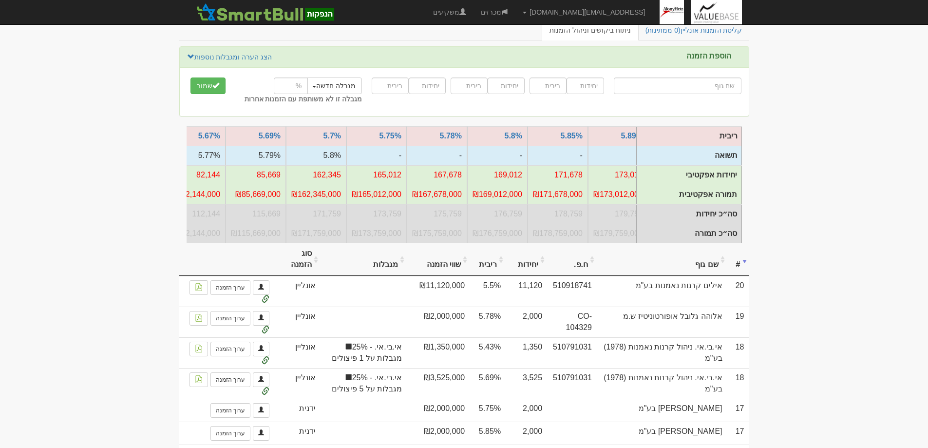
scroll to position [0, -137]
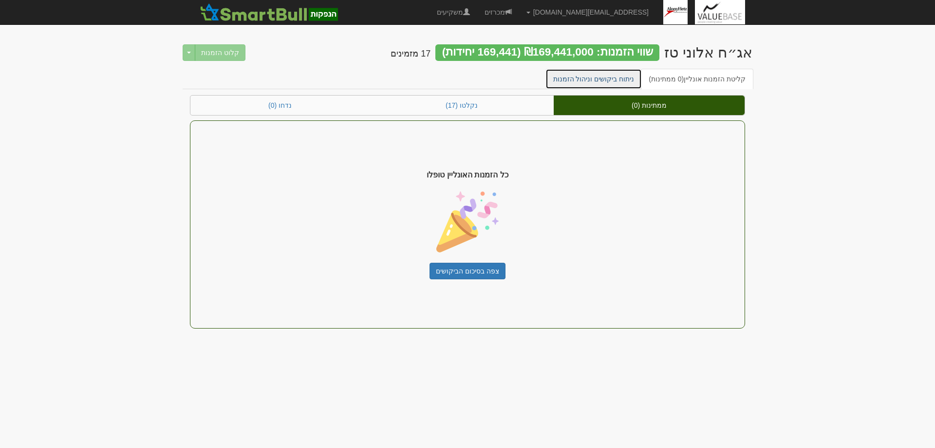
click at [606, 78] on link "ניתוח ביקושים וניהול הזמנות" at bounding box center [594, 79] width 97 height 20
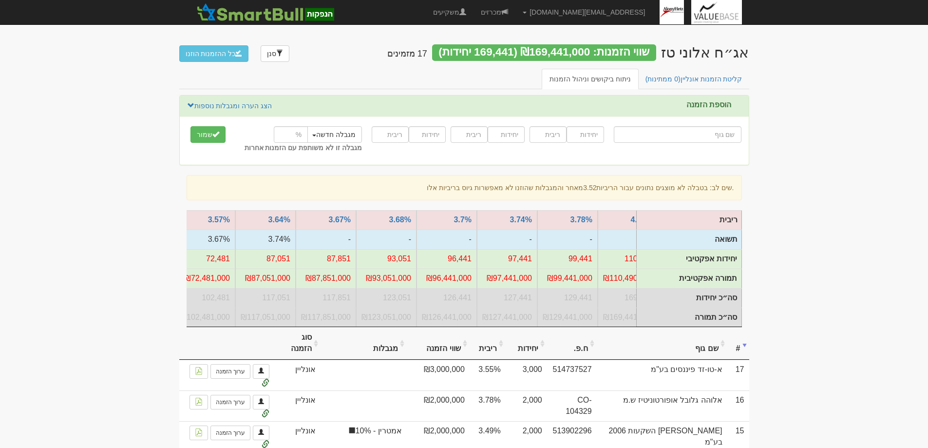
scroll to position [0, 0]
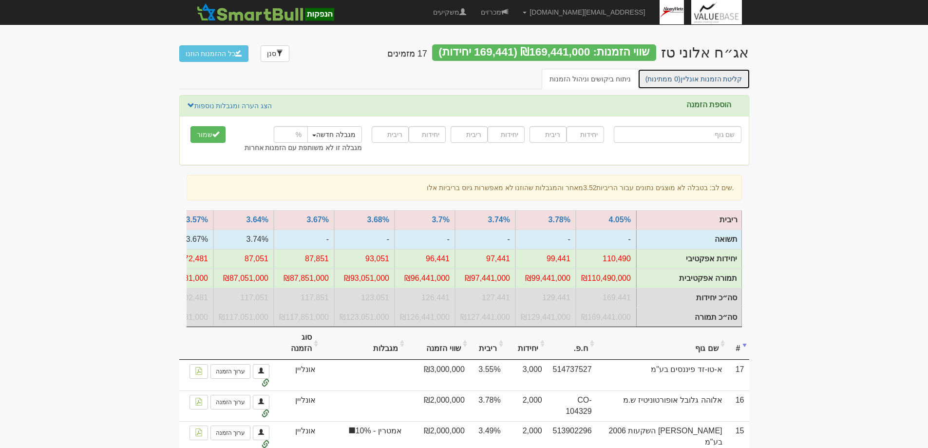
click at [704, 75] on link "קליטת הזמנות אונליין (0 ממתינות)" at bounding box center [694, 79] width 113 height 20
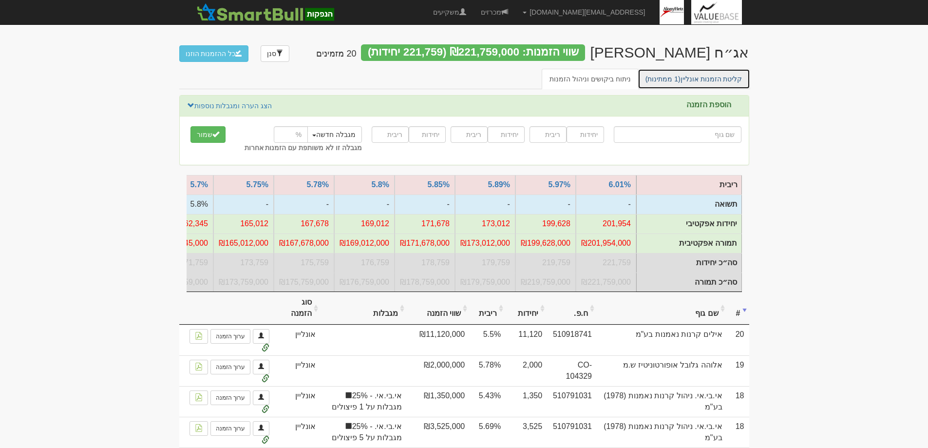
click at [694, 78] on link "קליטת הזמנות אונליין (1 ממתינות)" at bounding box center [694, 79] width 113 height 20
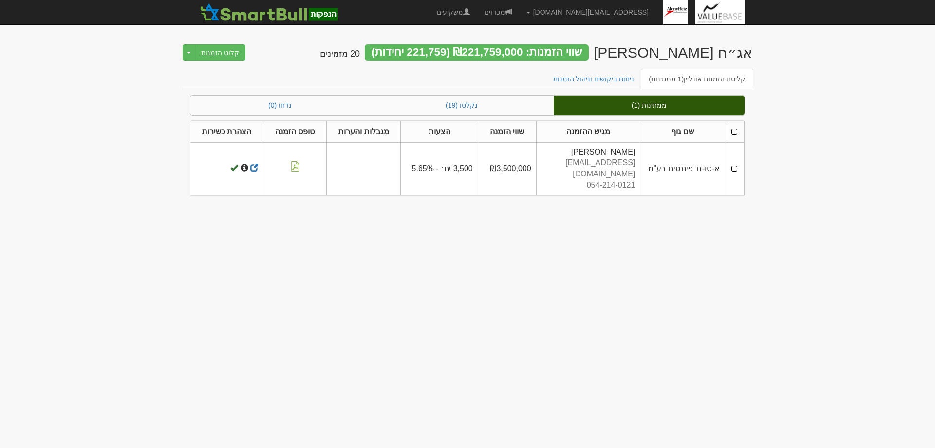
click at [735, 163] on td at bounding box center [734, 168] width 19 height 53
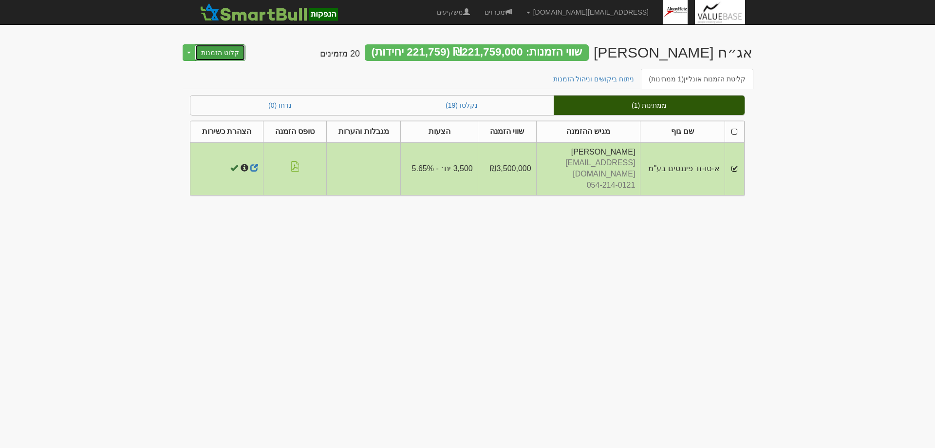
click at [209, 51] on button "קלוט הזמנות" at bounding box center [220, 52] width 51 height 17
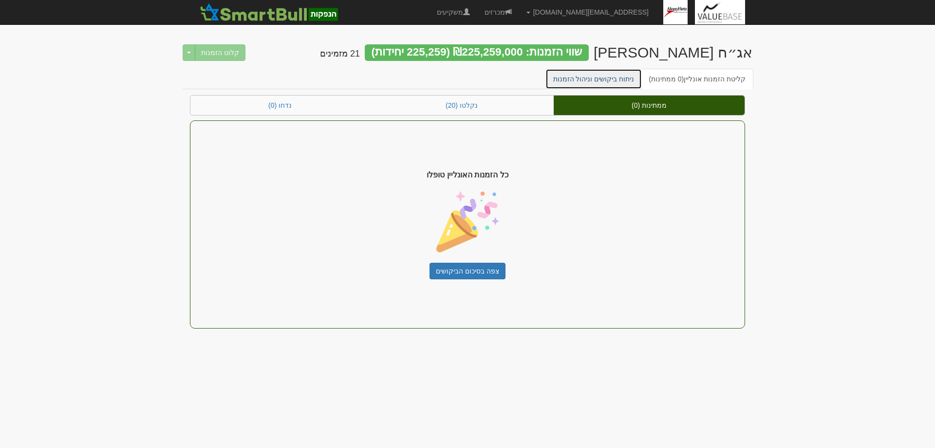
drag, startPoint x: 0, startPoint y: 0, endPoint x: 598, endPoint y: 79, distance: 603.5
click at [598, 79] on link "ניתוח ביקושים וניהול הזמנות" at bounding box center [594, 79] width 97 height 20
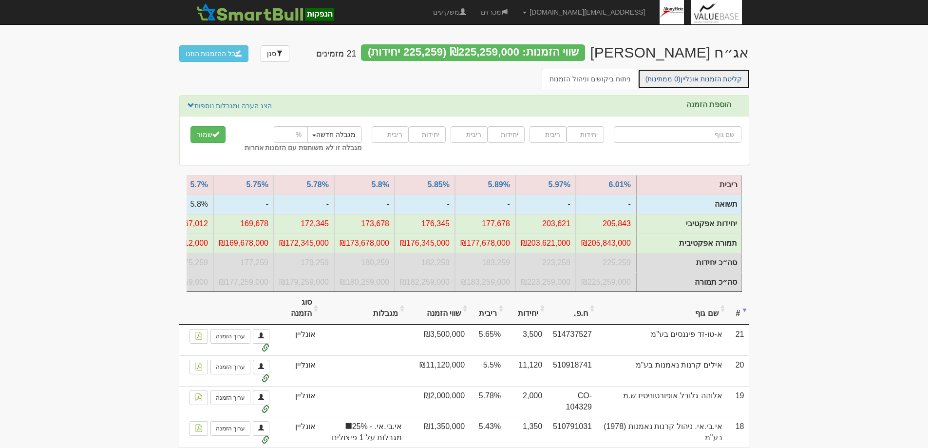
click at [693, 75] on link "קליטת הזמנות אונליין (0 ממתינות)" at bounding box center [694, 79] width 113 height 20
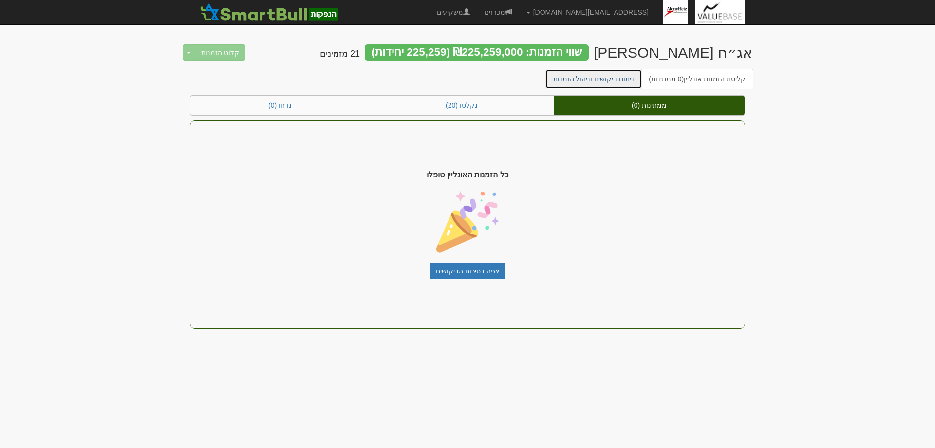
click at [602, 75] on link "ניתוח ביקושים וניהול הזמנות" at bounding box center [594, 79] width 97 height 20
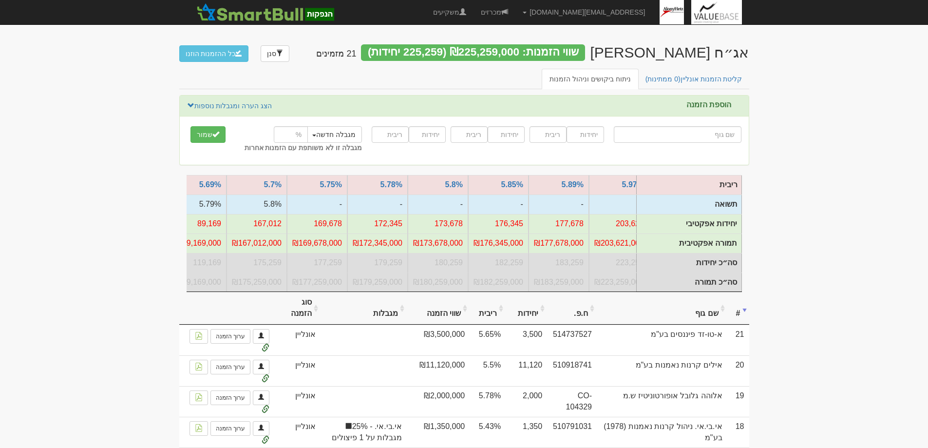
scroll to position [0, -79]
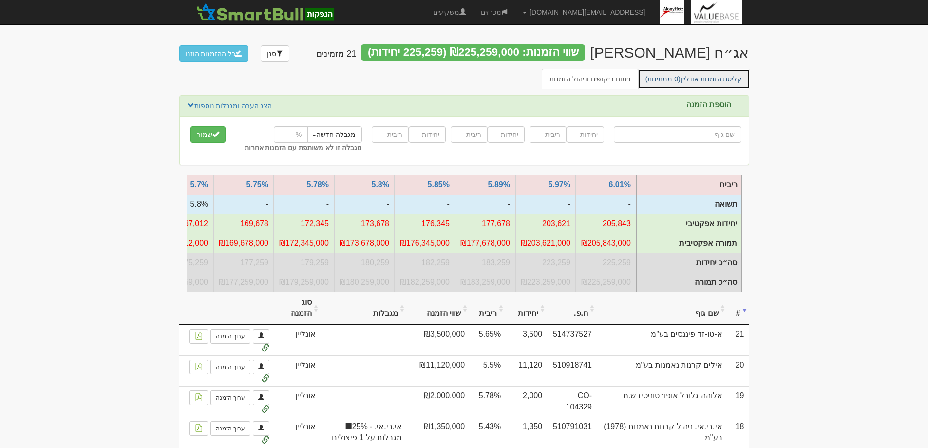
click at [706, 76] on link "קליטת הזמנות אונליין (0 ממתינות)" at bounding box center [694, 79] width 113 height 20
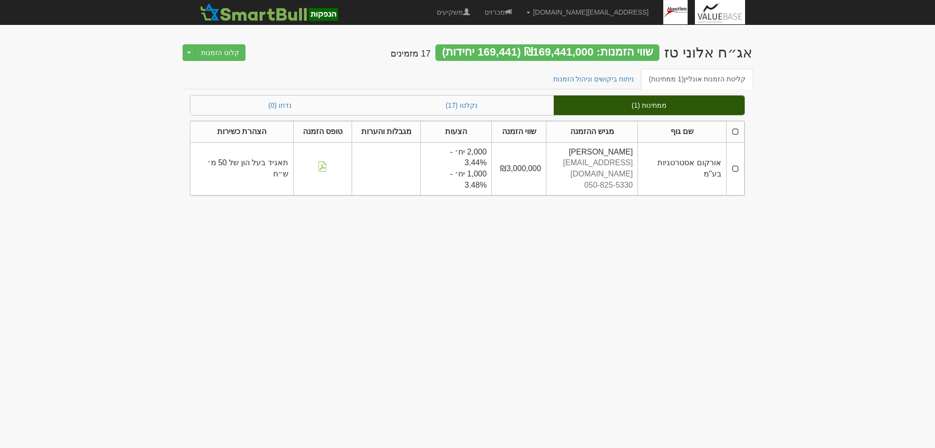
click at [738, 162] on td at bounding box center [735, 168] width 18 height 53
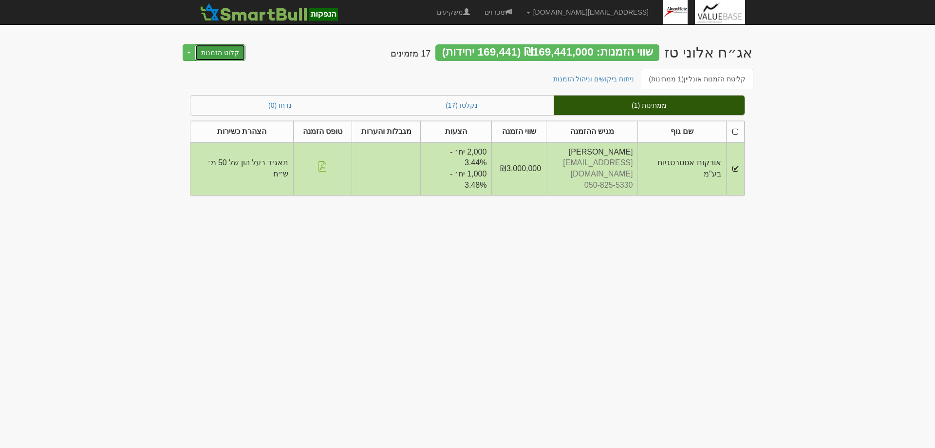
click at [219, 47] on button "קלוט הזמנות" at bounding box center [220, 52] width 51 height 17
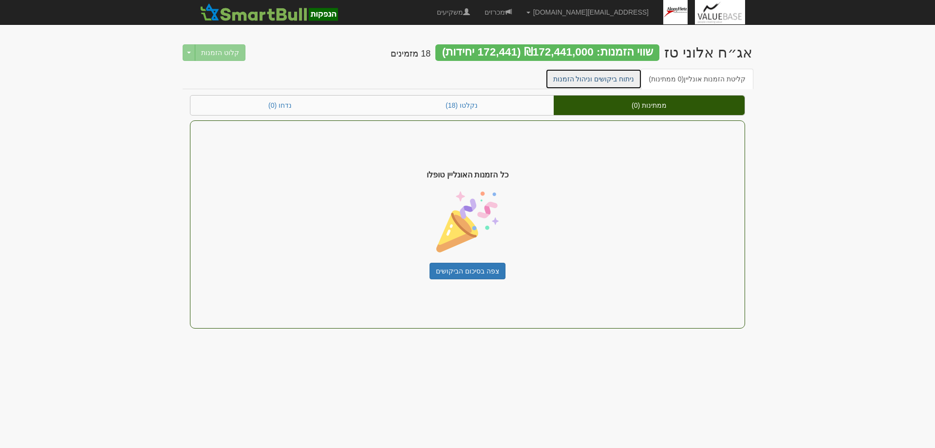
click at [602, 76] on link "ניתוח ביקושים וניהול הזמנות" at bounding box center [594, 79] width 97 height 20
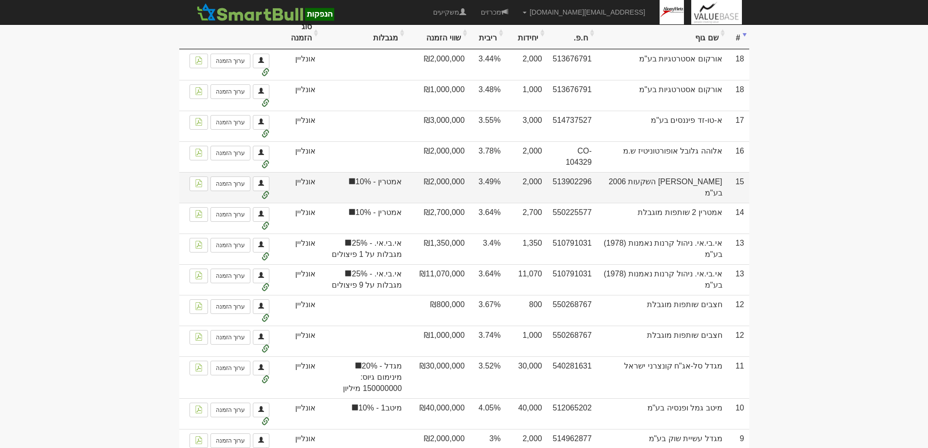
scroll to position [267, 0]
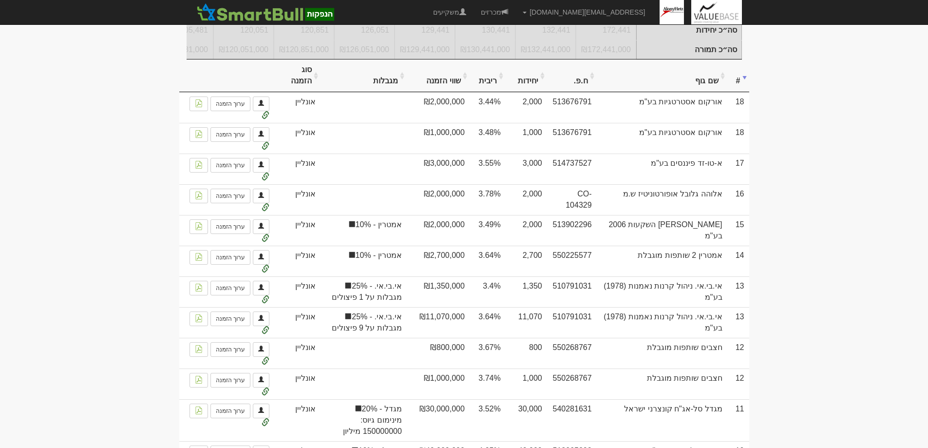
click at [698, 89] on th "שם גוף" at bounding box center [662, 75] width 131 height 33
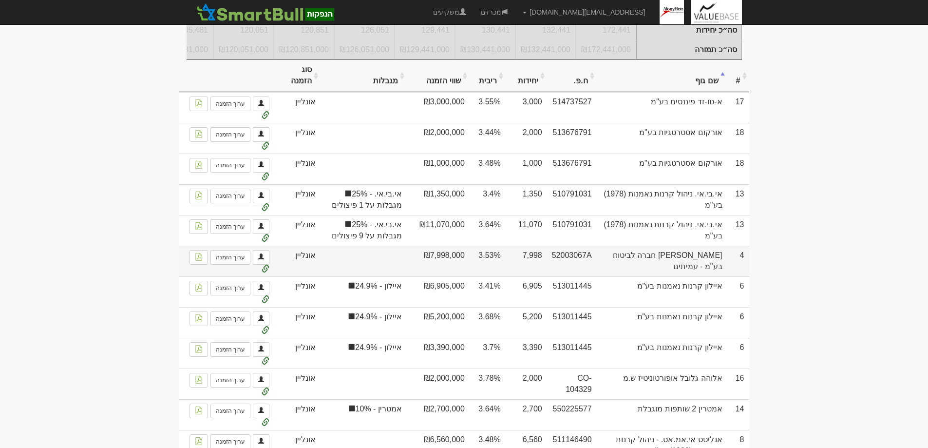
scroll to position [0, 0]
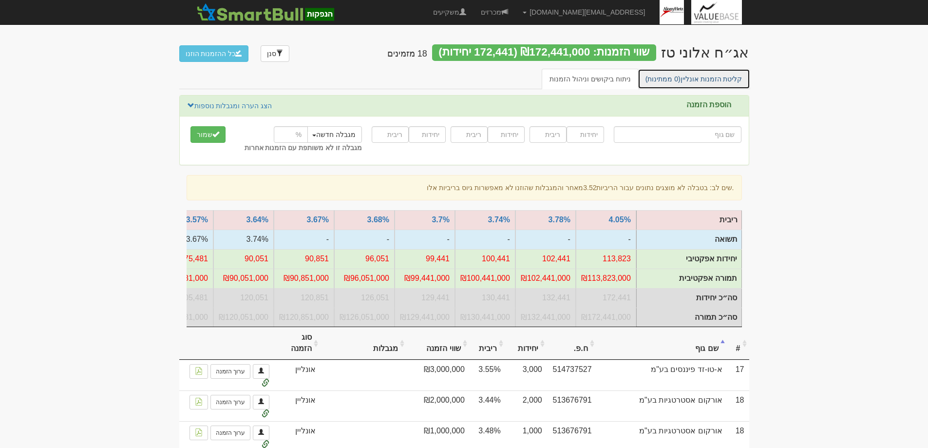
click at [710, 79] on link "קליטת הזמנות אונליין (0 ממתינות)" at bounding box center [694, 79] width 113 height 20
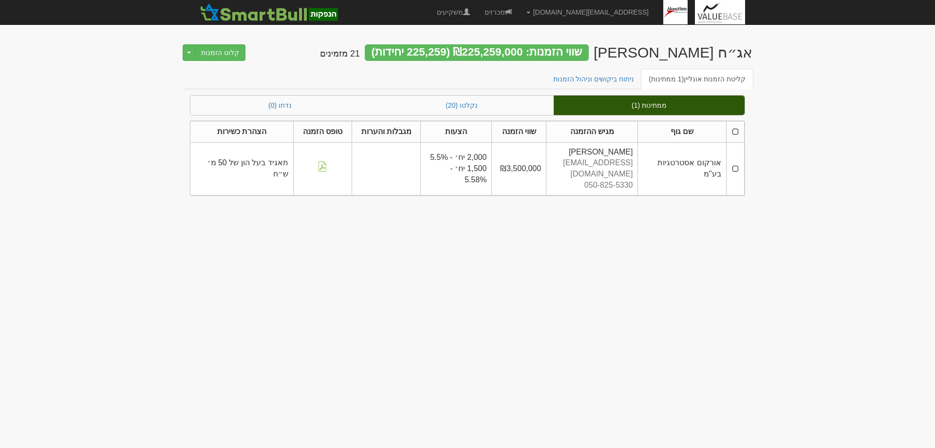
click at [739, 163] on td at bounding box center [735, 168] width 18 height 53
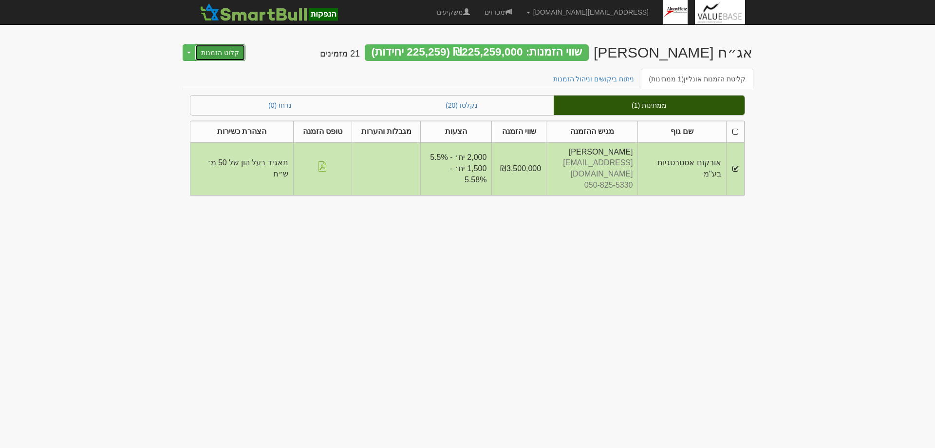
click at [209, 52] on button "קלוט הזמנות" at bounding box center [220, 52] width 51 height 17
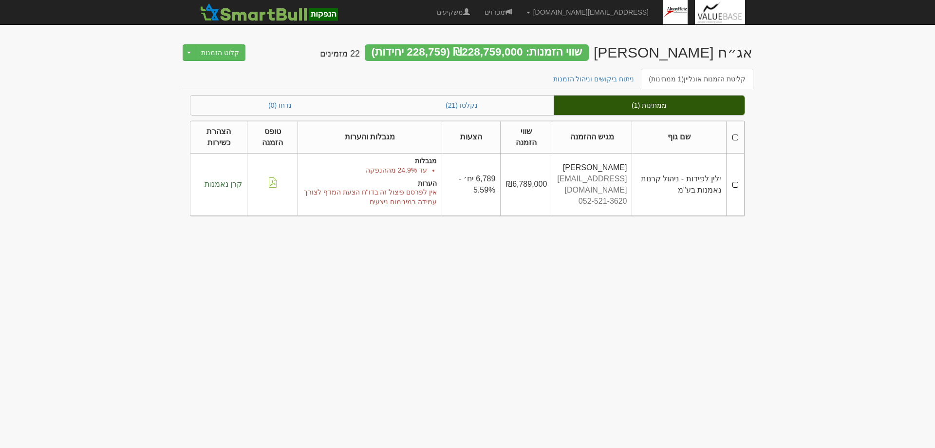
click at [737, 184] on td at bounding box center [736, 184] width 18 height 62
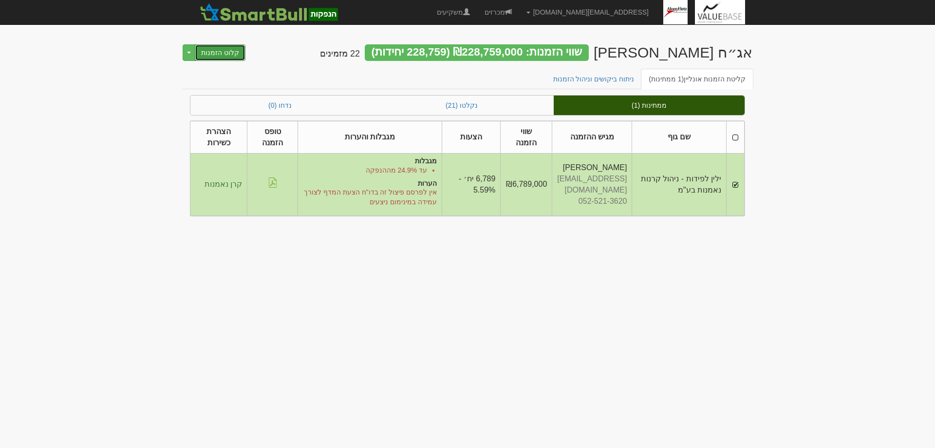
click at [217, 56] on button "קלוט הזמנות" at bounding box center [220, 52] width 51 height 17
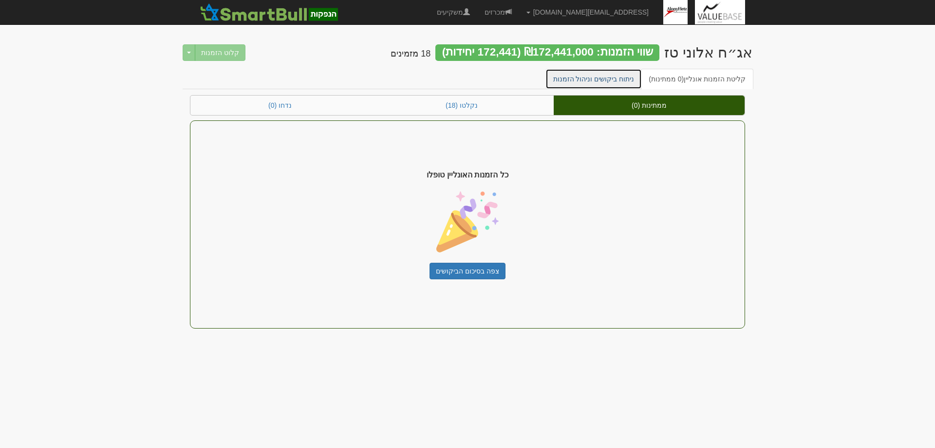
click at [599, 79] on link "ניתוח ביקושים וניהול הזמנות" at bounding box center [594, 79] width 97 height 20
